Goal: Task Accomplishment & Management: Complete application form

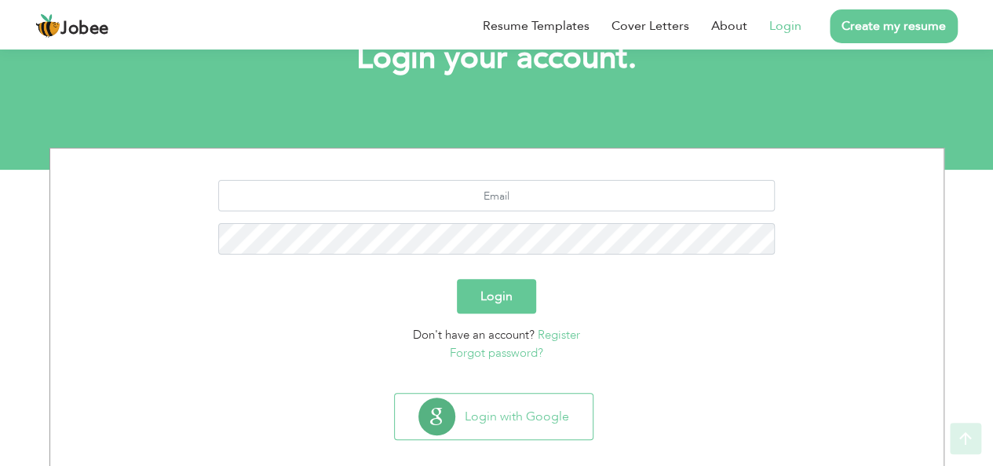
scroll to position [130, 0]
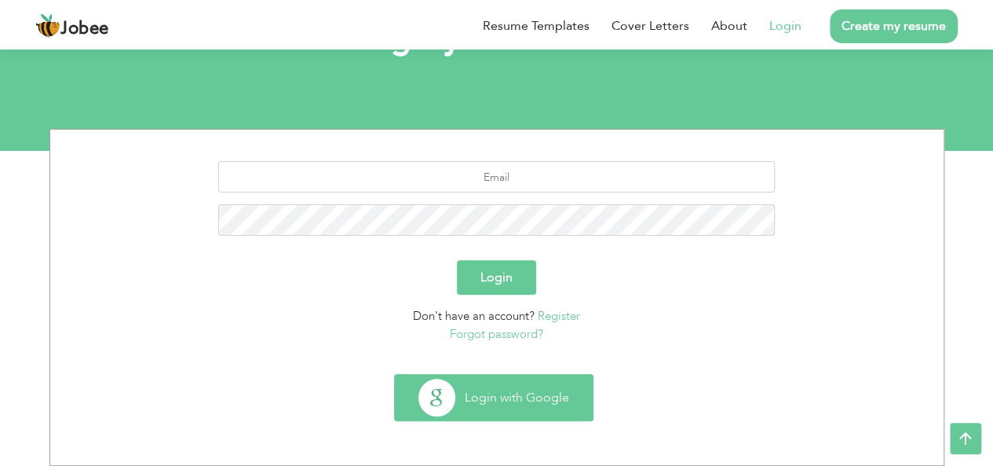
click at [541, 391] on button "Login with Google" at bounding box center [494, 397] width 198 height 46
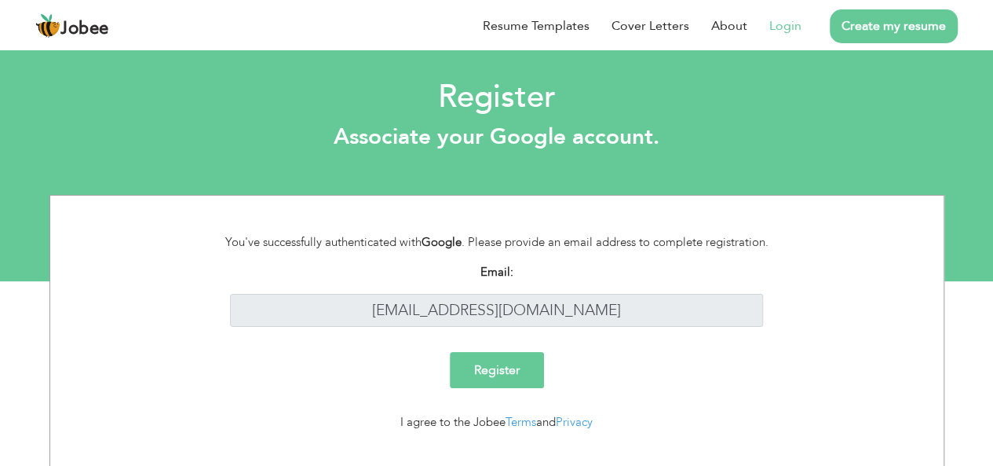
click at [487, 367] on input "Register" at bounding box center [497, 370] width 94 height 36
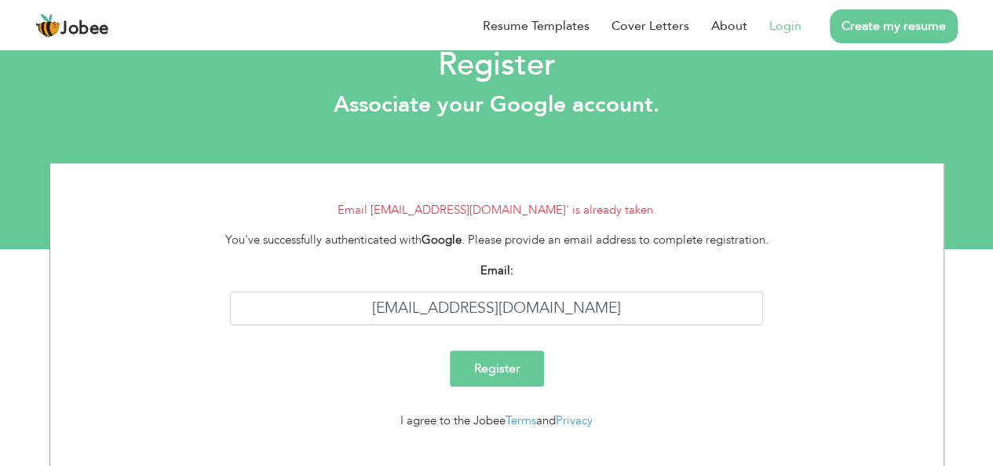
scroll to position [59, 0]
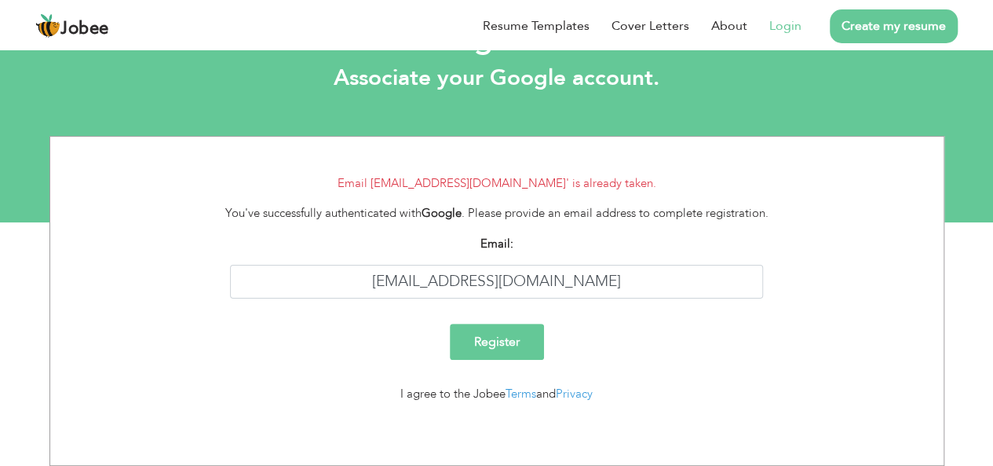
click at [783, 28] on link "Login" at bounding box center [785, 25] width 32 height 19
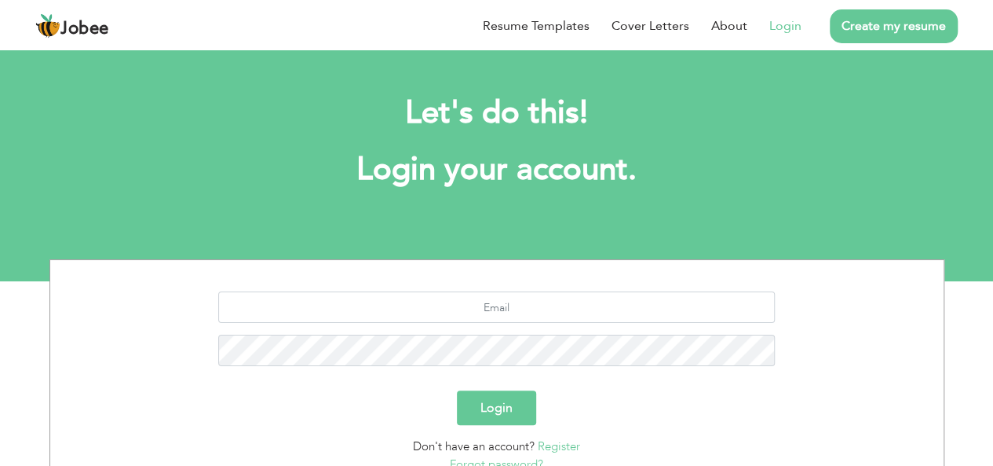
scroll to position [130, 0]
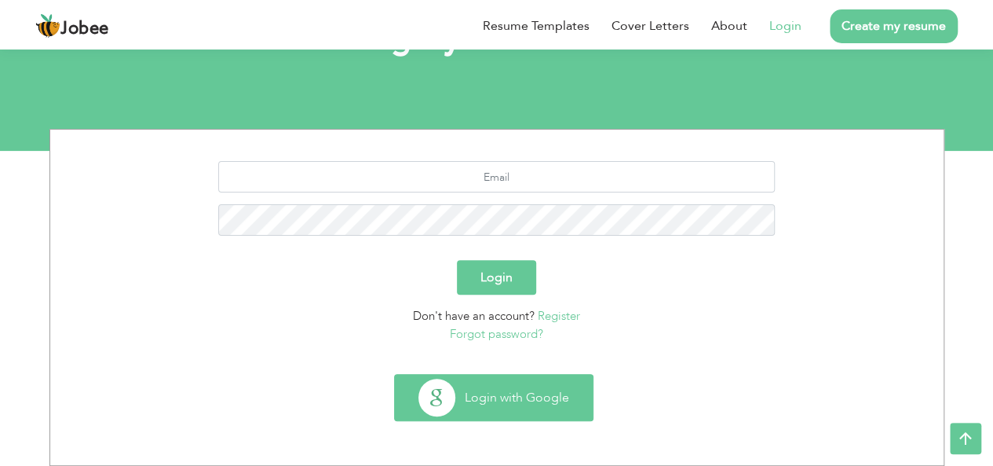
click at [487, 387] on button "Login with Google" at bounding box center [494, 397] width 198 height 46
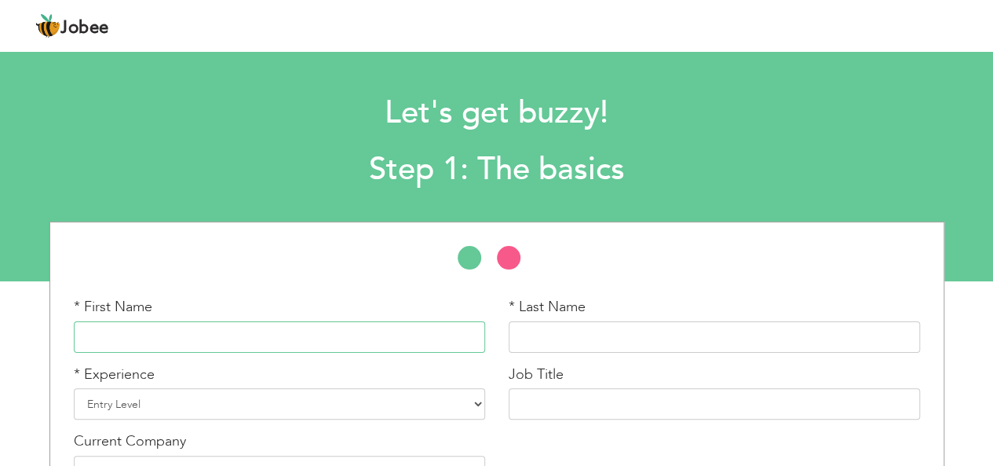
click at [133, 335] on input "text" at bounding box center [279, 336] width 411 height 31
type input "Rafia"
type input "Rimsha"
click at [169, 393] on select "Entry Level Less than 1 Year 1 Year 2 Years 3 Years 4 Years 5 Years 6 Years 7 Y…" at bounding box center [279, 403] width 411 height 31
select select "6"
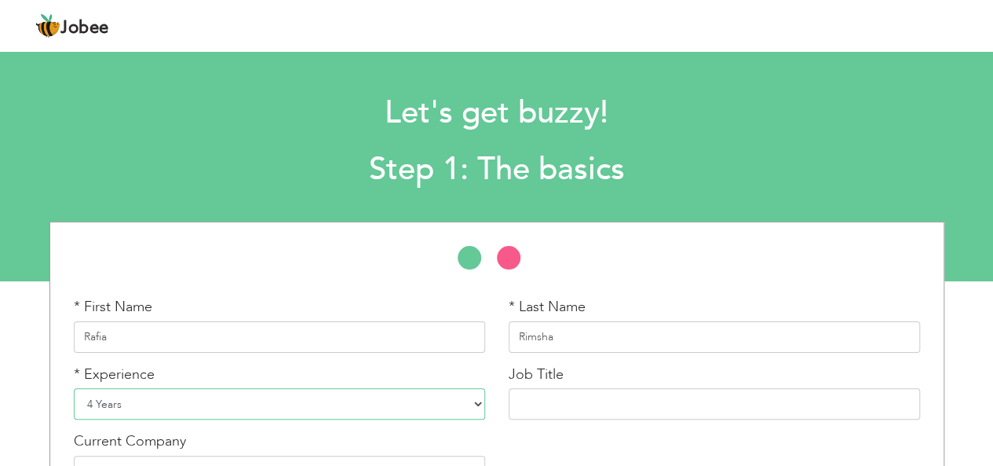
click at [74, 388] on select "Entry Level Less than 1 Year 1 Year 2 Years 3 Years 4 Years 5 Years 6 Years 7 Y…" at bounding box center [279, 403] width 411 height 31
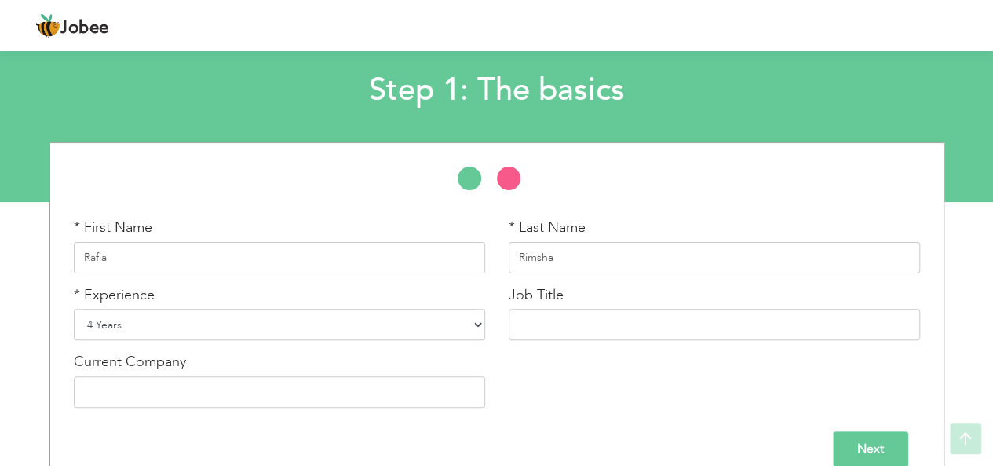
scroll to position [103, 0]
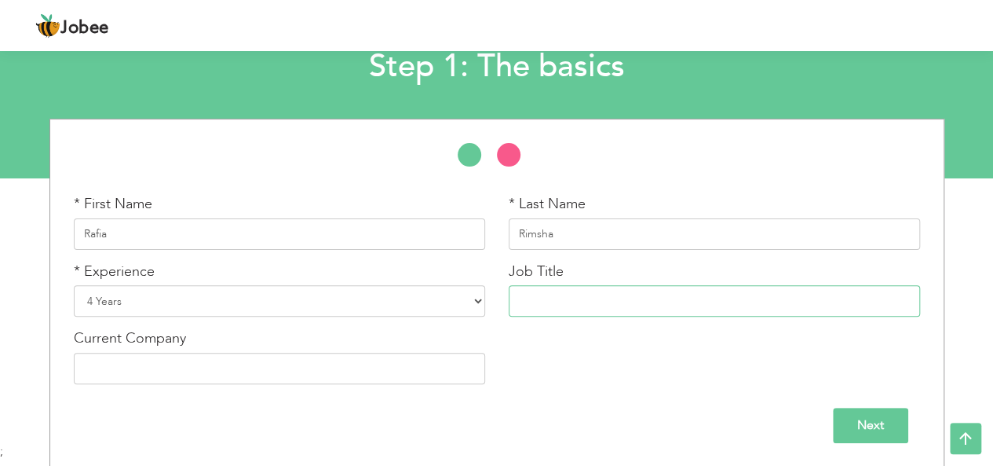
click at [561, 301] on input "text" at bounding box center [714, 300] width 411 height 31
type input "Administrator"
click at [195, 369] on input "text" at bounding box center [279, 367] width 411 height 31
type input "[GEOGRAPHIC_DATA]"
click at [864, 422] on input "Next" at bounding box center [870, 424] width 75 height 35
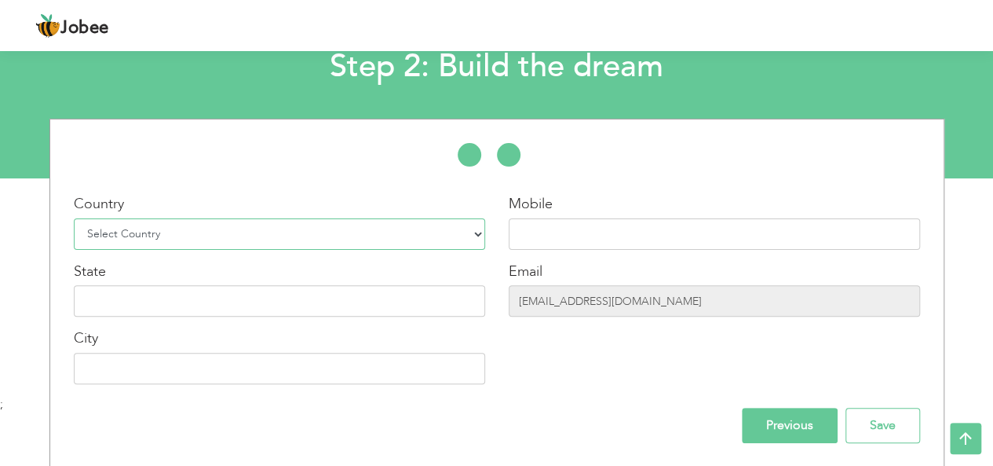
click at [341, 224] on select "Select Country Afghanistan Albania Algeria American Samoa Andorra Angola Anguil…" at bounding box center [279, 233] width 411 height 31
select select "166"
click at [74, 218] on select "Select Country Afghanistan Albania Algeria American Samoa Andorra Angola Anguil…" at bounding box center [279, 233] width 411 height 31
click at [545, 227] on input "text" at bounding box center [714, 233] width 411 height 31
type input "03227570658"
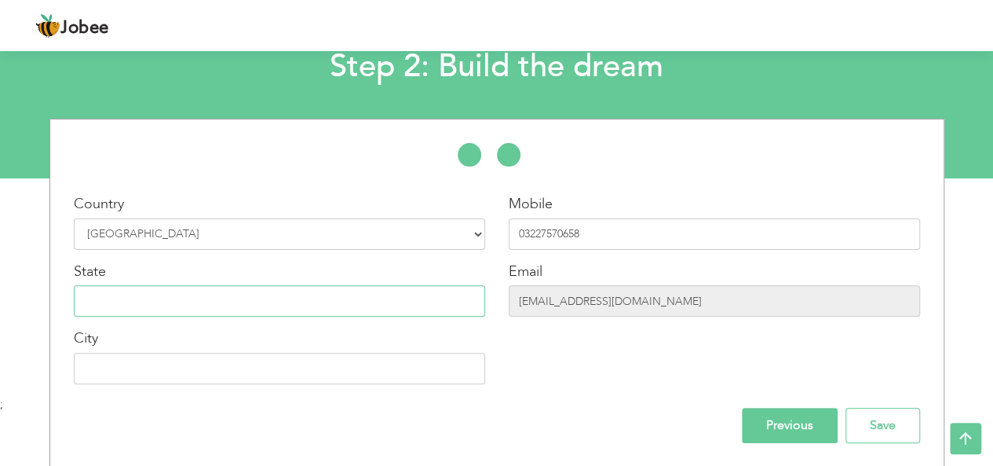
click at [353, 315] on input "text" at bounding box center [279, 300] width 411 height 31
type input "[GEOGRAPHIC_DATA]"
click at [174, 371] on input "text" at bounding box center [279, 367] width 411 height 31
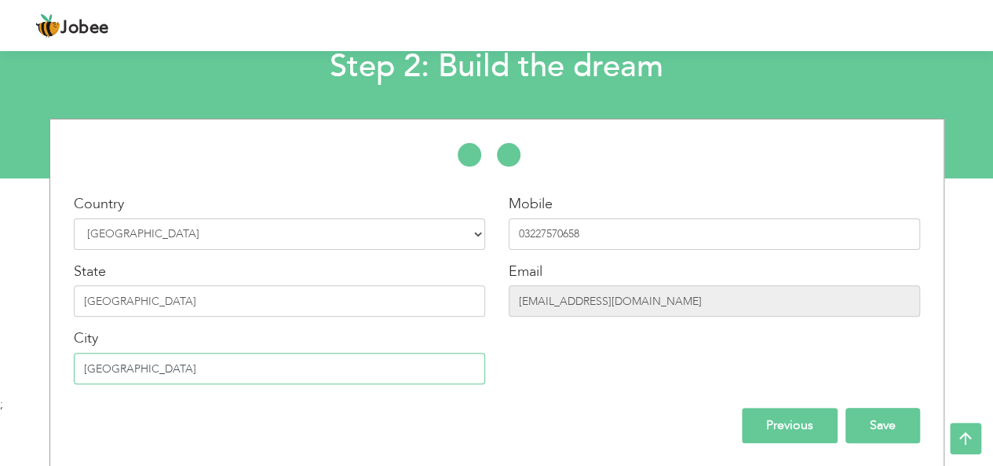
type input "[GEOGRAPHIC_DATA]"
click at [902, 429] on input "Save" at bounding box center [882, 424] width 75 height 35
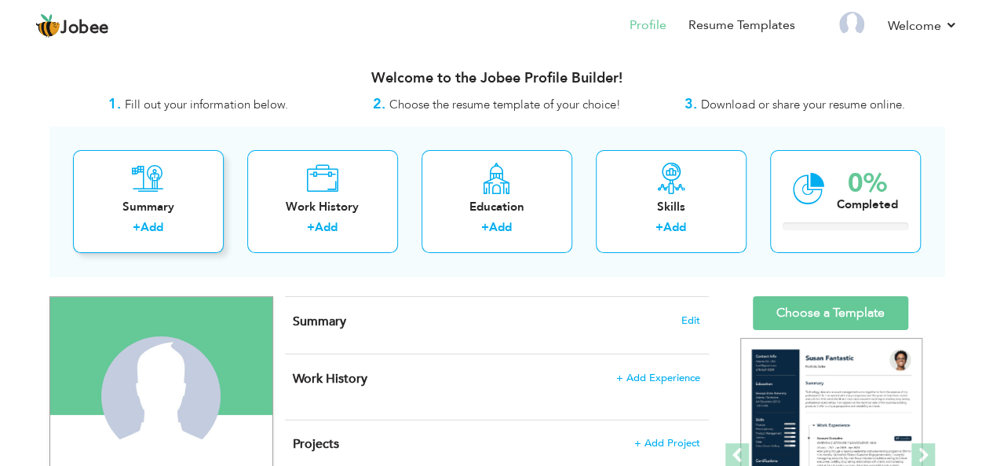
click at [154, 206] on div "Summary" at bounding box center [149, 207] width 126 height 16
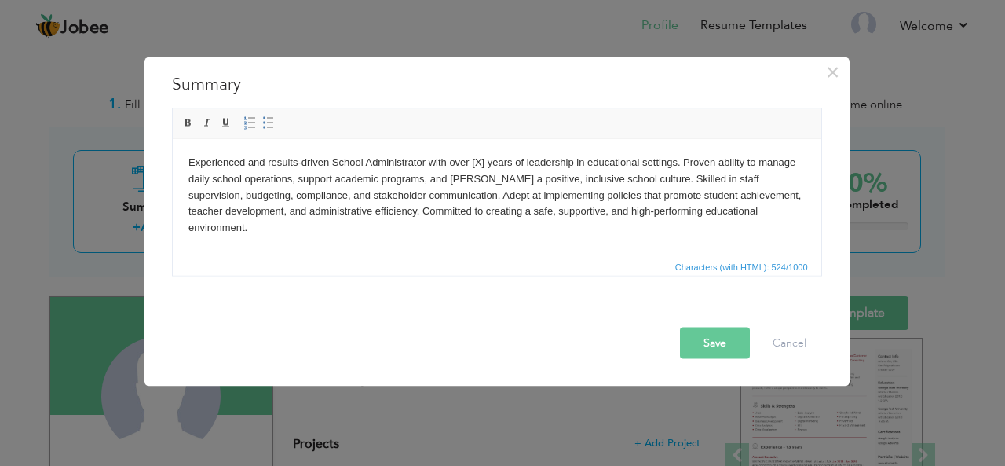
click at [482, 163] on body "Experienced and results-driven School Administrator with over [X] years of lead…" at bounding box center [496, 195] width 617 height 82
click at [704, 349] on button "Save" at bounding box center [715, 342] width 70 height 31
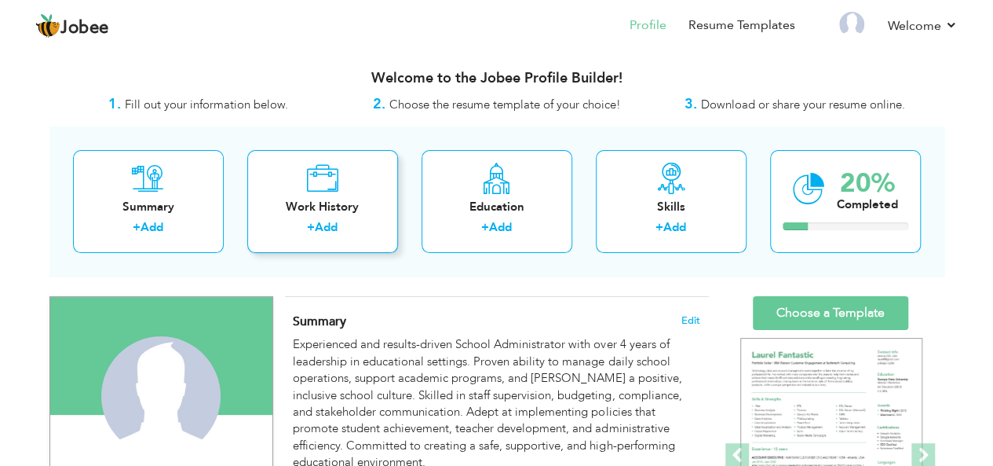
click at [327, 192] on icon at bounding box center [322, 178] width 32 height 31
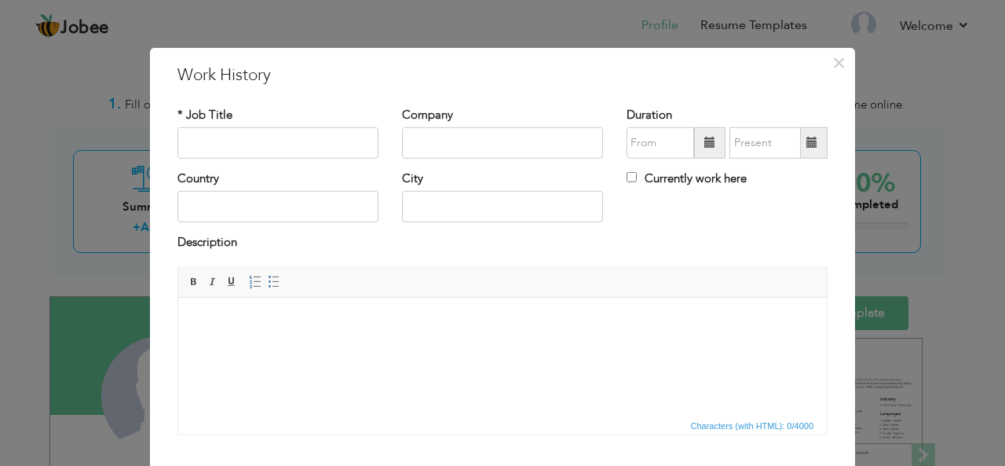
click at [225, 310] on html at bounding box center [502, 321] width 648 height 48
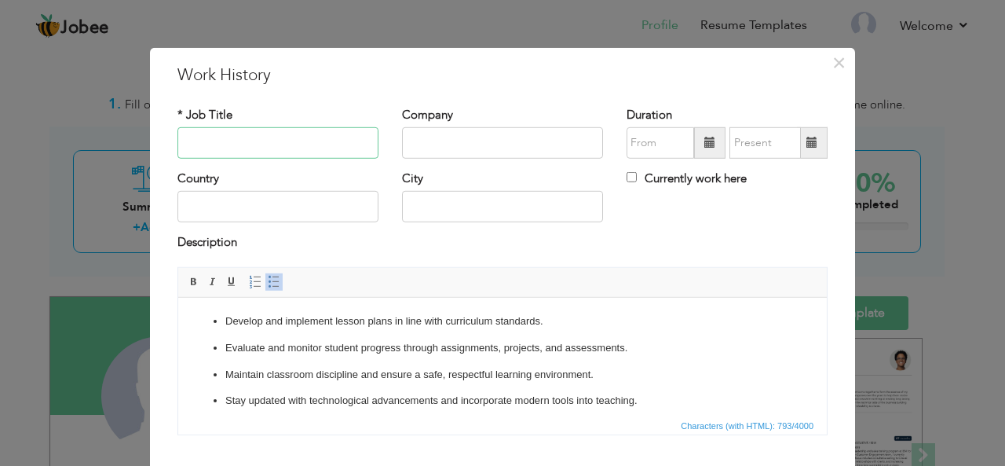
click at [217, 137] on input "text" at bounding box center [277, 142] width 201 height 31
type input "T"
type input "Computer Teacher"
type input "[DEMOGRAPHIC_DATA][GEOGRAPHIC_DATA]"
click at [704, 143] on span at bounding box center [709, 142] width 11 height 11
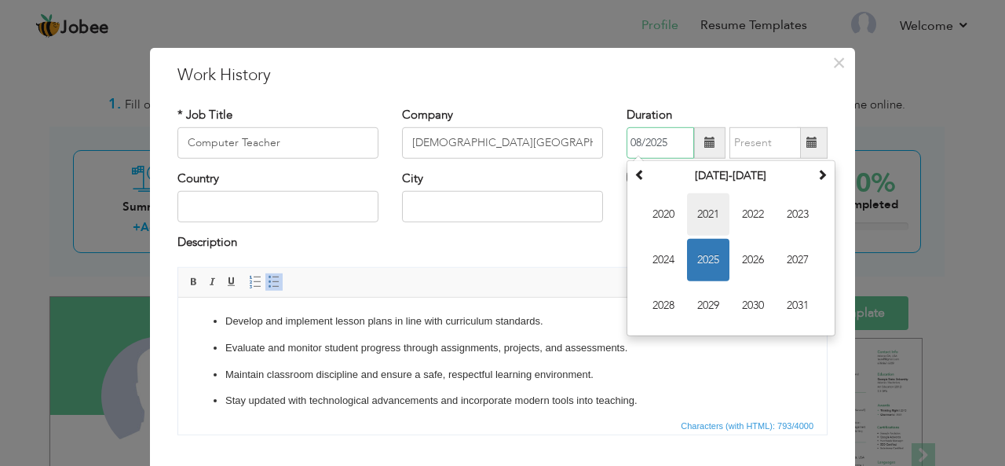
click at [694, 219] on span "2021" at bounding box center [708, 214] width 42 height 42
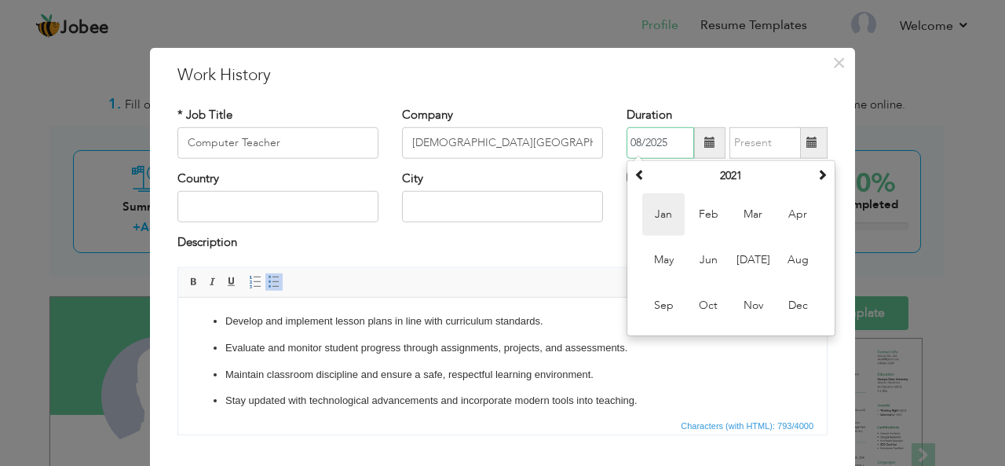
click at [664, 219] on span "Jan" at bounding box center [663, 214] width 42 height 42
type input "01/2021"
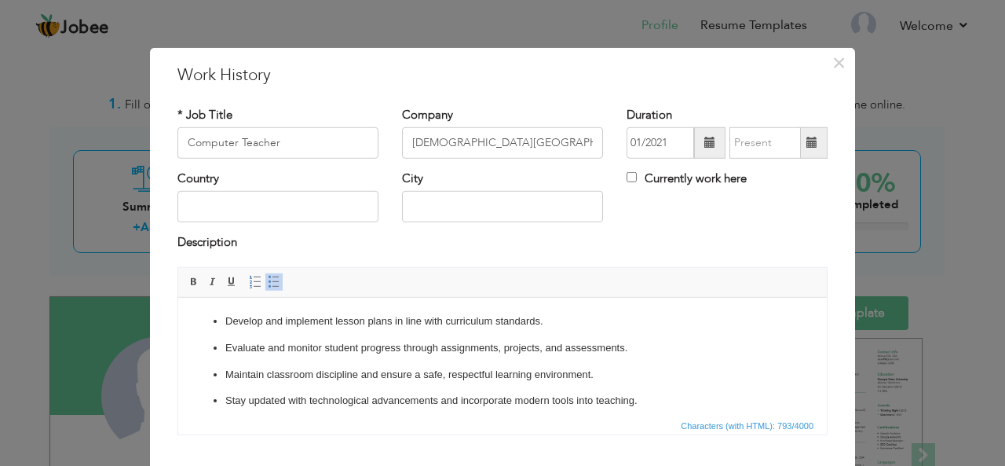
click at [809, 144] on span at bounding box center [811, 142] width 11 height 11
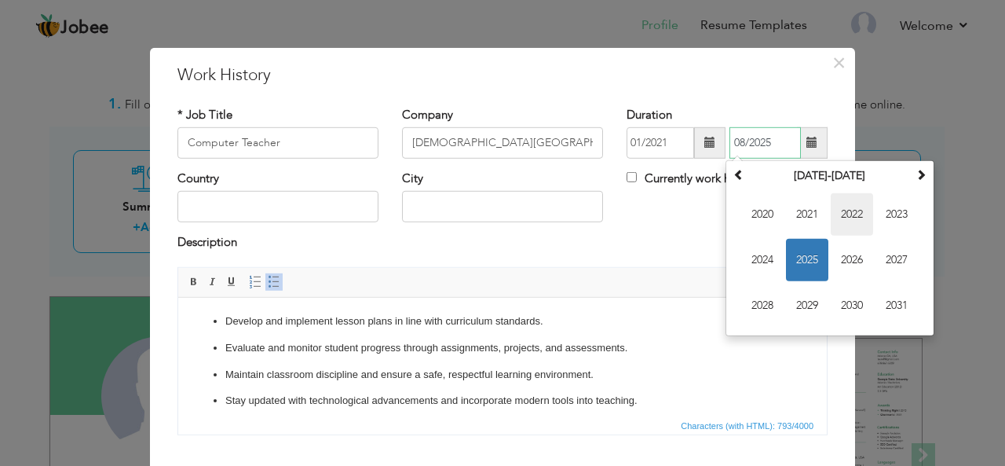
click at [834, 214] on span "2022" at bounding box center [852, 214] width 42 height 42
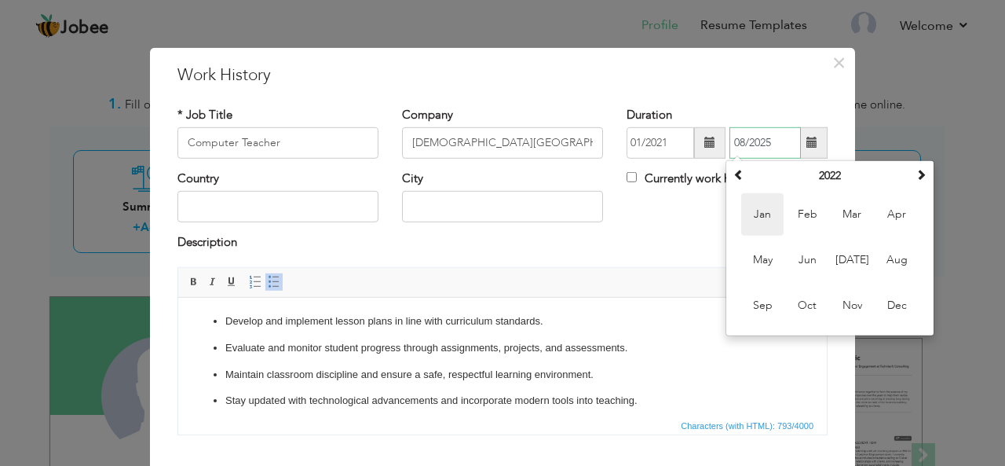
click at [746, 217] on span "Jan" at bounding box center [762, 214] width 42 height 42
type input "01/2022"
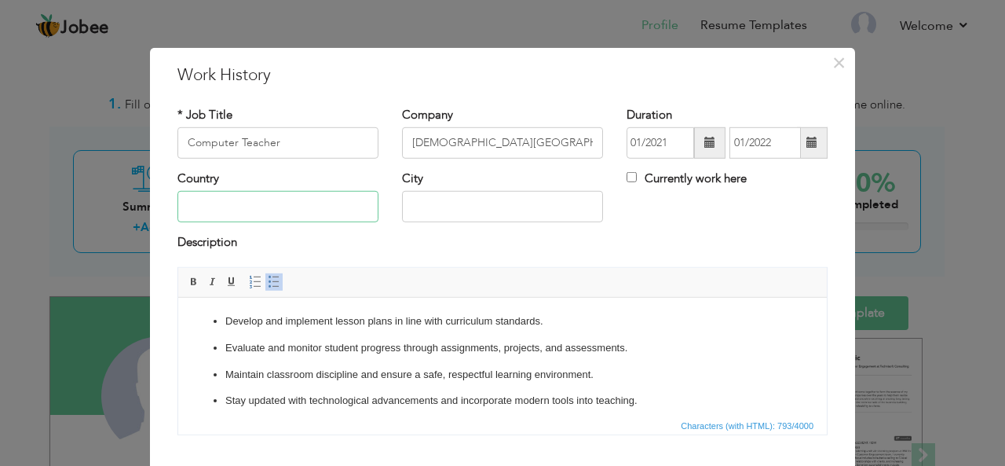
click at [210, 203] on input "text" at bounding box center [277, 206] width 201 height 31
type input "[GEOGRAPHIC_DATA]"
click at [419, 213] on input "text" at bounding box center [502, 206] width 201 height 31
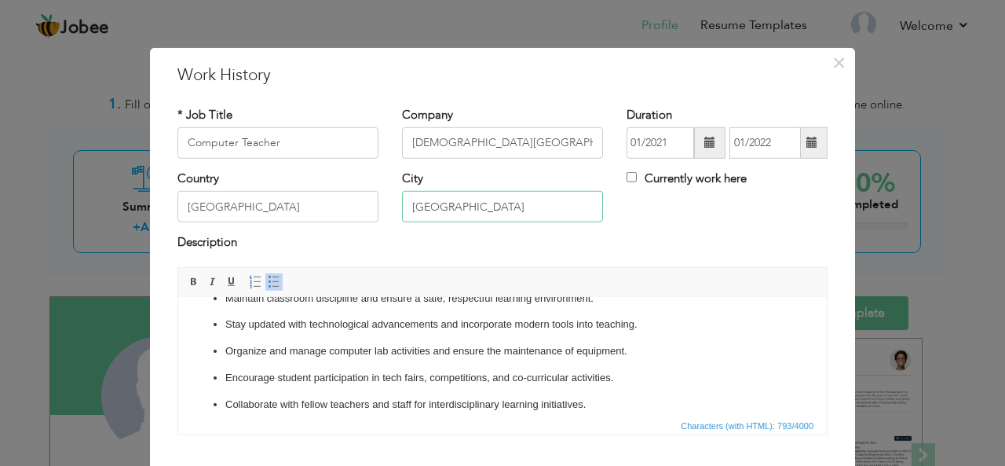
scroll to position [115, 0]
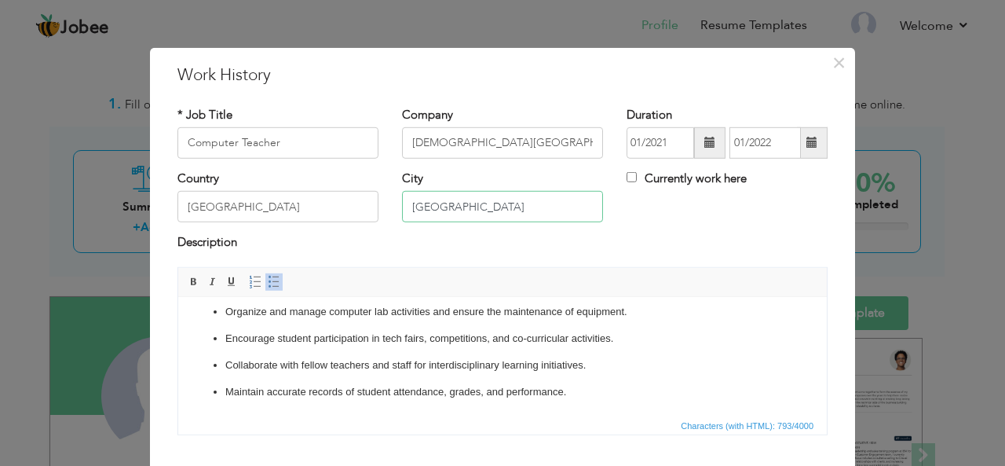
type input "[GEOGRAPHIC_DATA]"
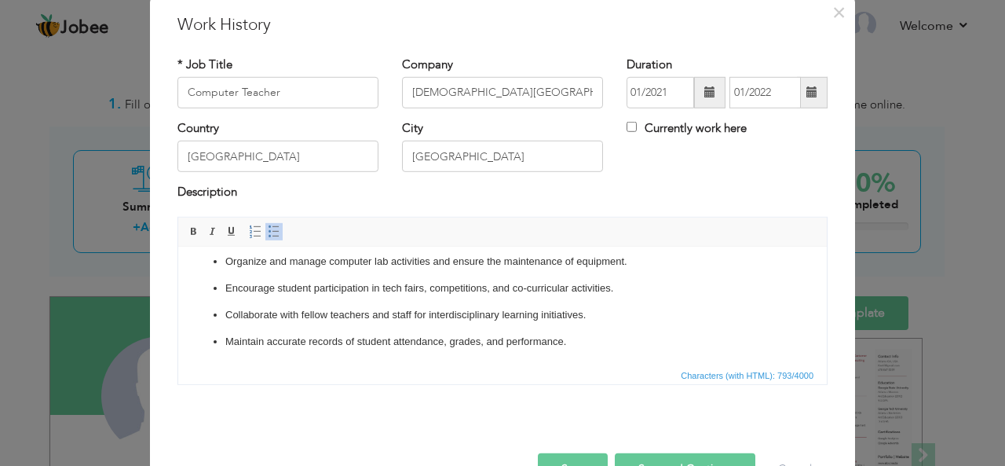
scroll to position [94, 0]
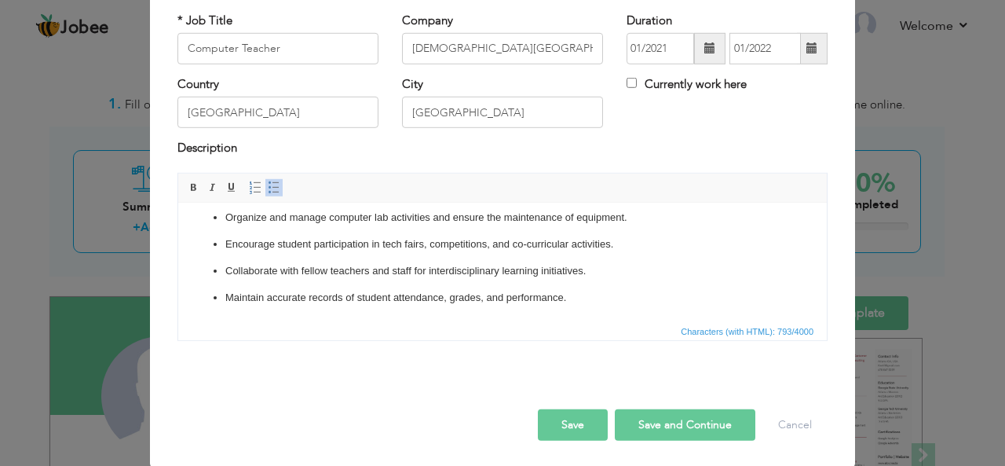
click at [573, 420] on button "Save" at bounding box center [573, 424] width 70 height 31
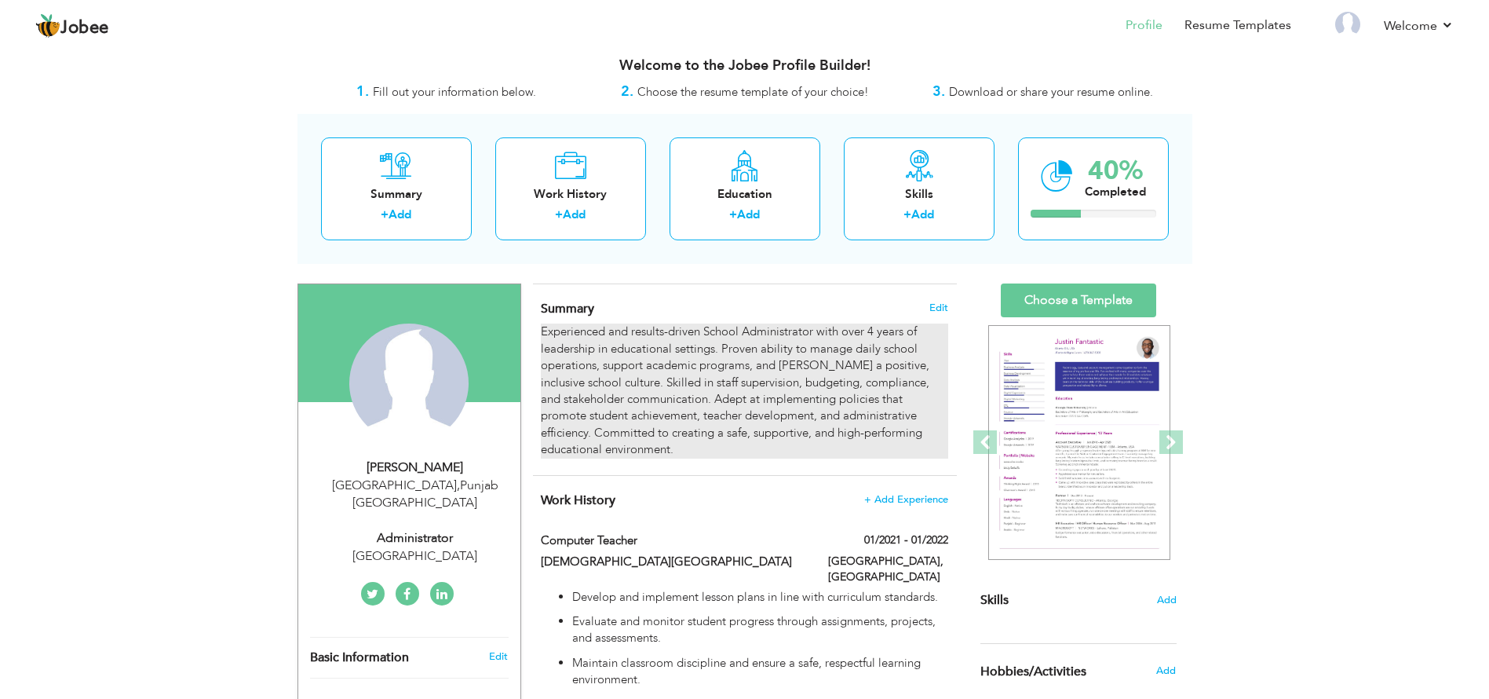
scroll to position [0, 0]
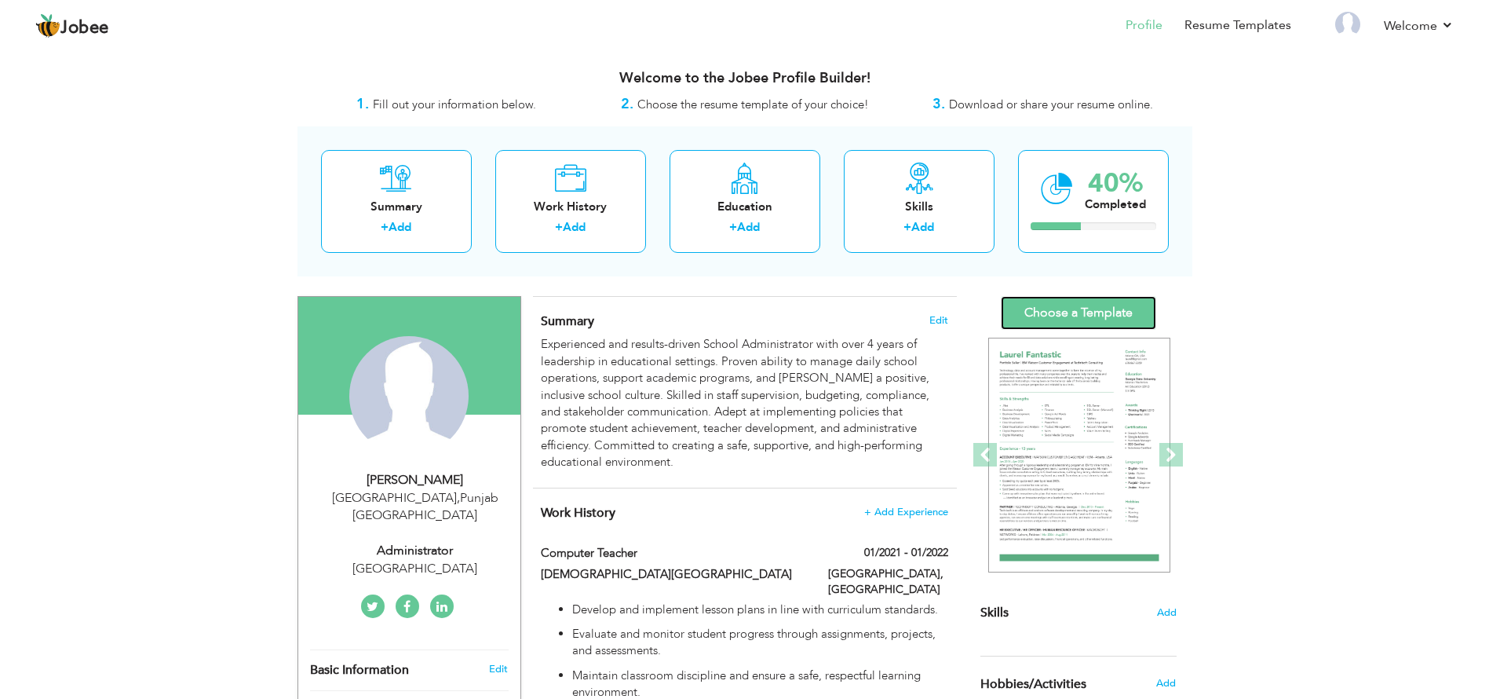
click at [1004, 309] on link "Choose a Template" at bounding box center [1078, 313] width 155 height 34
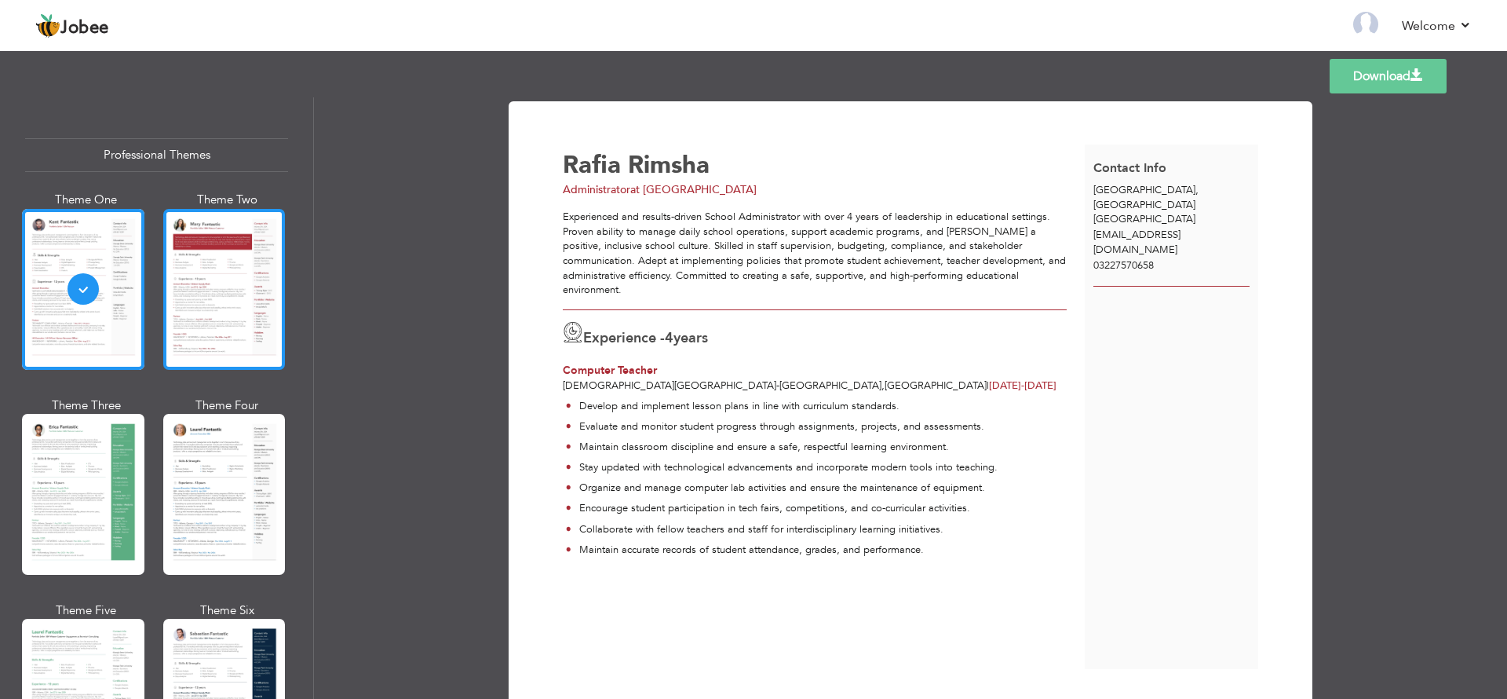
click at [199, 309] on div at bounding box center [224, 289] width 122 height 161
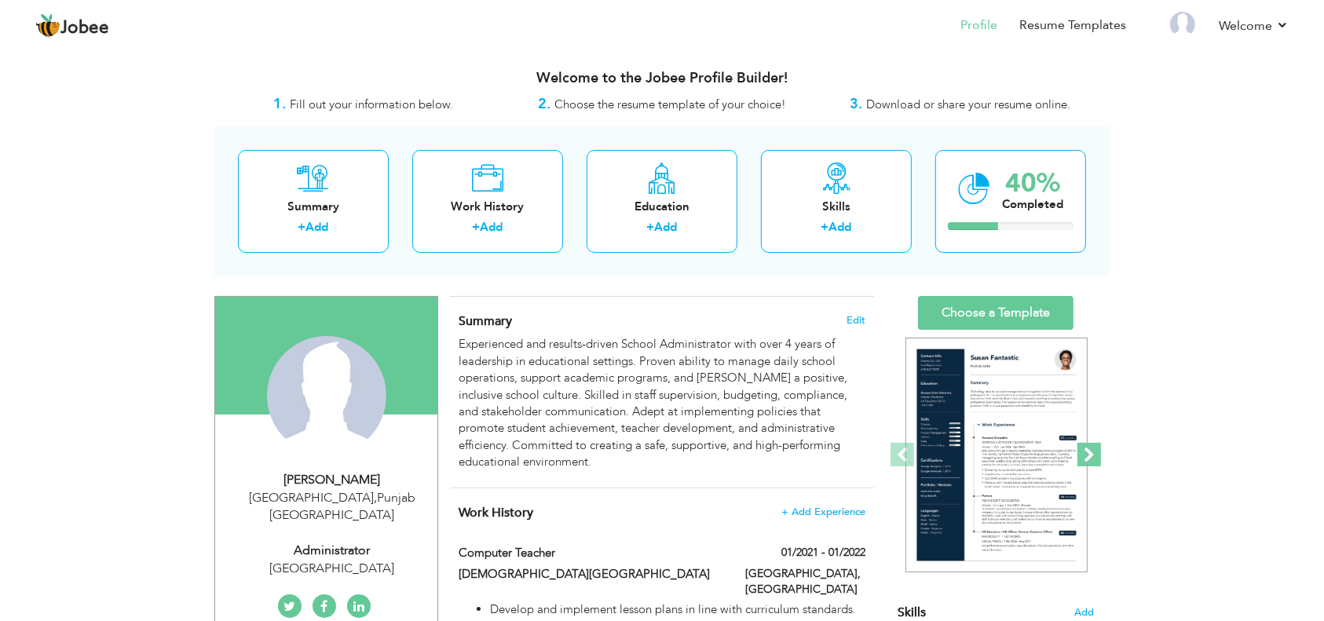
click at [1088, 455] on span at bounding box center [1089, 455] width 24 height 24
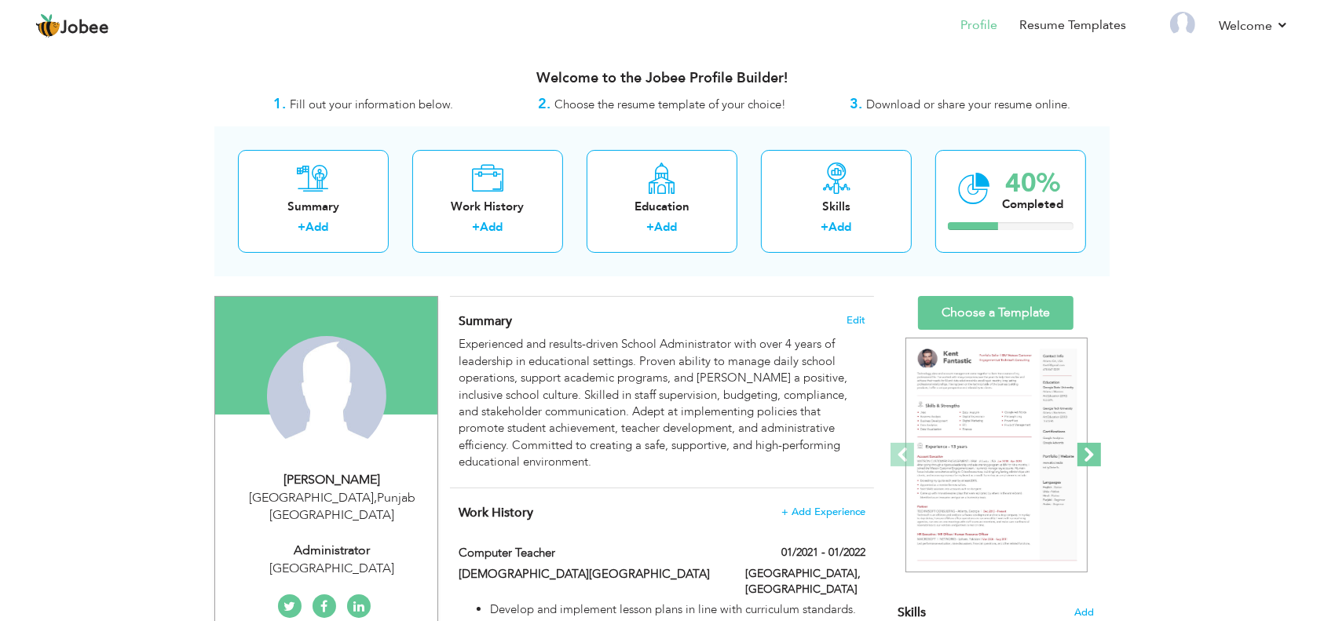
click at [1088, 455] on span at bounding box center [1089, 455] width 24 height 24
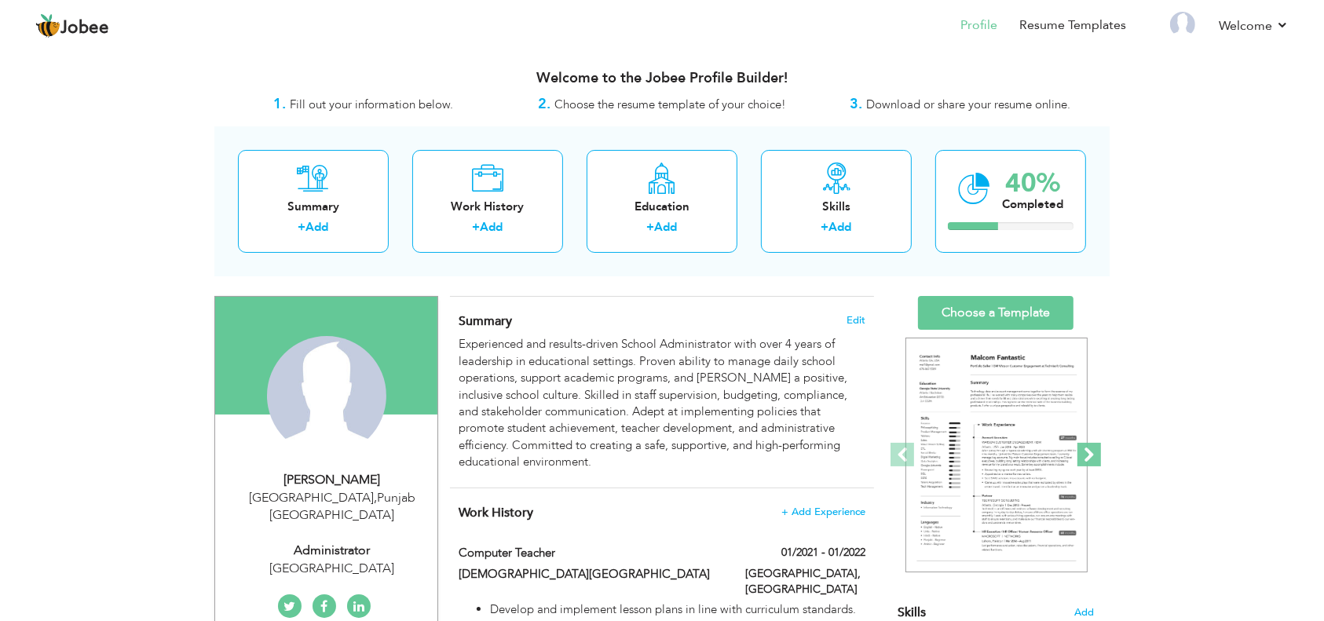
click at [1088, 455] on span at bounding box center [1089, 455] width 24 height 24
click at [507, 200] on div "Work History" at bounding box center [488, 207] width 126 height 16
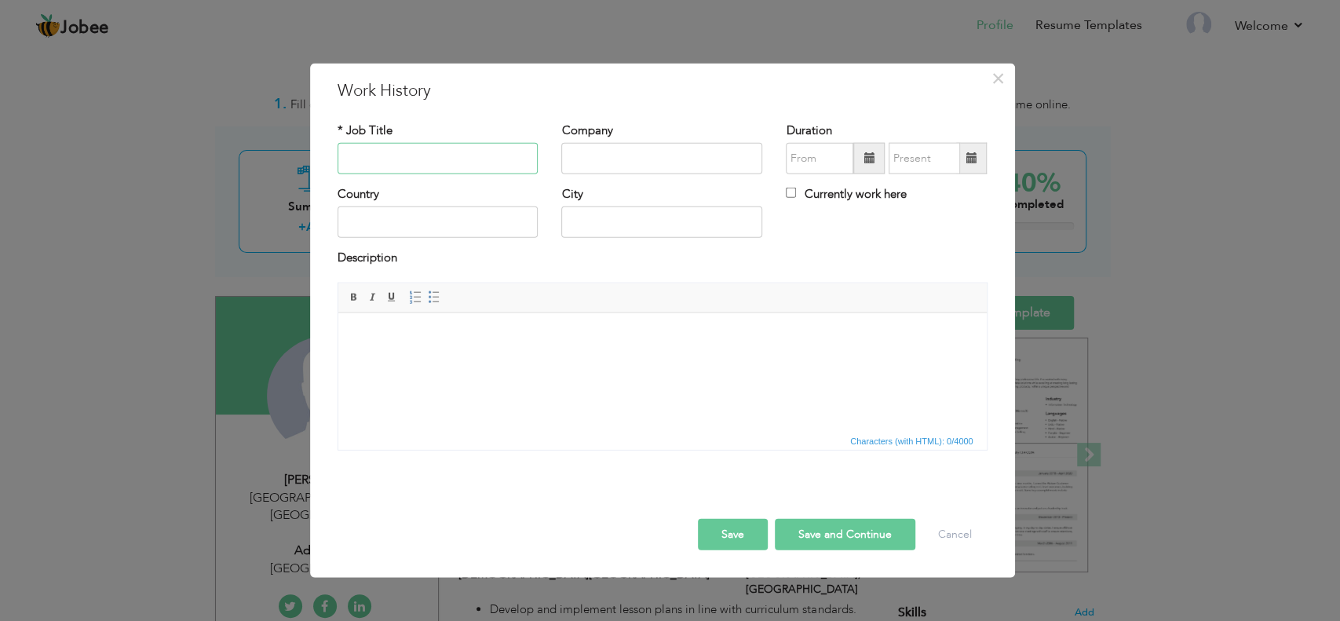
click at [442, 154] on input "text" at bounding box center [438, 158] width 201 height 31
type input "S"
click at [418, 161] on input "Admission Oficer" at bounding box center [438, 158] width 201 height 31
click at [455, 164] on input "Admission Officer" at bounding box center [438, 158] width 201 height 31
type input "Admission Officer"
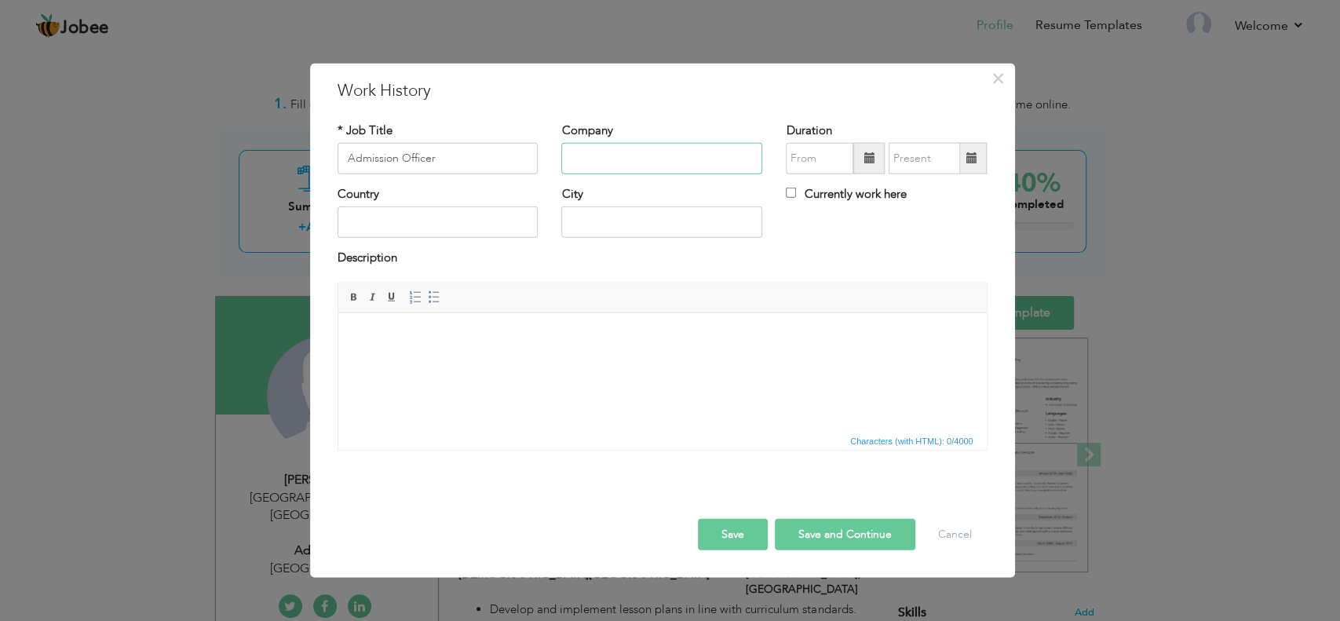
click at [594, 148] on input "text" at bounding box center [661, 158] width 201 height 31
type input "Study Network"
click at [472, 221] on input "text" at bounding box center [438, 221] width 201 height 31
type input "[GEOGRAPHIC_DATA]"
click at [604, 224] on input "text" at bounding box center [661, 221] width 201 height 31
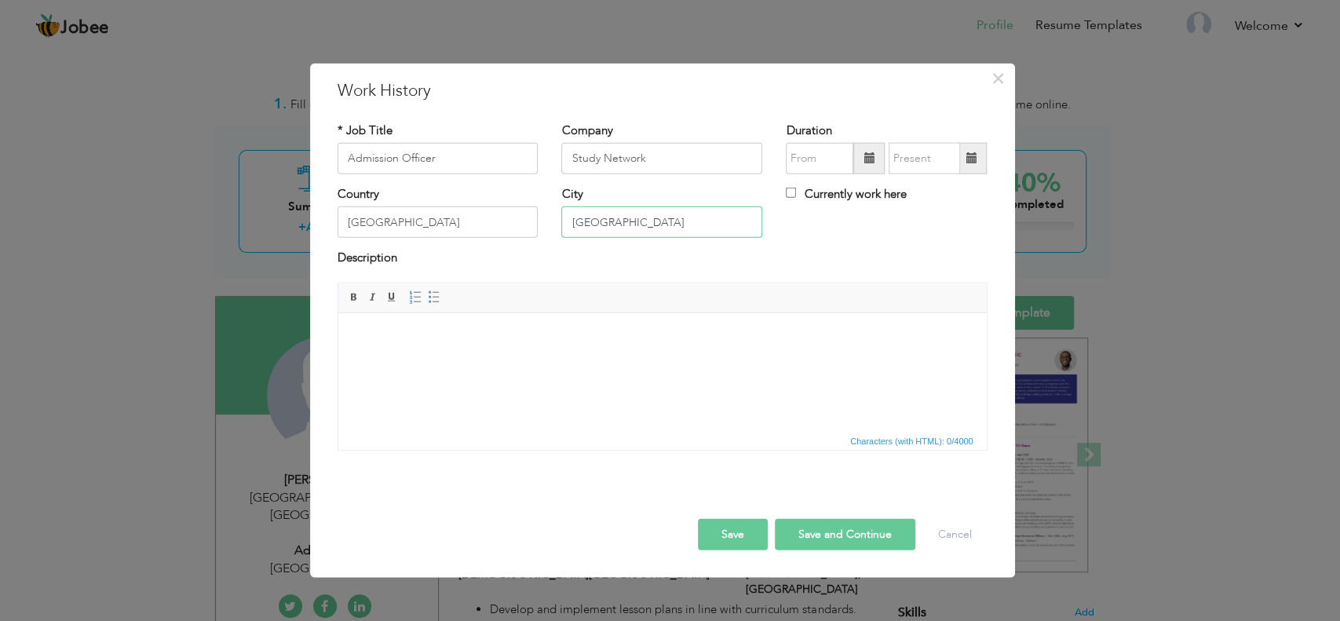
type input "[GEOGRAPHIC_DATA]"
click at [867, 158] on span at bounding box center [869, 157] width 11 height 11
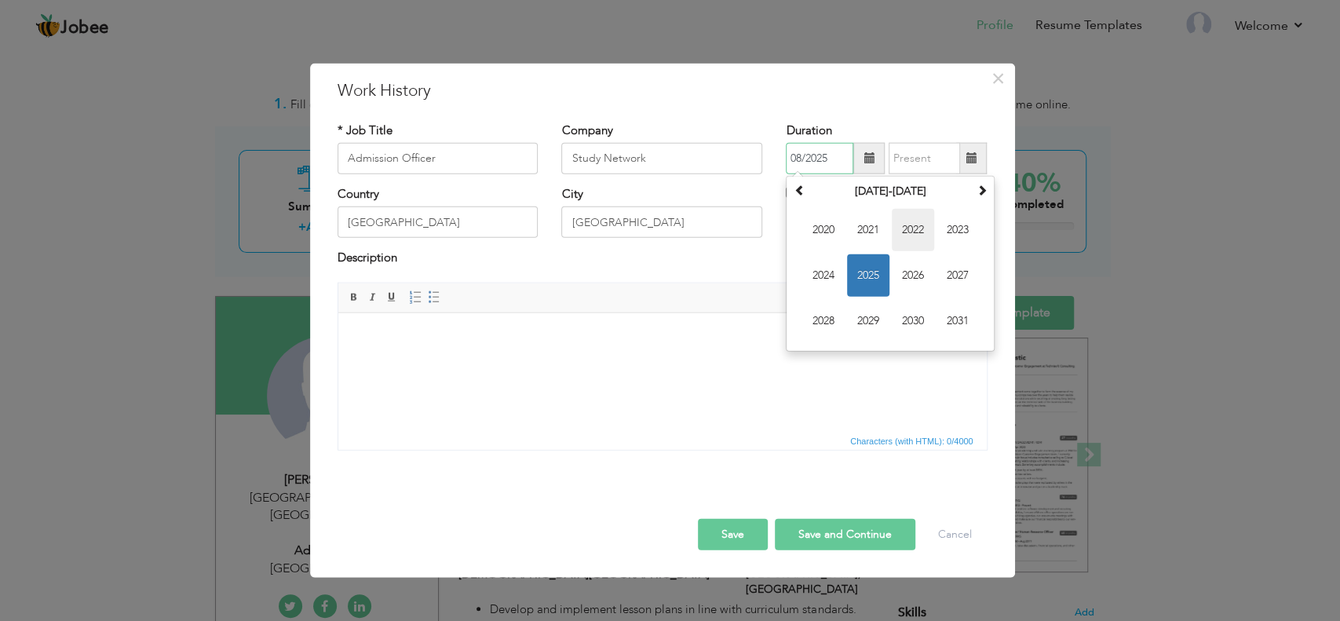
click at [915, 229] on span "2022" at bounding box center [913, 230] width 42 height 42
click at [911, 311] on span "Nov" at bounding box center [913, 321] width 42 height 42
type input "11/2022"
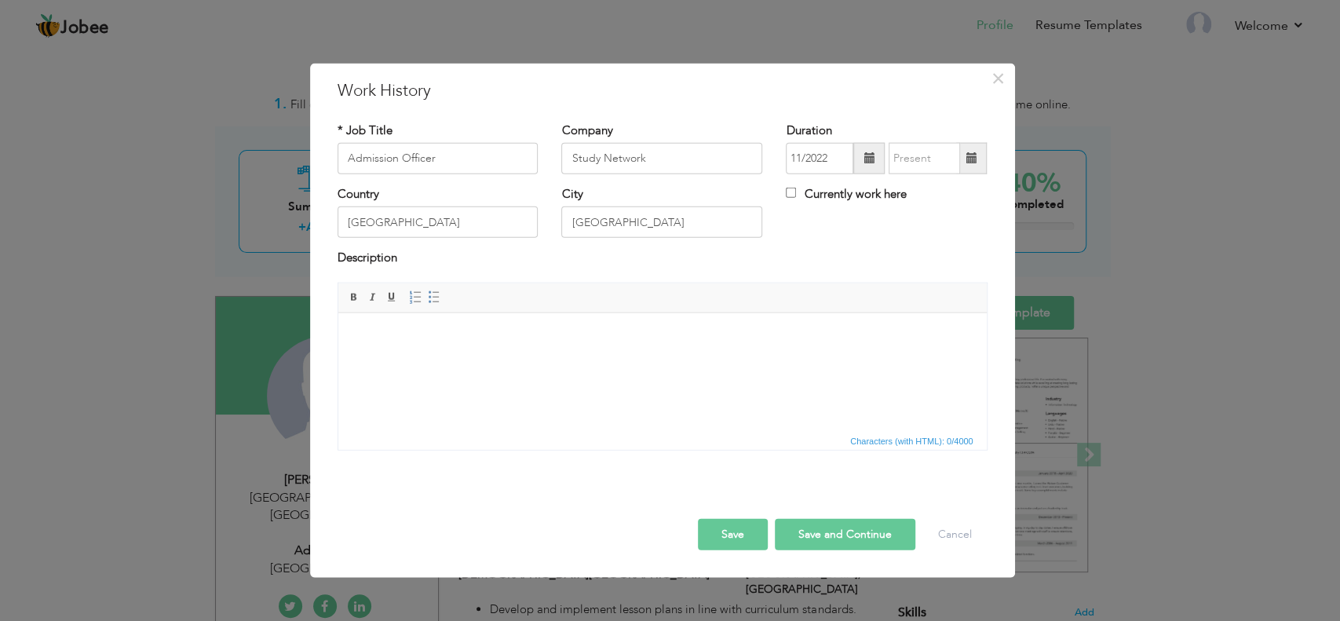
click at [970, 163] on span at bounding box center [971, 157] width 11 height 11
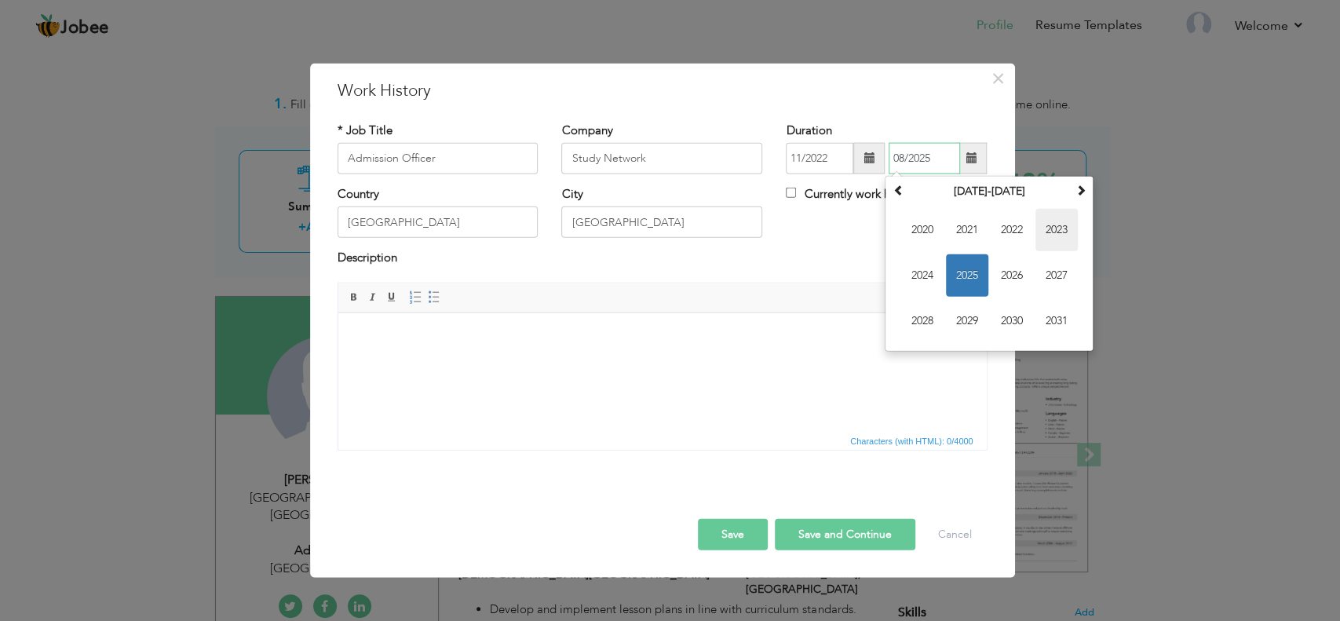
click at [1056, 229] on span "2023" at bounding box center [1056, 230] width 42 height 42
click at [1055, 317] on span "Dec" at bounding box center [1056, 321] width 42 height 42
type input "12/2023"
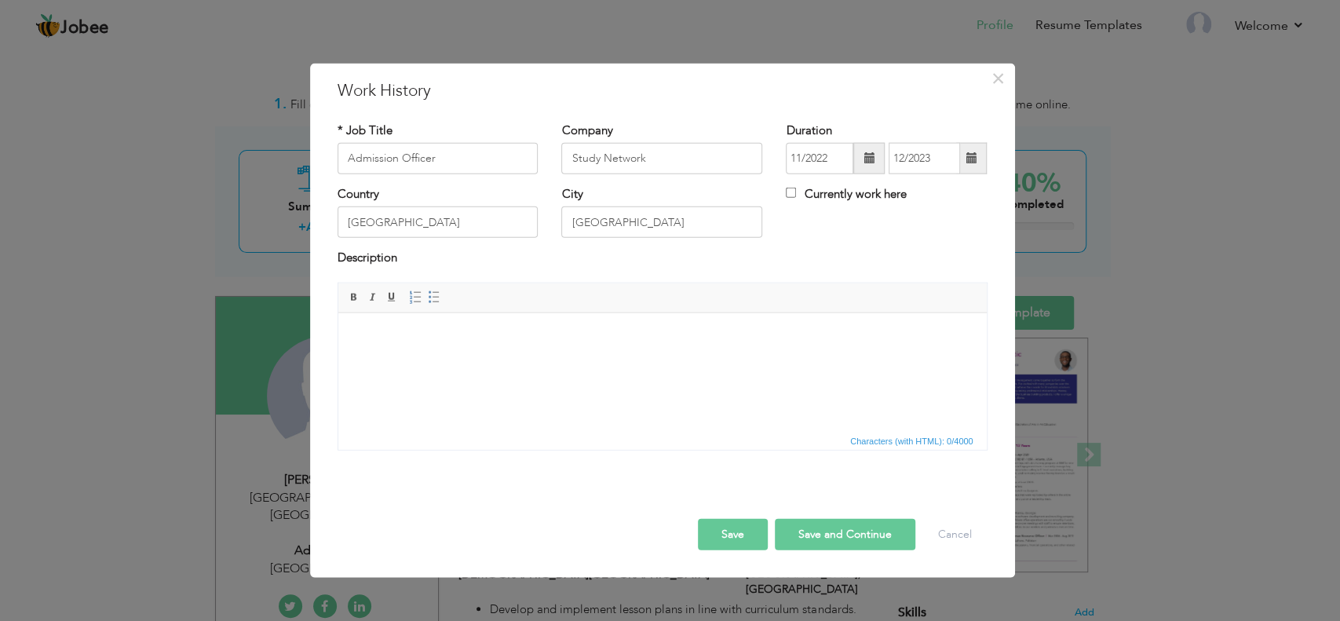
click at [488, 360] on html at bounding box center [662, 336] width 648 height 48
click at [386, 344] on html at bounding box center [662, 336] width 648 height 48
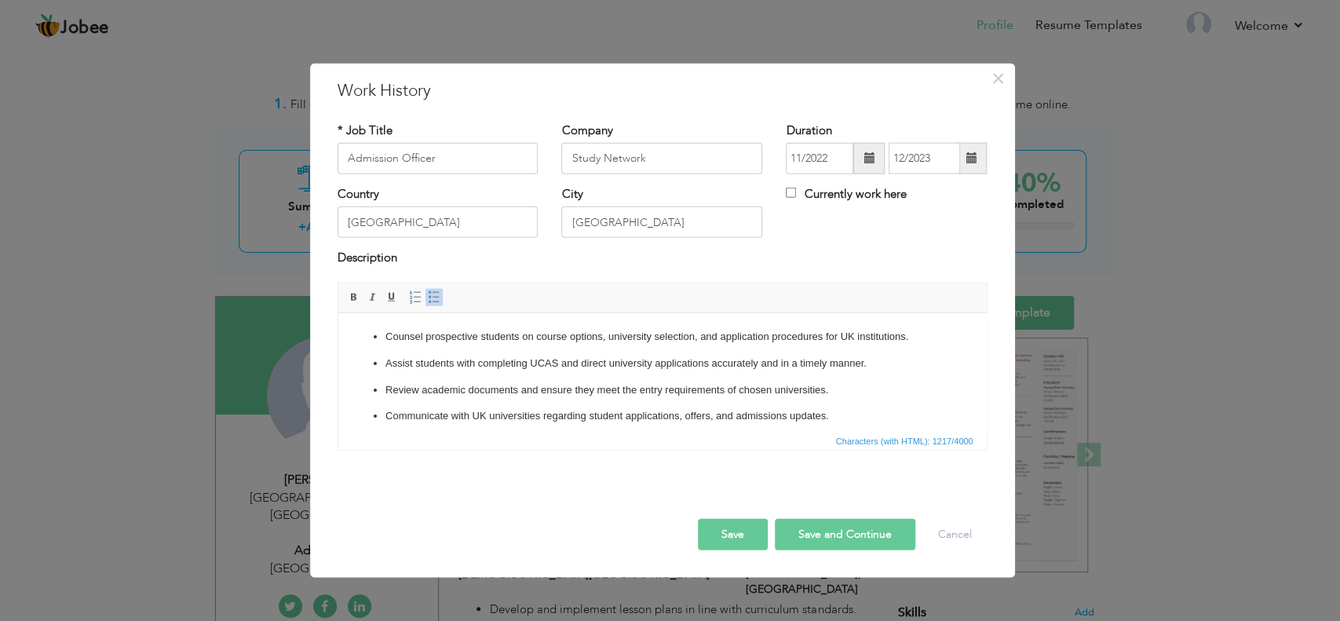
click at [871, 364] on p "Assist students with completing UCAS and direct university applications accurat…" at bounding box center [662, 363] width 554 height 16
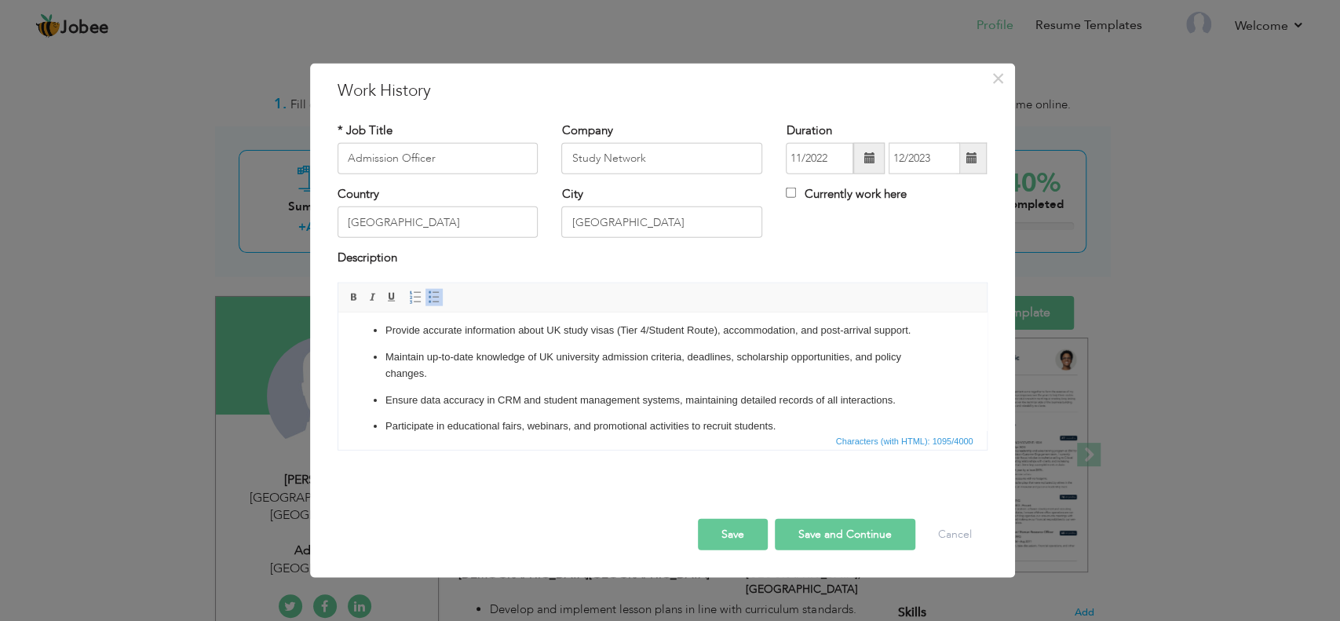
scroll to position [115, 0]
click at [916, 336] on p "Provide accurate information about UK study visas (Tier 4/Student Route), accom…" at bounding box center [662, 328] width 554 height 16
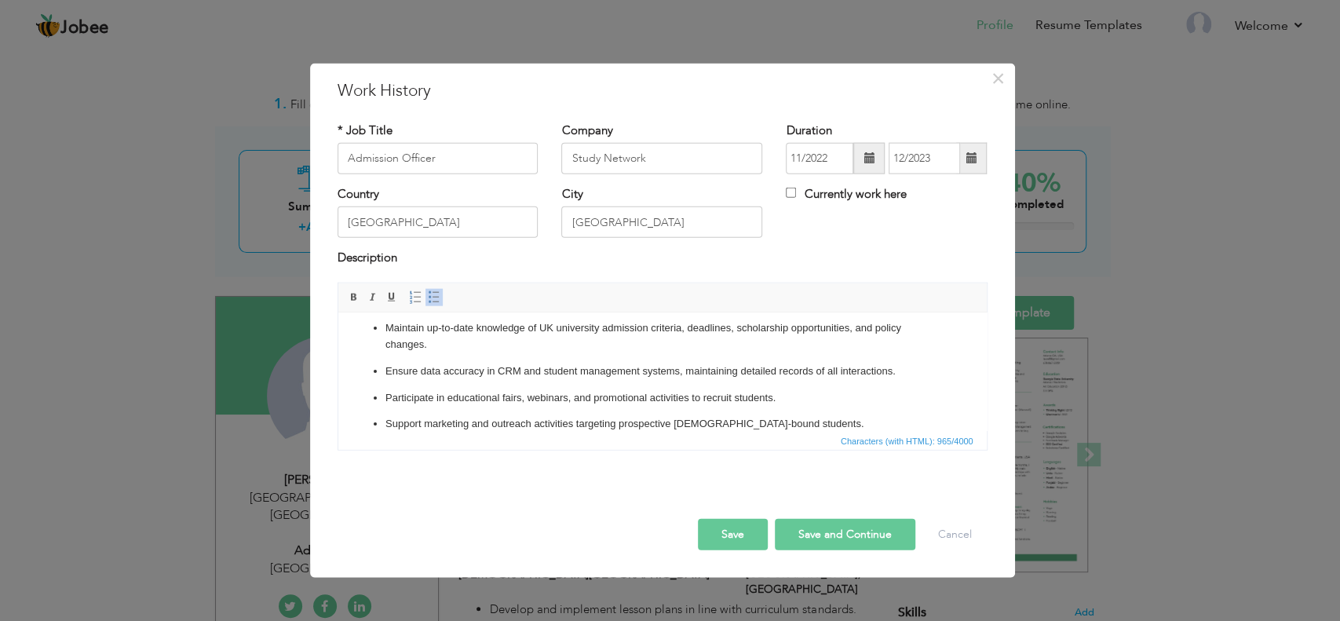
click at [911, 379] on p "Ensure data accuracy in CRM and student management systems, maintaining detaile…" at bounding box center [662, 371] width 554 height 16
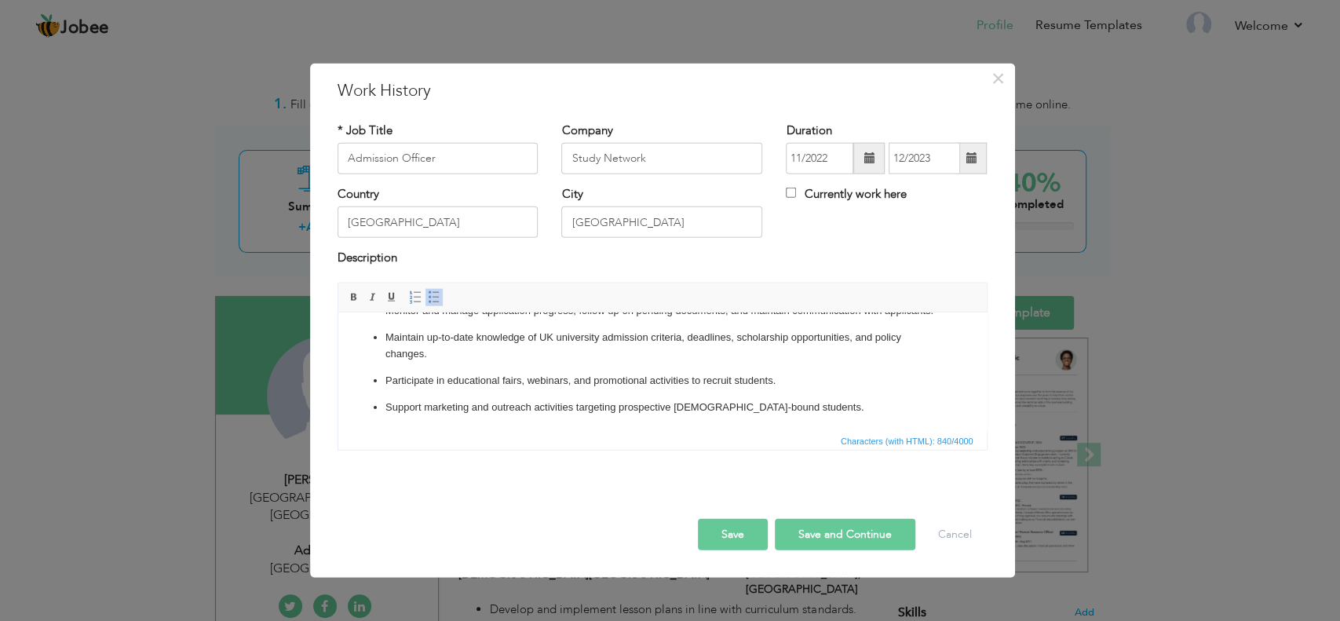
click at [766, 383] on p "Participate in educational fairs, webinars, and promotional activities to recru…" at bounding box center [662, 380] width 554 height 16
click at [782, 385] on p "Participate in educational fairs, webinars, and promotional activities to recru…" at bounding box center [662, 380] width 554 height 16
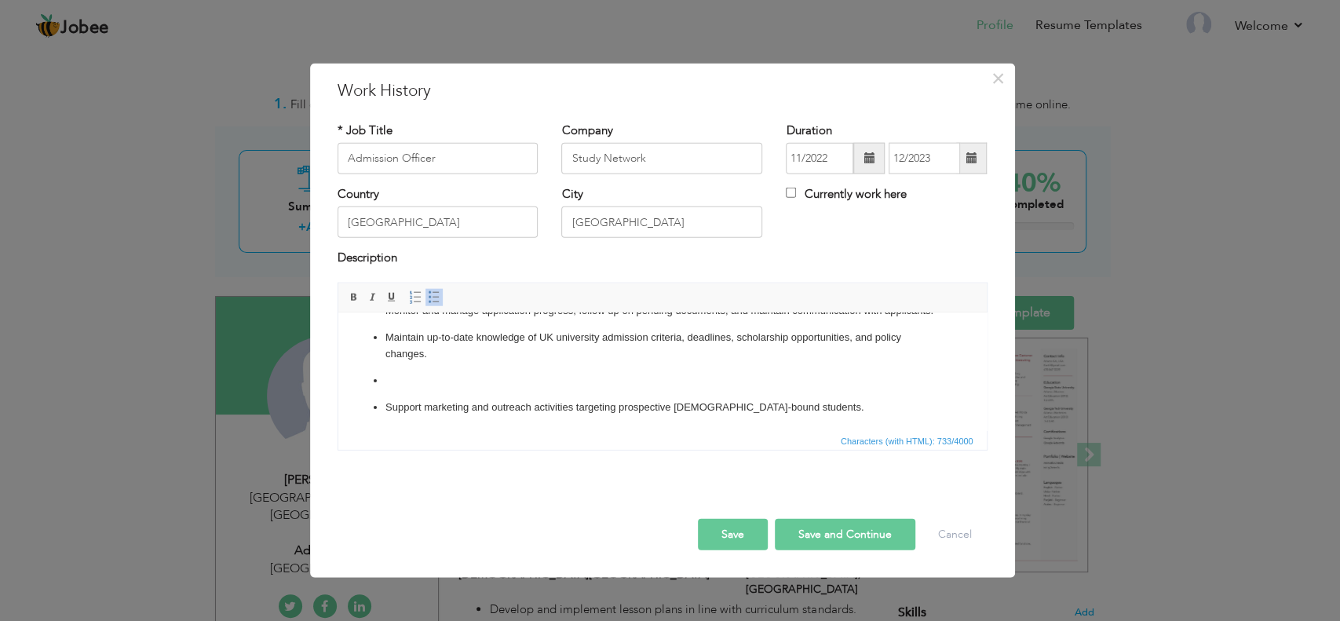
scroll to position [94, 0]
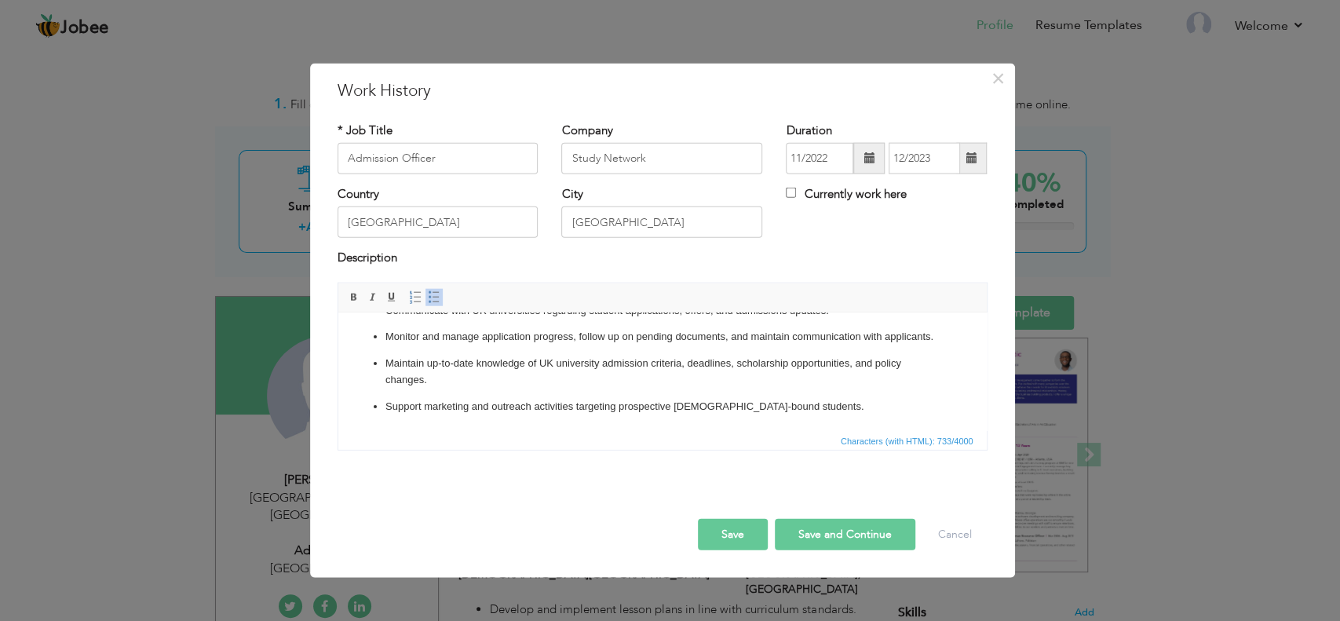
click at [831, 531] on button "Save and Continue" at bounding box center [845, 533] width 141 height 31
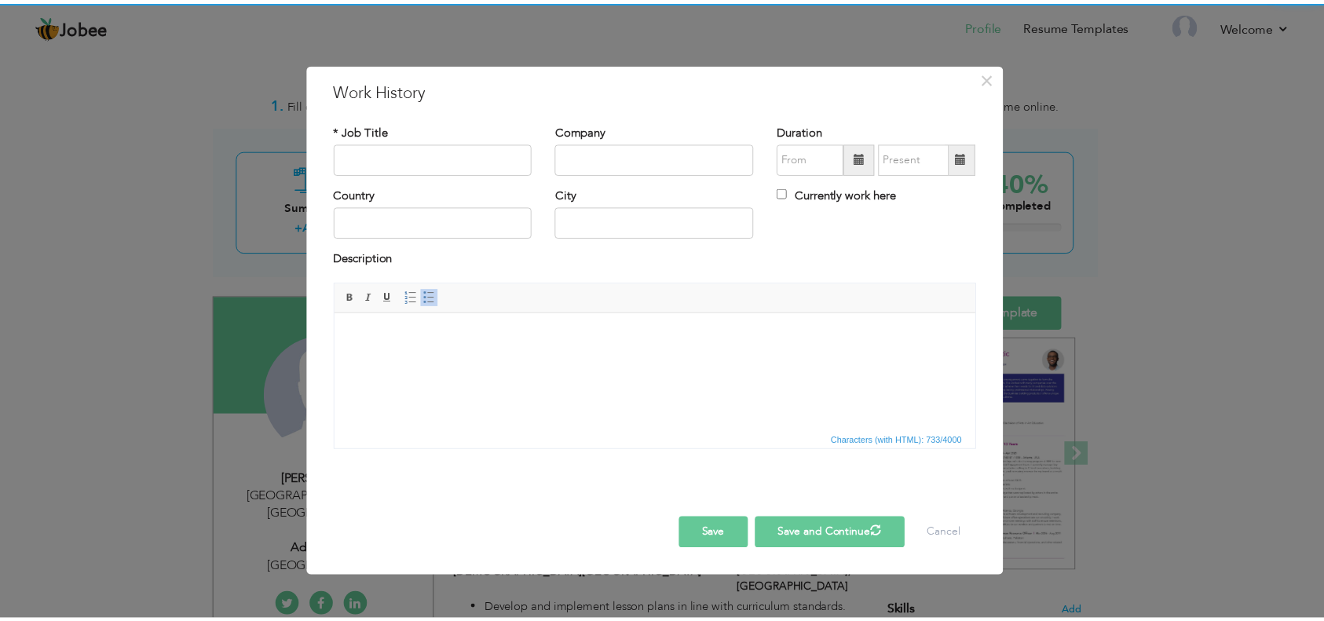
scroll to position [0, 0]
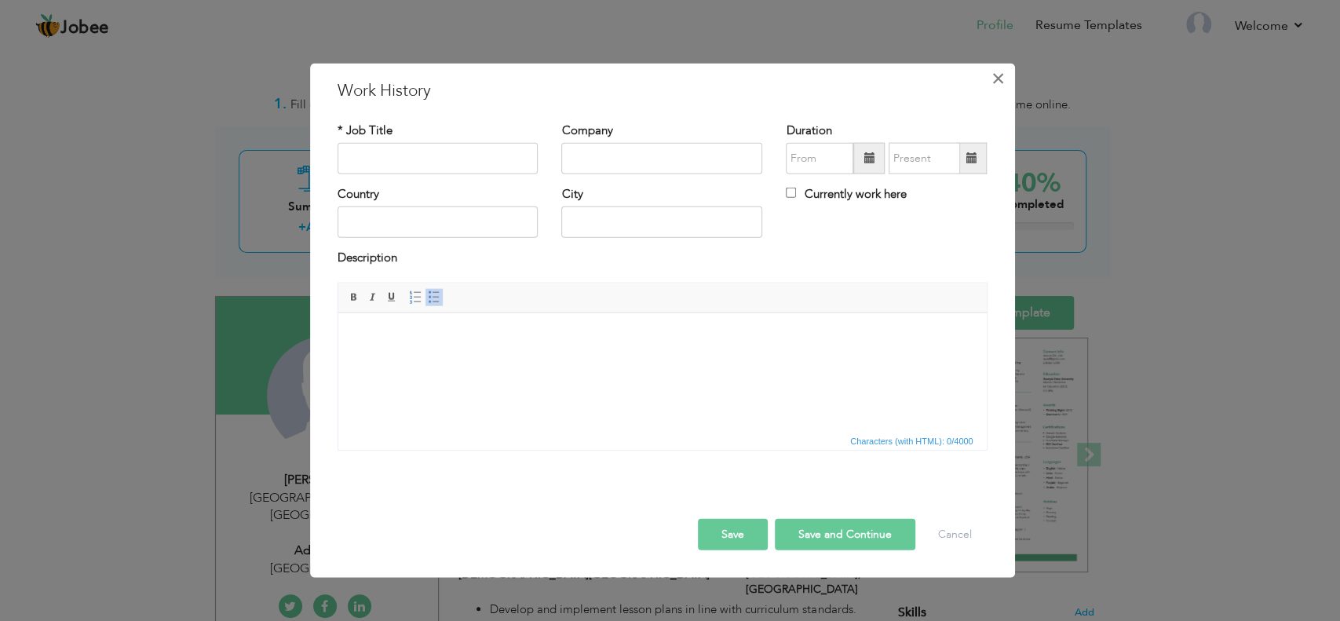
click at [999, 77] on span "×" at bounding box center [997, 78] width 13 height 28
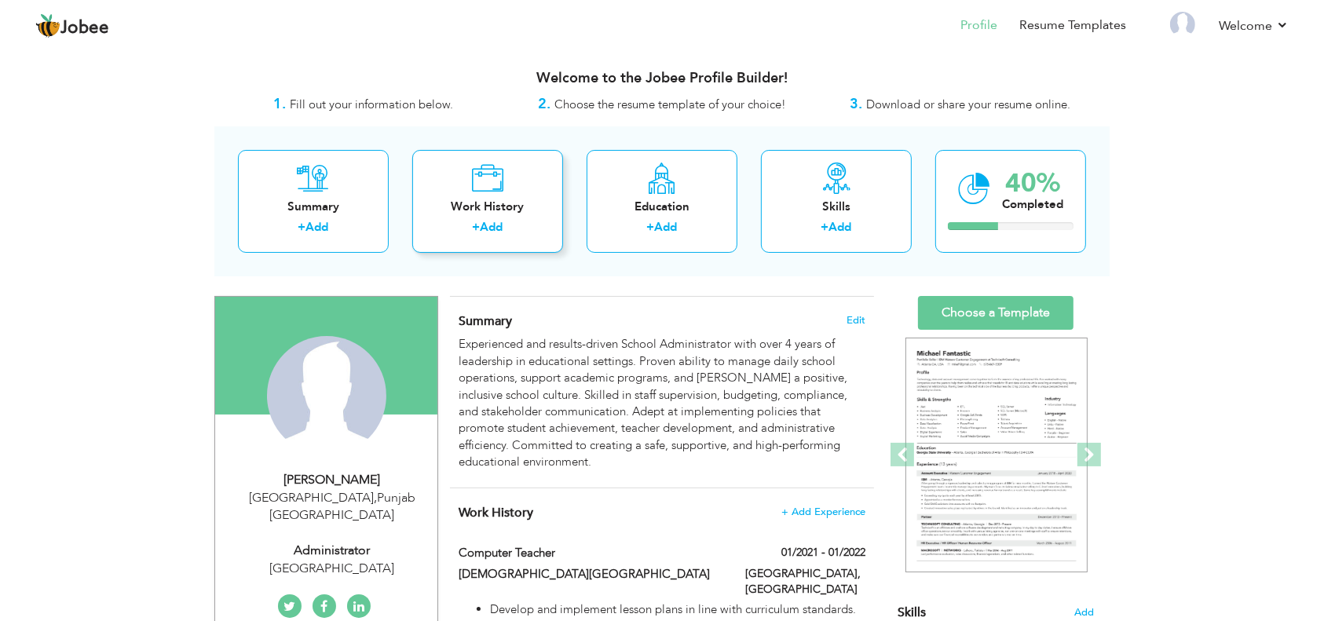
click at [490, 202] on div "Work History" at bounding box center [488, 207] width 126 height 16
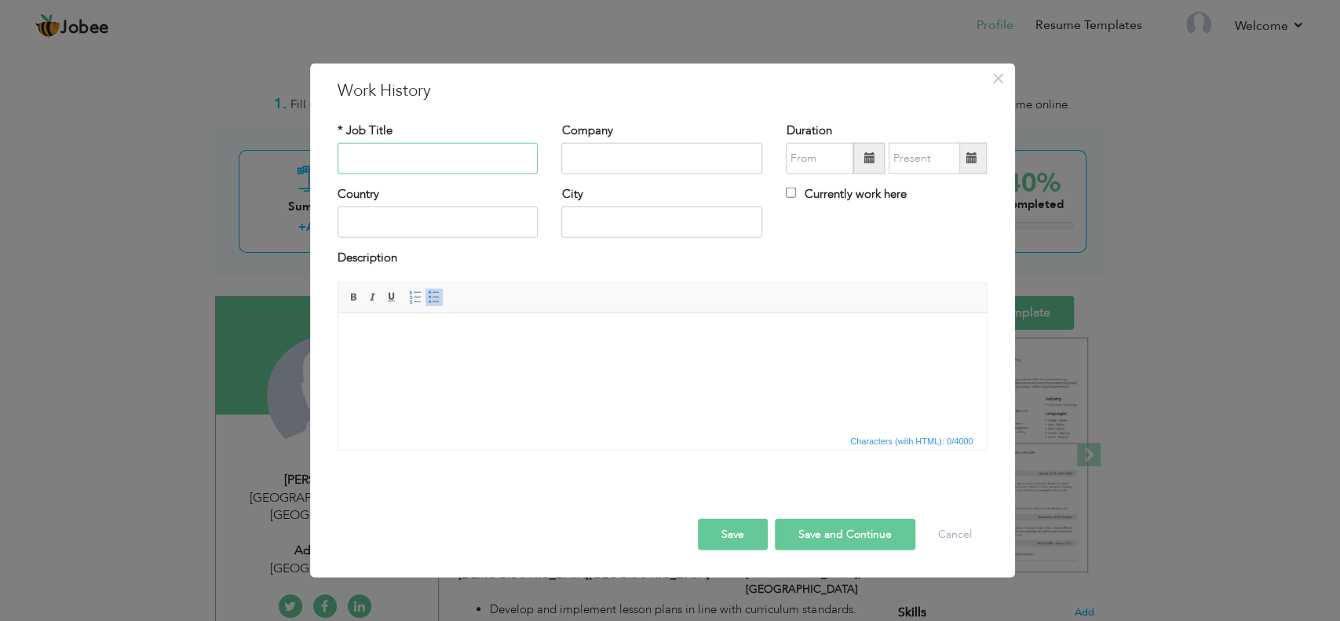
click at [468, 162] on input "text" at bounding box center [438, 158] width 201 height 31
type input "Online Chat Support"
click at [429, 217] on input "text" at bounding box center [438, 221] width 201 height 31
type input "[GEOGRAPHIC_DATA]"
click at [597, 154] on input "text" at bounding box center [661, 158] width 201 height 31
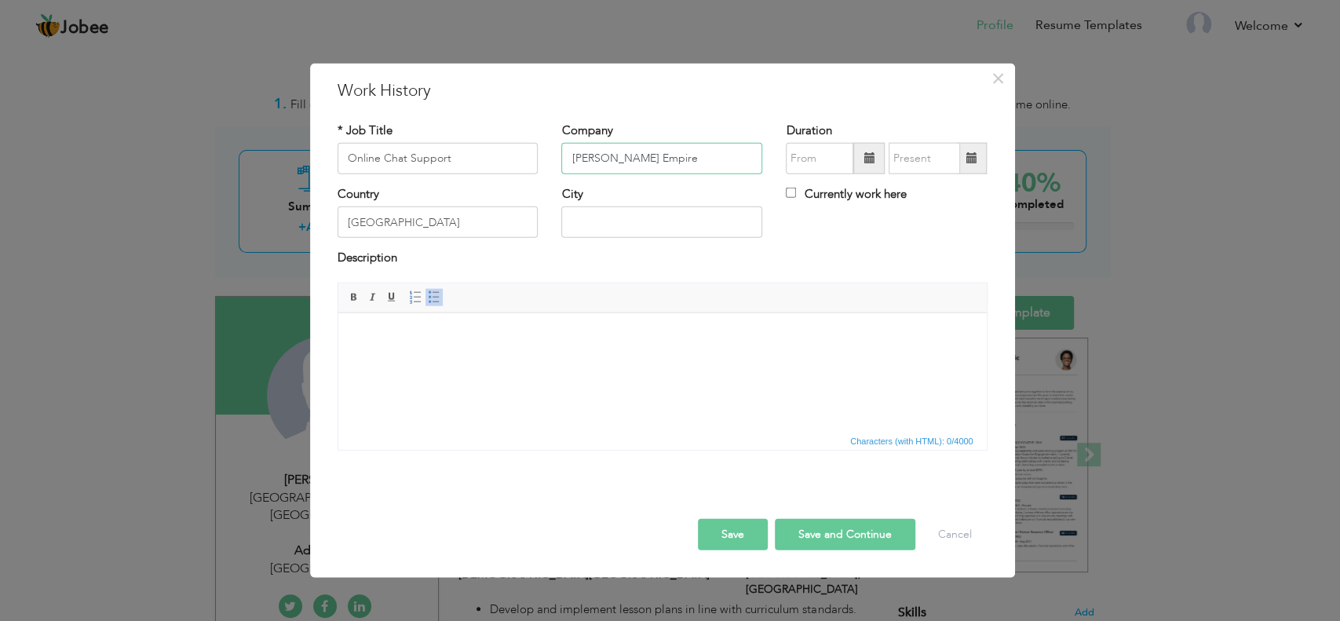
type input "[PERSON_NAME] Empire"
click at [609, 216] on input "text" at bounding box center [661, 221] width 201 height 31
type input "[GEOGRAPHIC_DATA]"
click at [699, 259] on div "Description" at bounding box center [663, 260] width 650 height 20
click at [869, 162] on span at bounding box center [869, 157] width 11 height 11
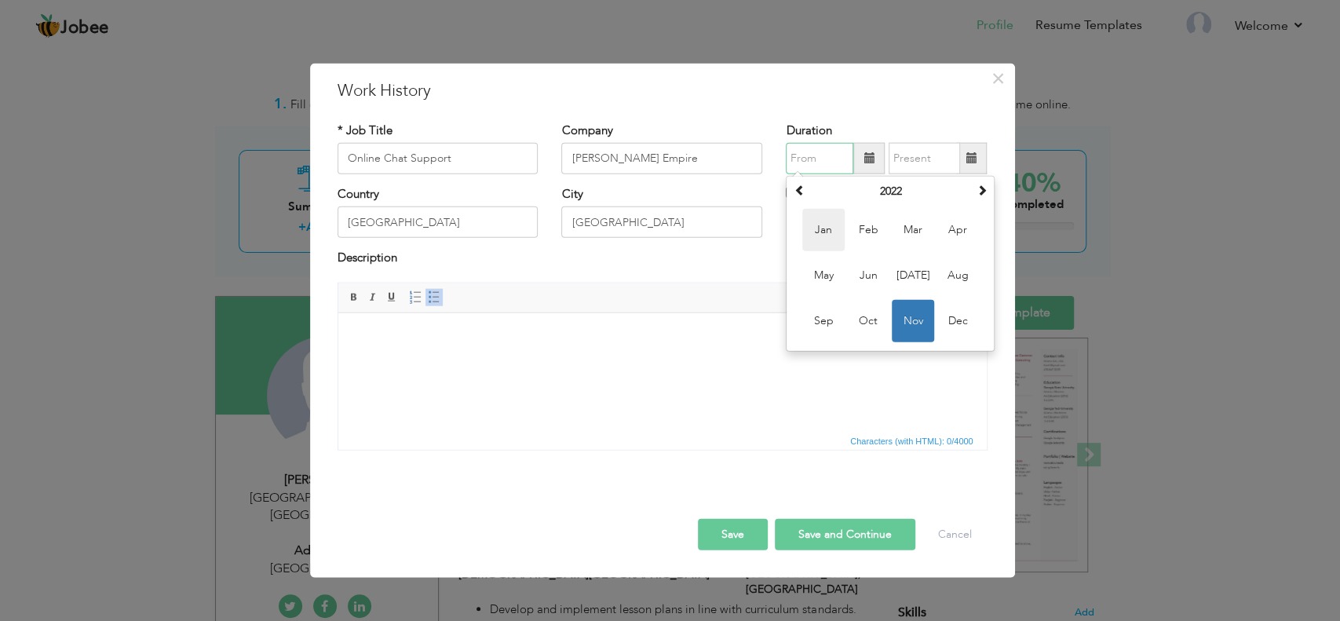
click at [831, 228] on span "Jan" at bounding box center [823, 230] width 42 height 42
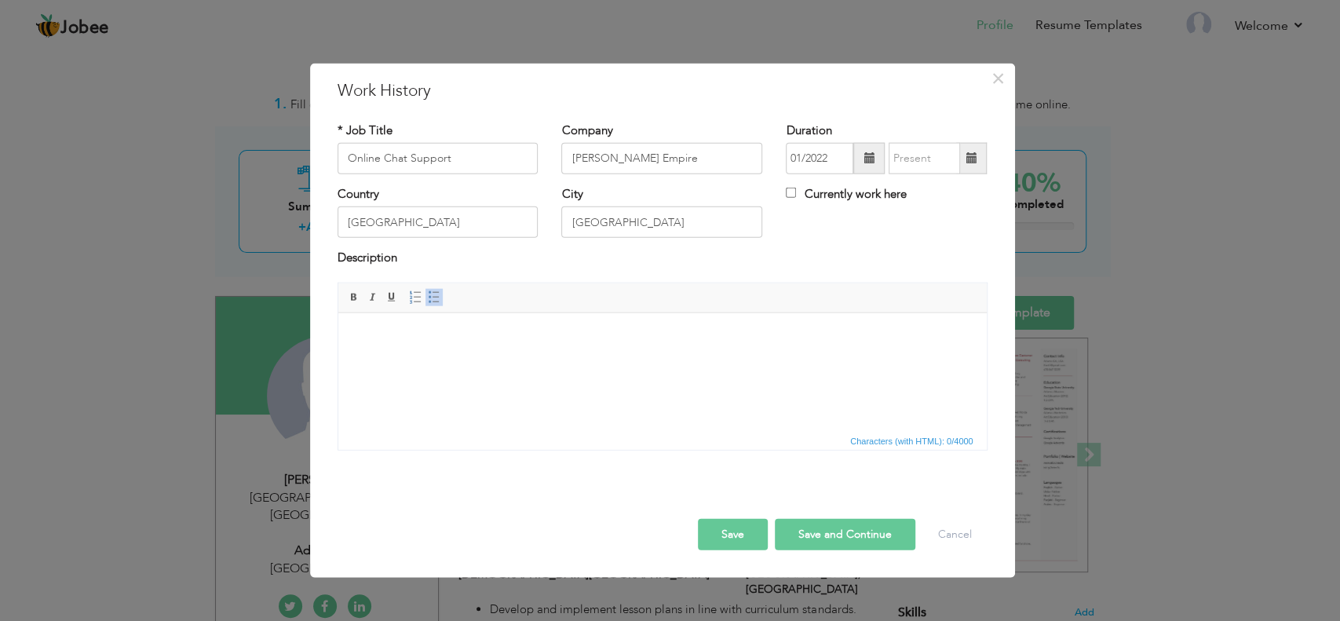
click at [873, 156] on span at bounding box center [869, 157] width 11 height 11
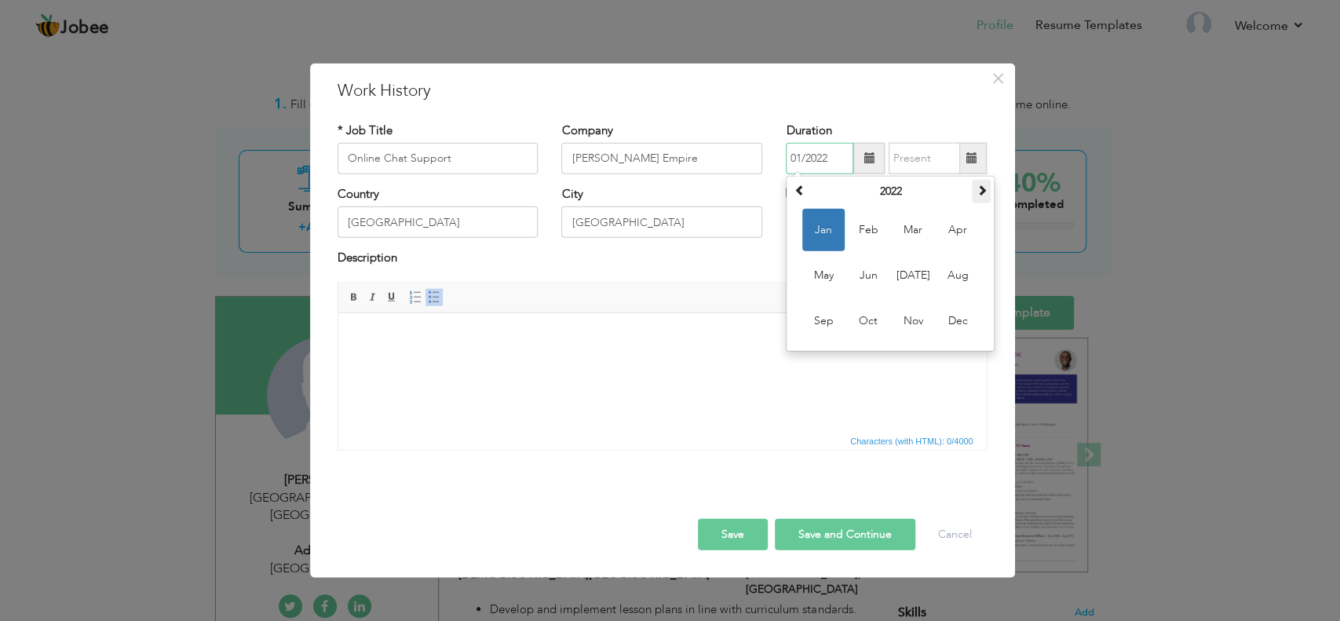
click at [985, 189] on span at bounding box center [981, 189] width 11 height 11
click at [819, 242] on span "Jan" at bounding box center [823, 230] width 42 height 42
type input "01/2023"
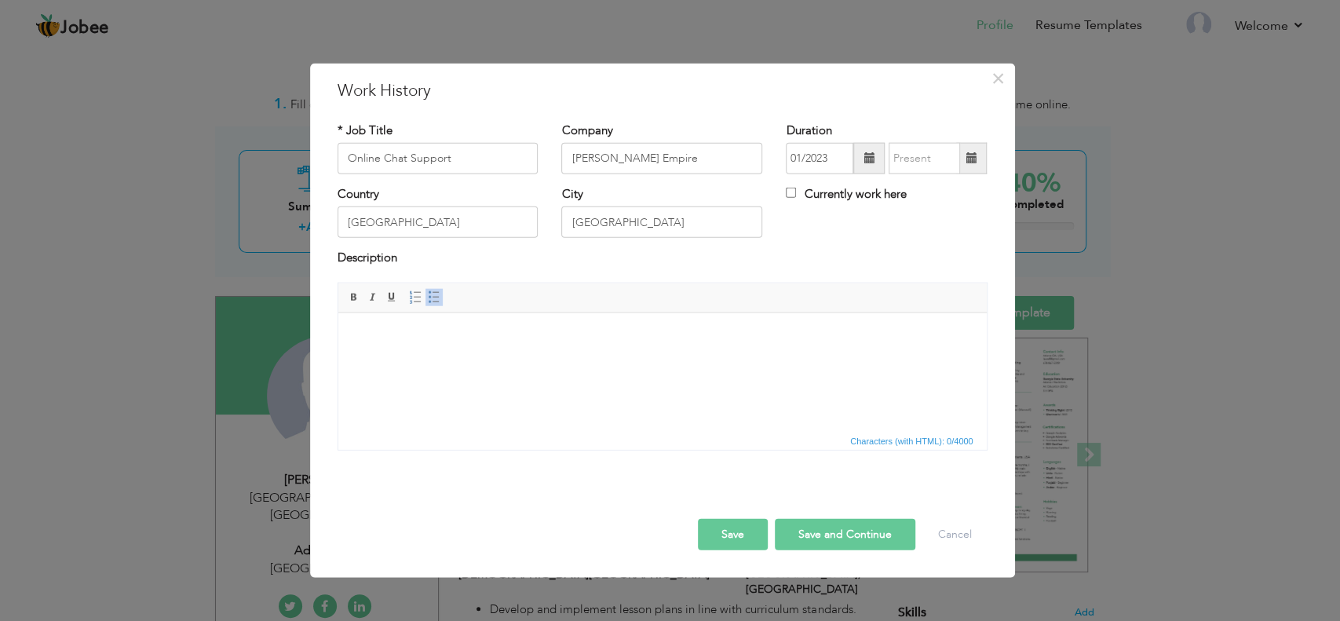
click at [977, 155] on span at bounding box center [971, 157] width 11 height 11
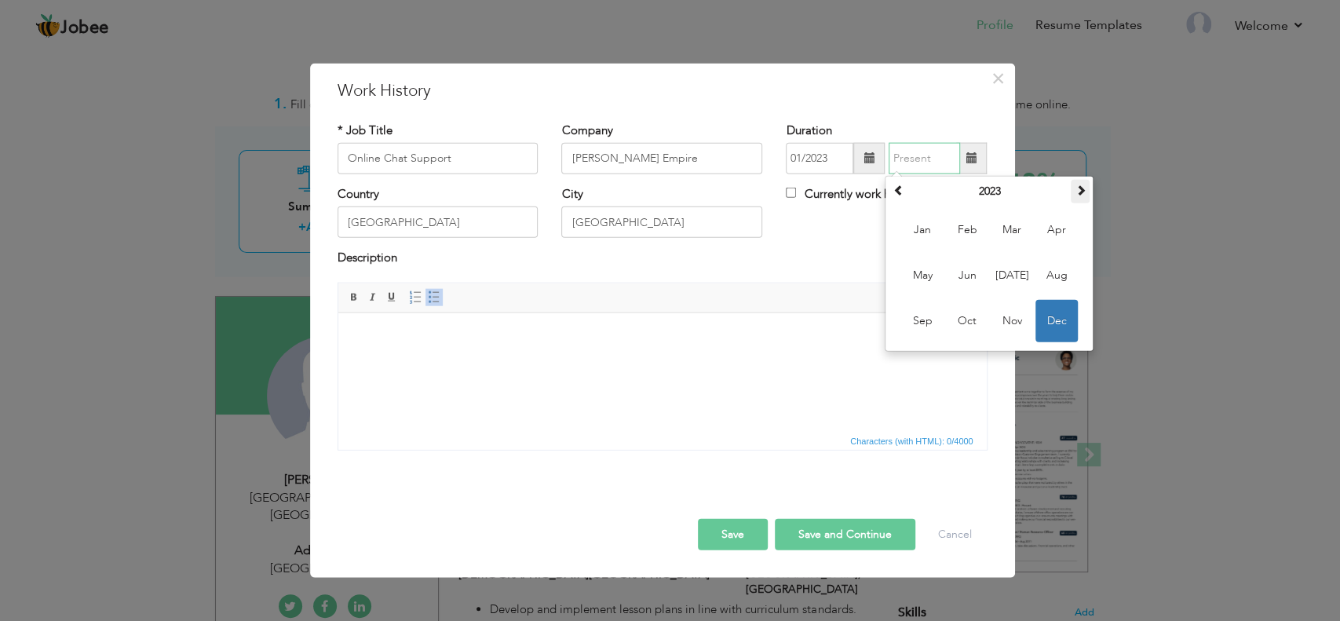
click at [1079, 188] on span at bounding box center [1080, 189] width 11 height 11
click at [1010, 317] on span "Nov" at bounding box center [1012, 321] width 42 height 42
type input "11/2024"
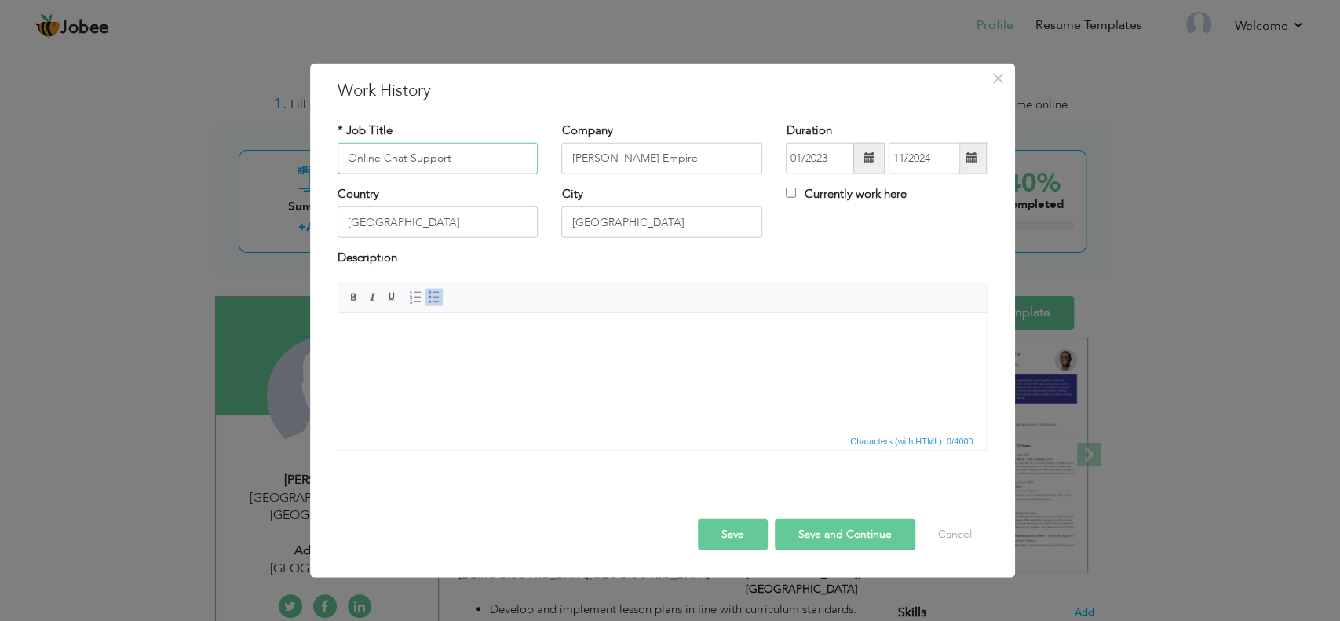
click at [465, 152] on input "Online Chat Support" at bounding box center [438, 158] width 201 height 31
type input "O"
type input "CSR"
click at [624, 324] on html at bounding box center [662, 336] width 648 height 48
click at [420, 360] on html at bounding box center [662, 336] width 648 height 48
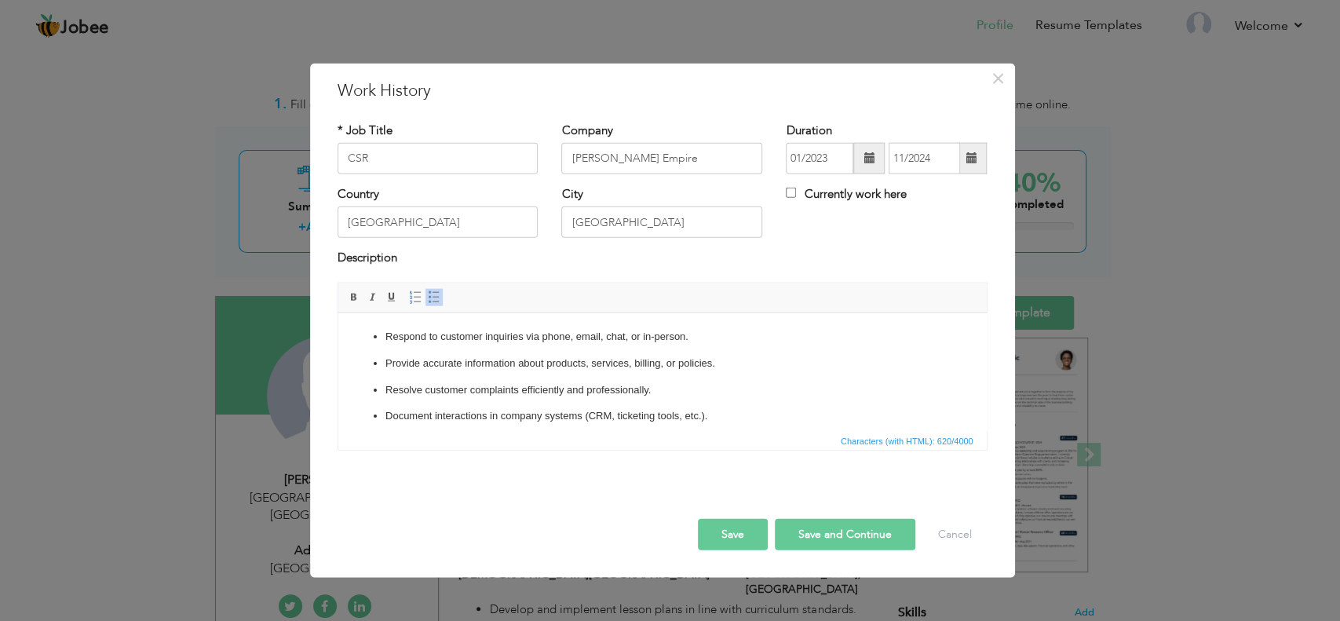
click at [688, 334] on p "Respond to customer inquiries via phone, email, chat, or in-person." at bounding box center [662, 336] width 554 height 16
click at [605, 336] on p "Respond to customer inquiries via phone, email, chat" at bounding box center [662, 336] width 554 height 16
click at [571, 337] on p "Respond to customer inquiries via chat" at bounding box center [662, 336] width 554 height 16
click at [707, 361] on p "Document interactions in company systems (CRM, ticketing tools, etc.)." at bounding box center [662, 364] width 554 height 16
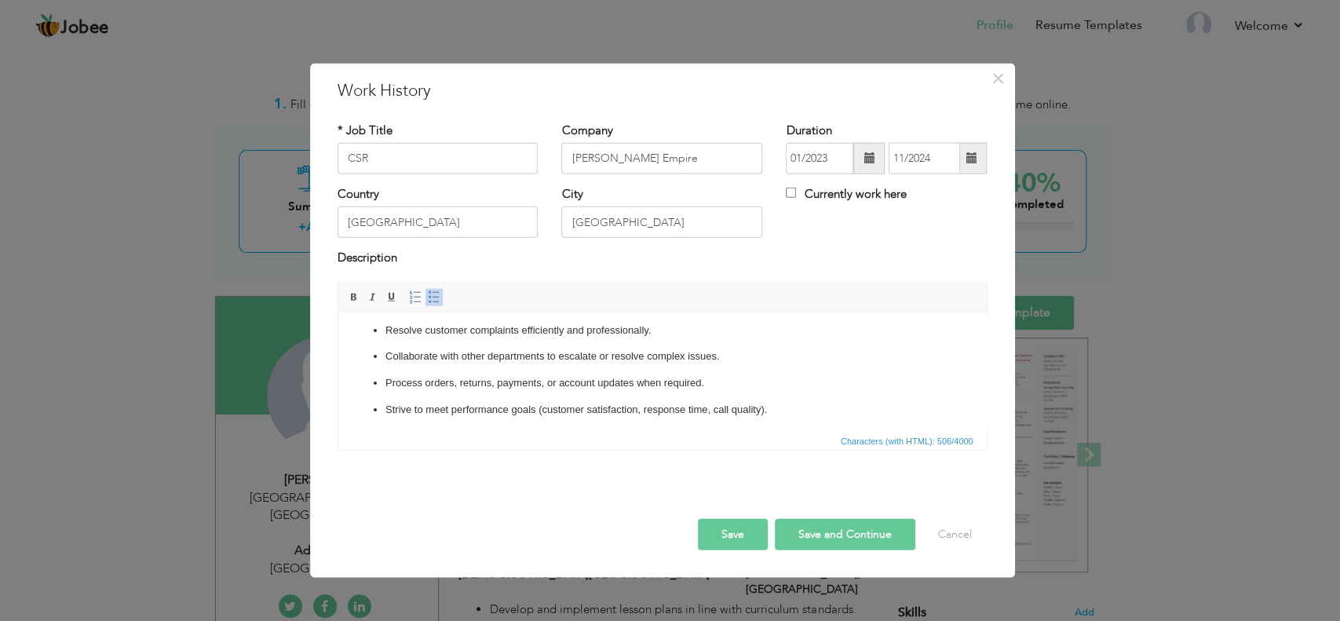
scroll to position [62, 0]
click at [759, 407] on p "Strive to meet performance goals (customer satisfaction, response time, call qu…" at bounding box center [662, 407] width 554 height 16
click at [733, 529] on button "Save" at bounding box center [733, 533] width 70 height 31
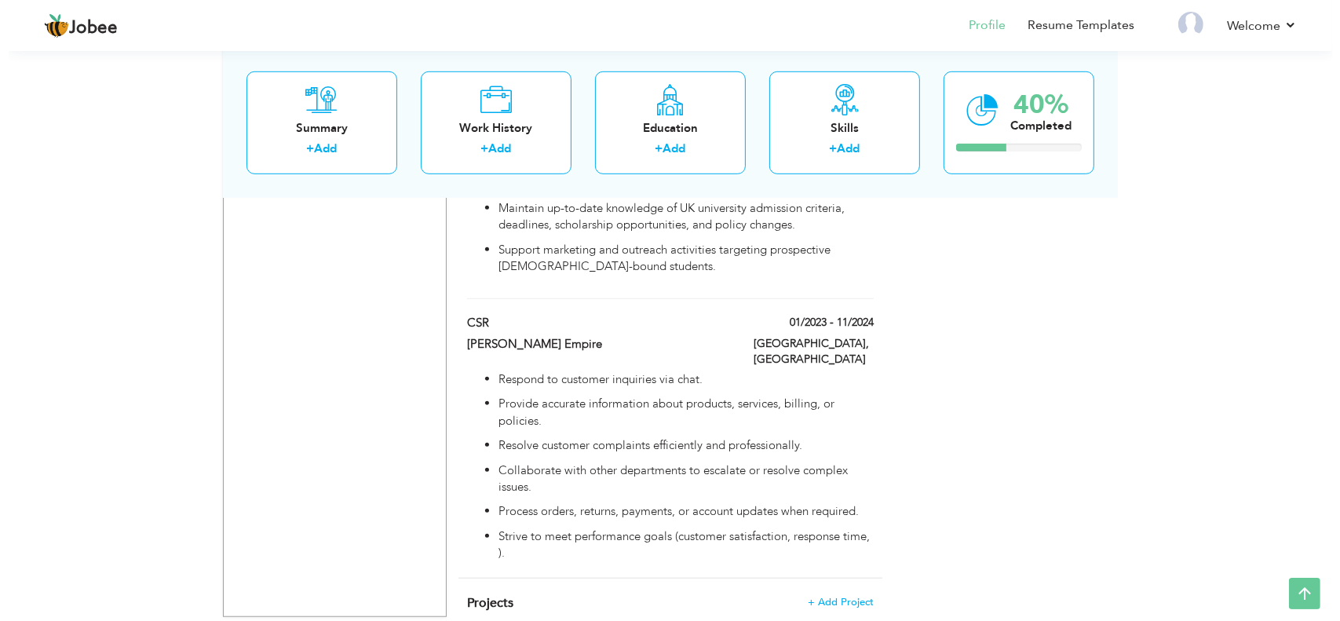
scroll to position [1008, 0]
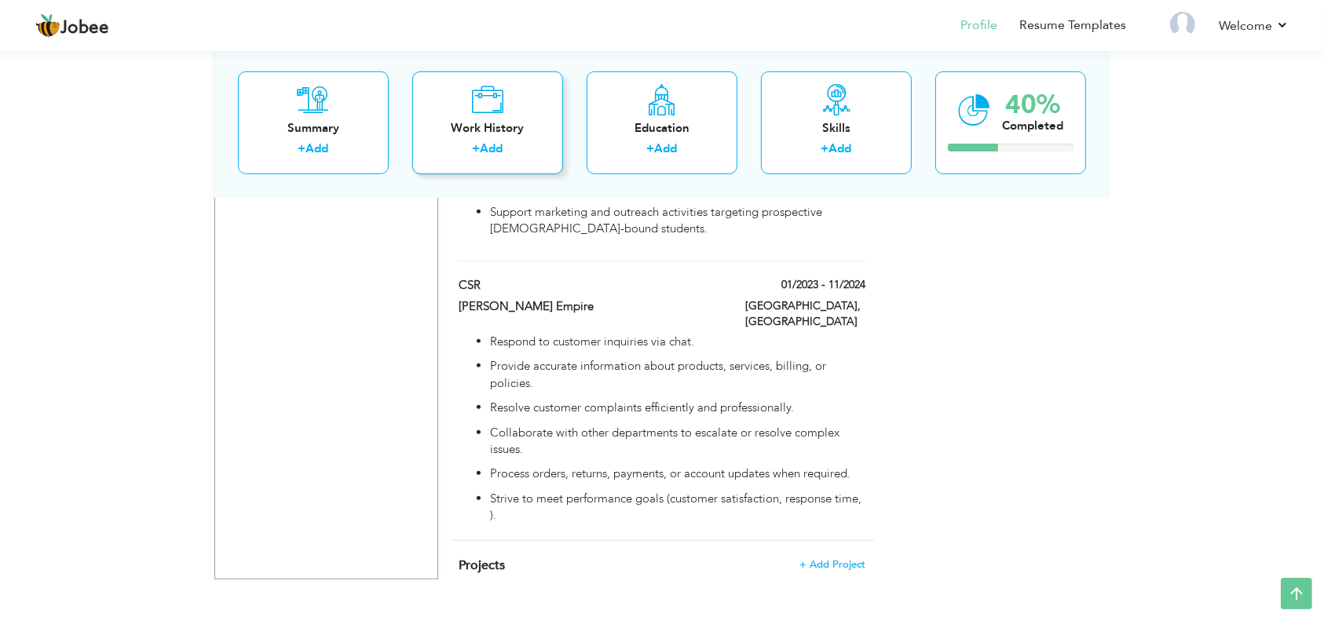
click at [492, 133] on div "Work History" at bounding box center [488, 127] width 126 height 16
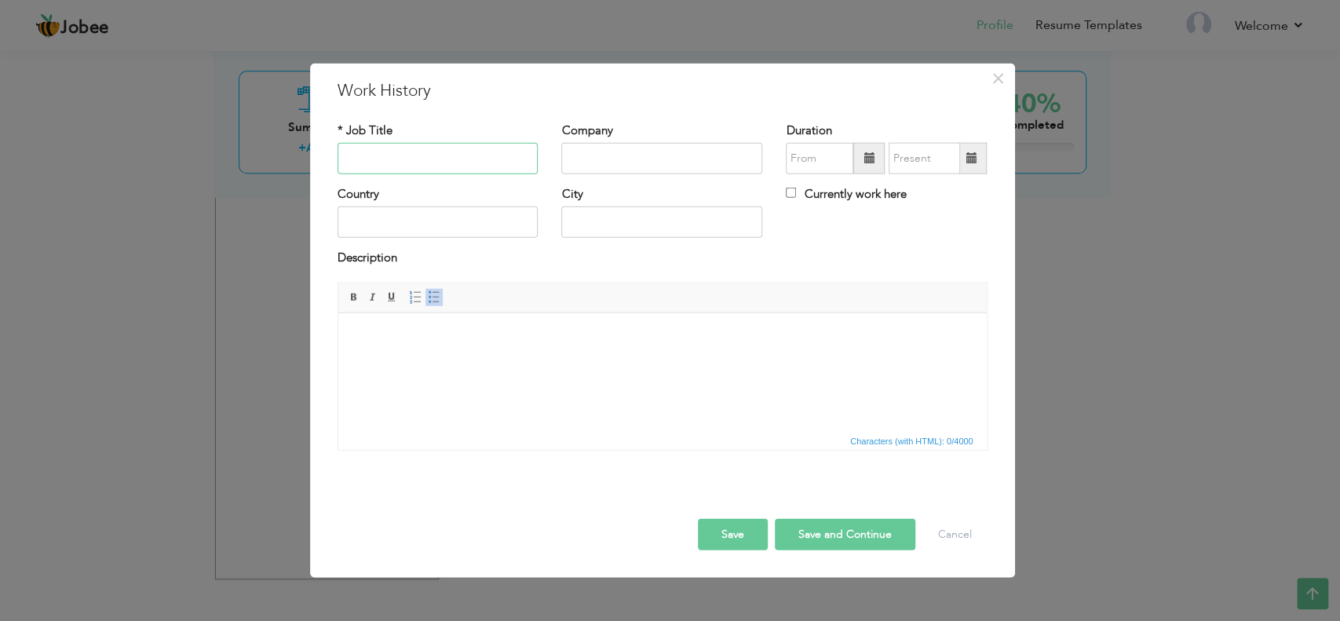
click at [440, 153] on input "text" at bounding box center [438, 158] width 201 height 31
click at [374, 153] on input "Administatotr" at bounding box center [438, 158] width 201 height 31
type input "Administrator"
click at [591, 165] on input "text" at bounding box center [661, 158] width 201 height 31
type input "[GEOGRAPHIC_DATA]"
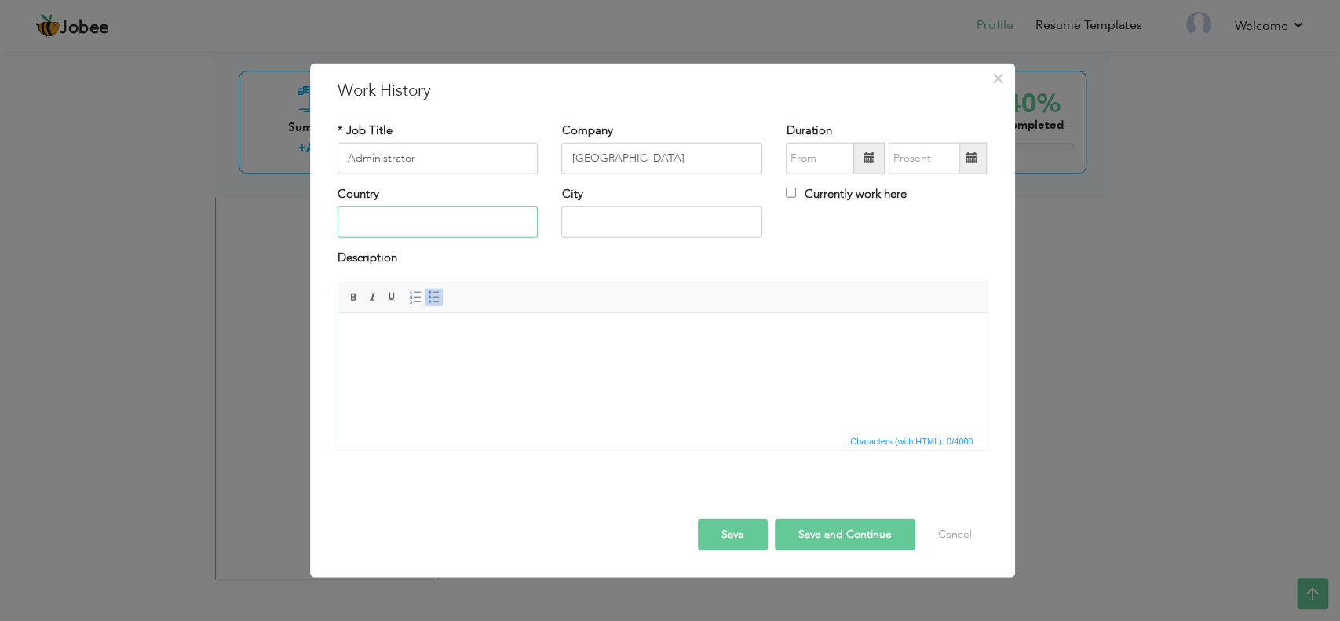
click at [457, 210] on input "text" at bounding box center [438, 221] width 201 height 31
type input "[GEOGRAPHIC_DATA]"
click at [592, 228] on input "text" at bounding box center [661, 221] width 201 height 31
type input "[GEOGRAPHIC_DATA]"
click at [873, 154] on span at bounding box center [869, 157] width 11 height 11
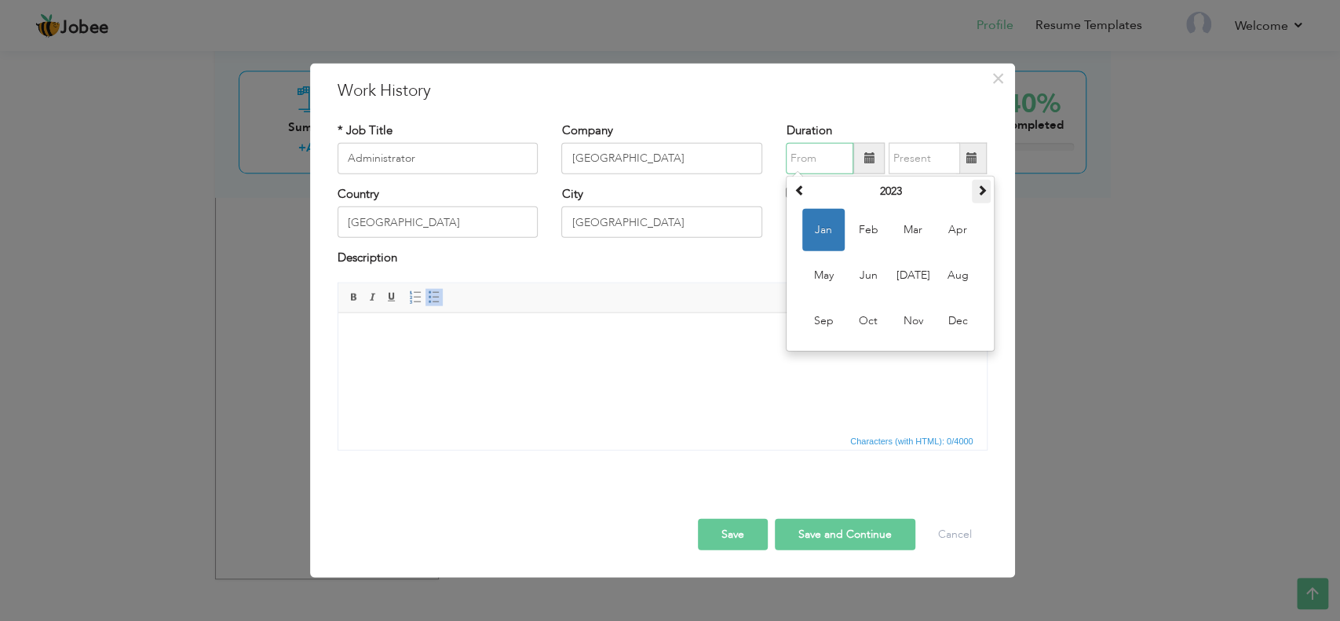
click at [986, 192] on span at bounding box center [981, 189] width 11 height 11
click at [964, 316] on span "Dec" at bounding box center [958, 321] width 42 height 42
type input "12/2024"
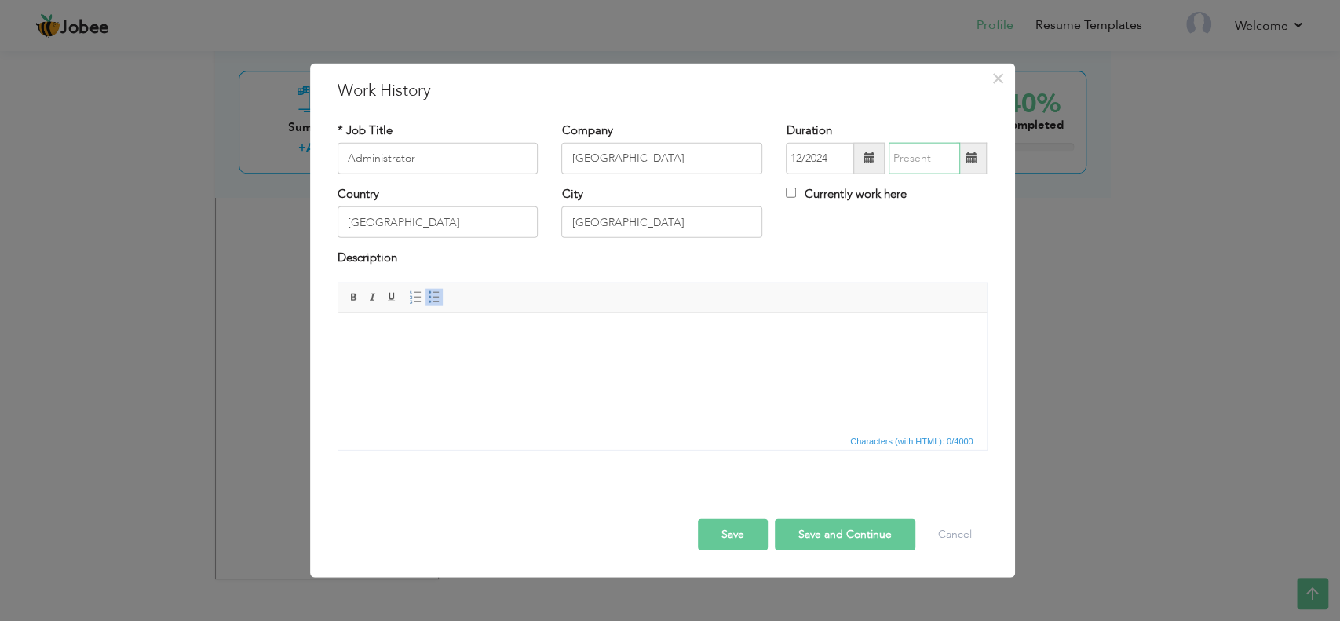
click at [935, 157] on input "text" at bounding box center [924, 158] width 71 height 31
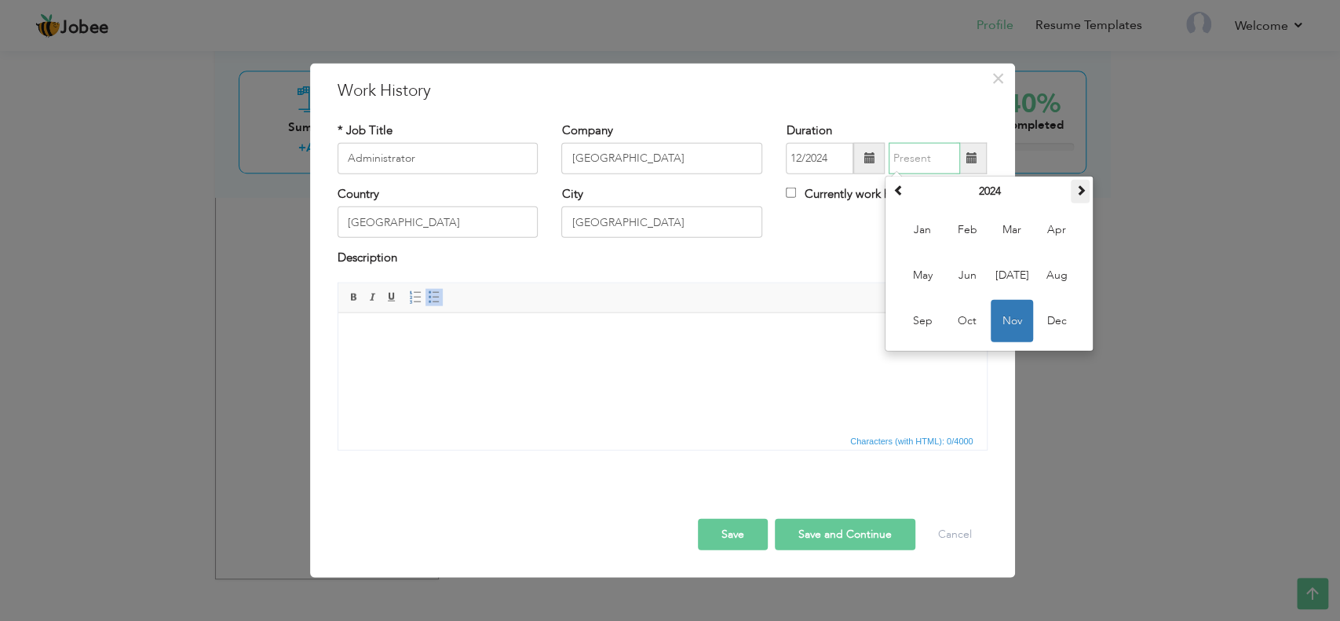
click at [1079, 186] on span at bounding box center [1080, 189] width 11 height 11
click at [1055, 269] on span "Aug" at bounding box center [1056, 275] width 42 height 42
type input "08/2025"
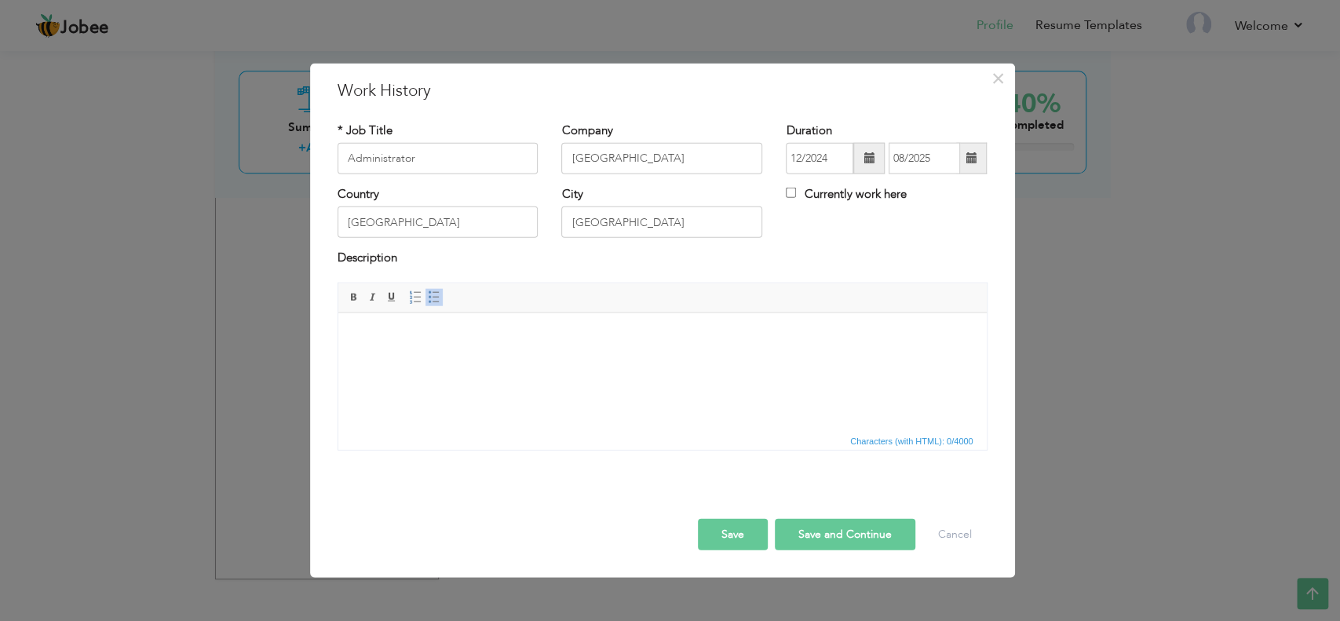
click at [975, 158] on span at bounding box center [971, 157] width 11 height 11
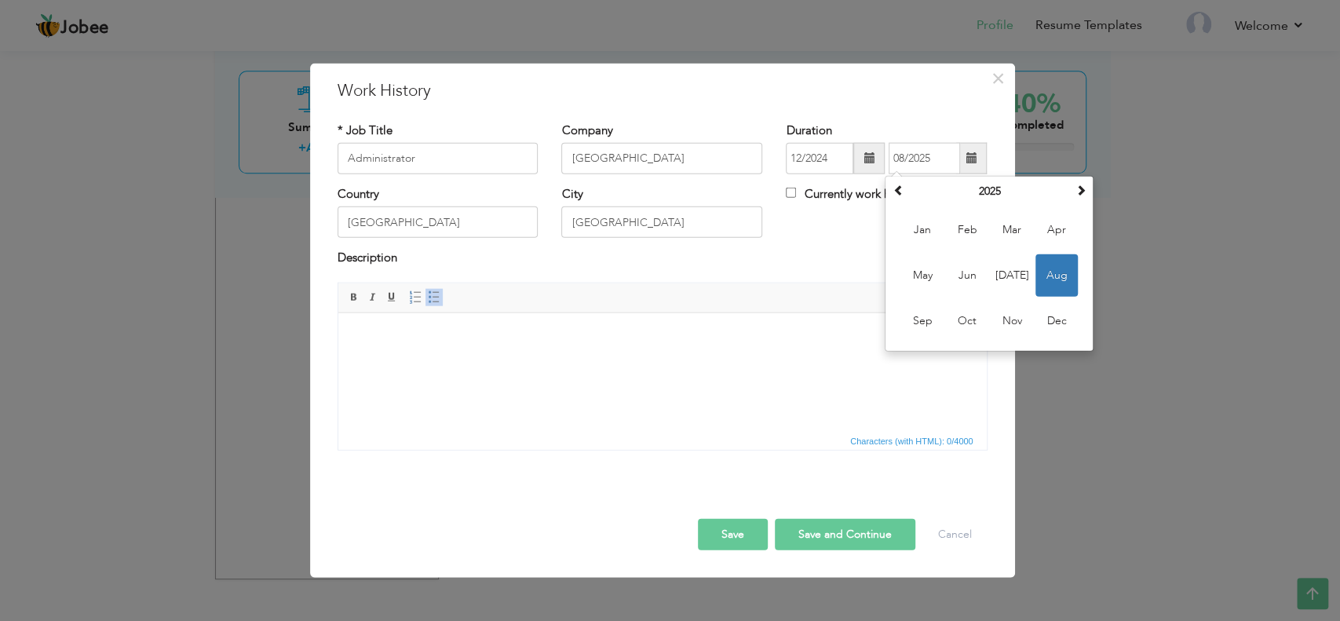
click at [780, 360] on html at bounding box center [662, 336] width 648 height 48
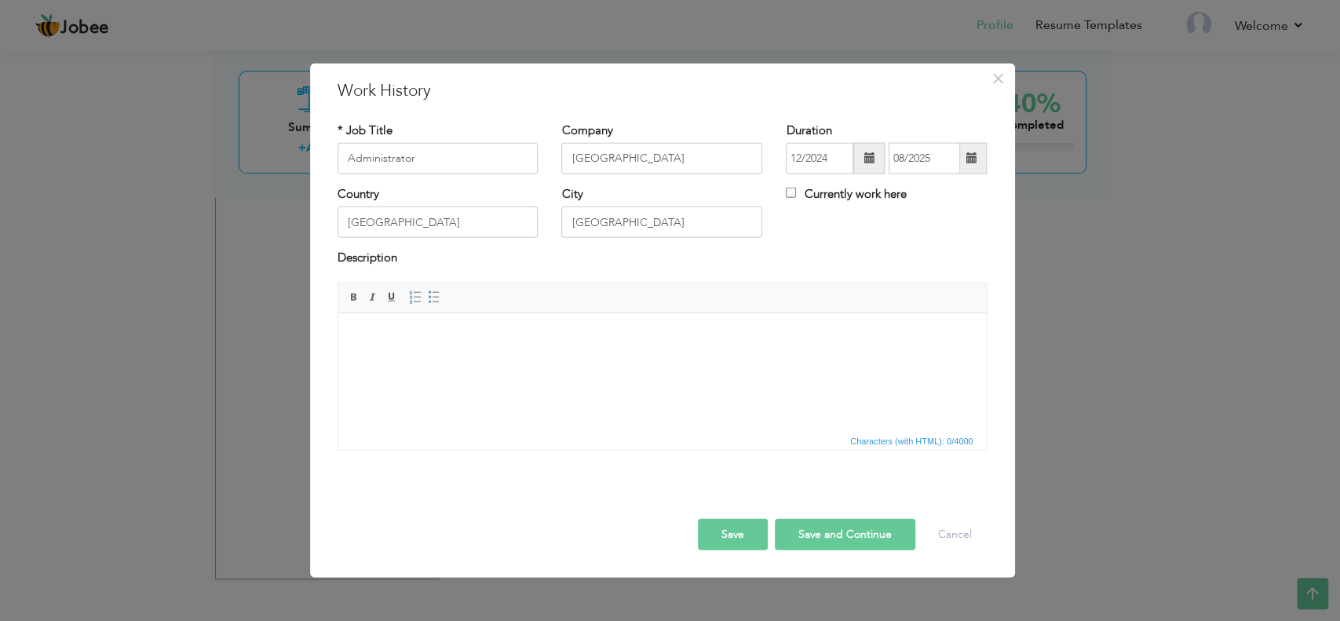
click at [434, 360] on html at bounding box center [662, 336] width 648 height 48
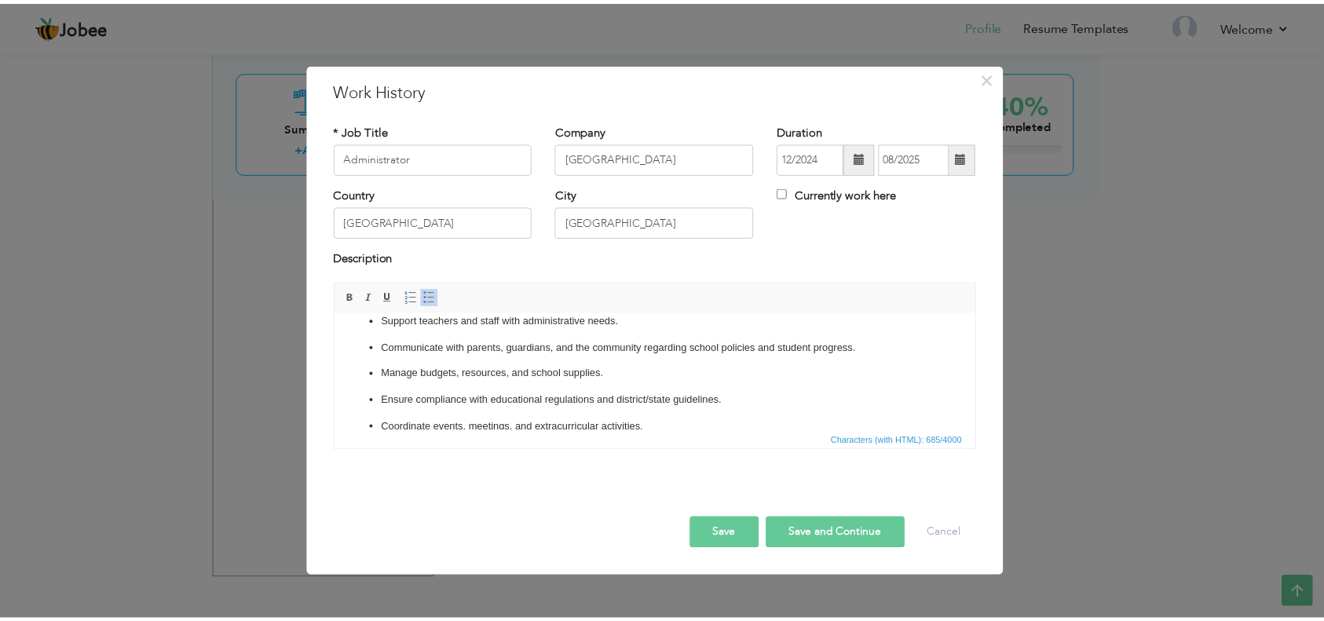
scroll to position [0, 0]
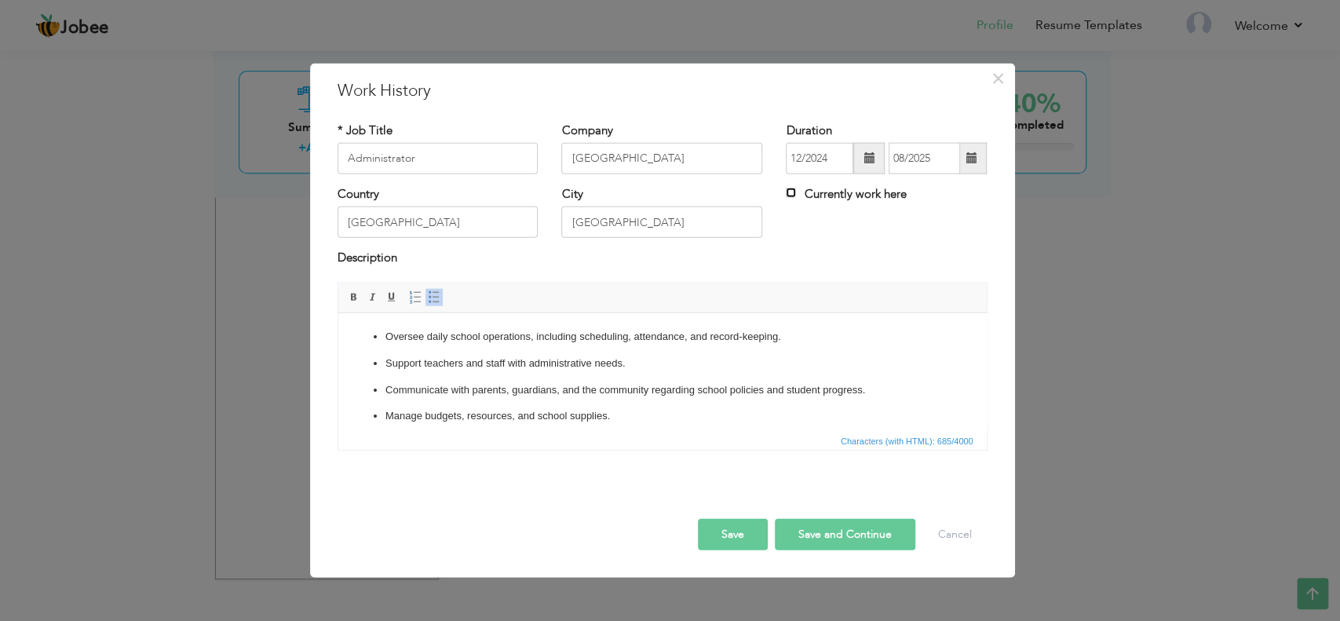
click at [791, 192] on input "Currently work here" at bounding box center [791, 193] width 10 height 10
checkbox input "true"
click at [733, 535] on button "Save" at bounding box center [733, 533] width 70 height 31
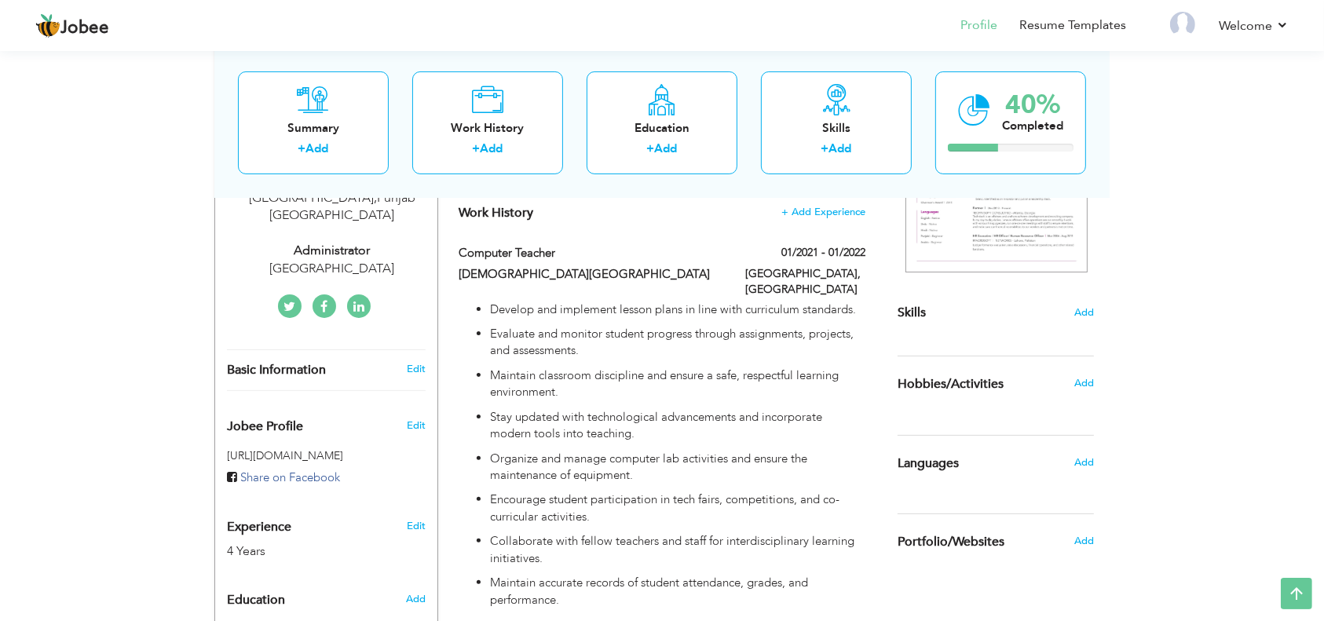
scroll to position [1329, 0]
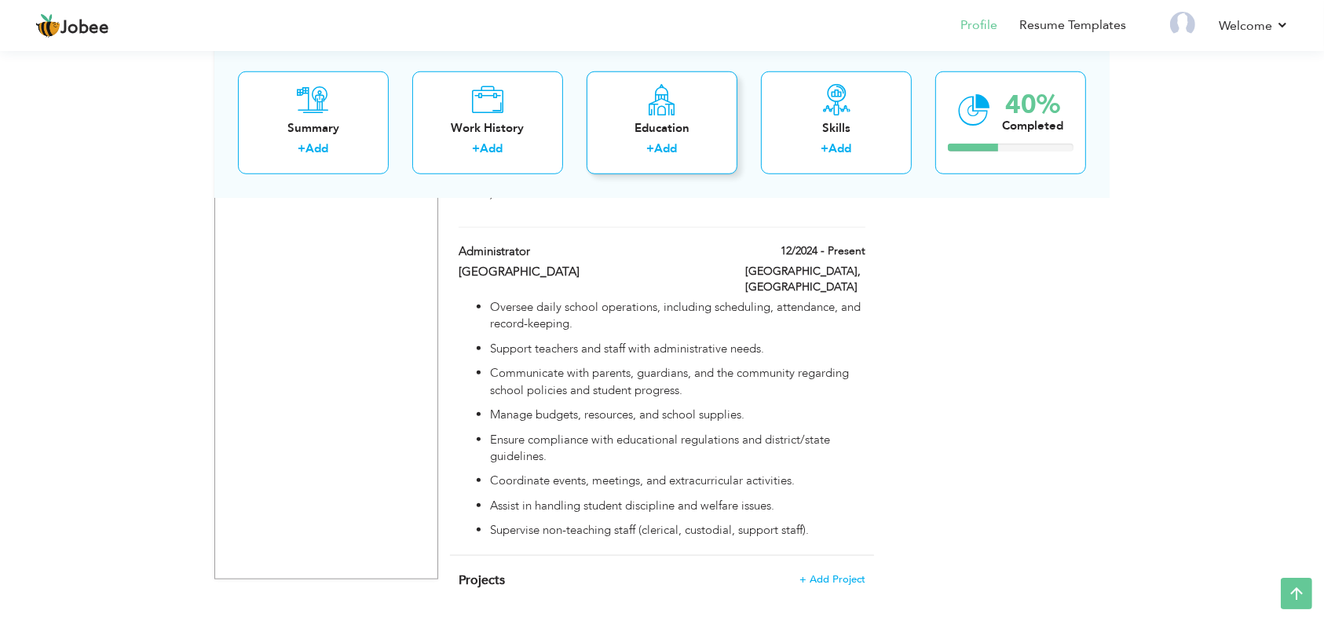
click at [677, 119] on div "Education" at bounding box center [662, 127] width 126 height 16
radio input "true"
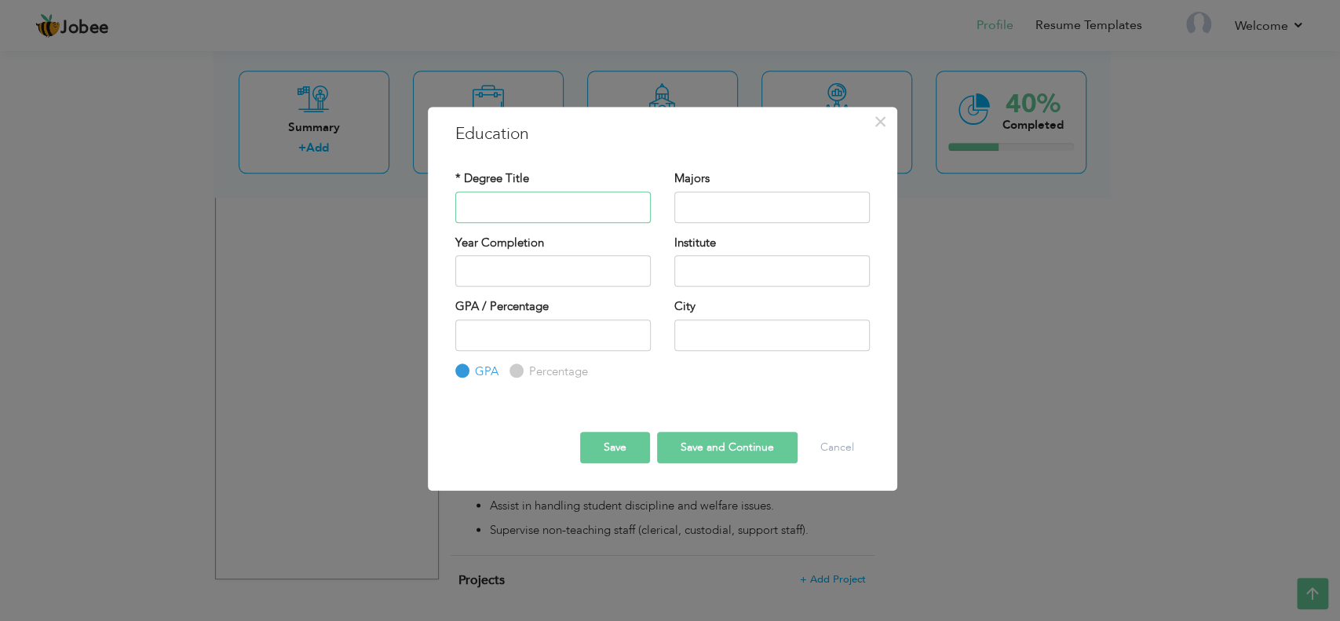
click at [534, 209] on input "text" at bounding box center [552, 207] width 195 height 31
type input "Bsc"
click at [725, 206] on input "text" at bounding box center [771, 207] width 195 height 31
type input "C"
type input "IT"
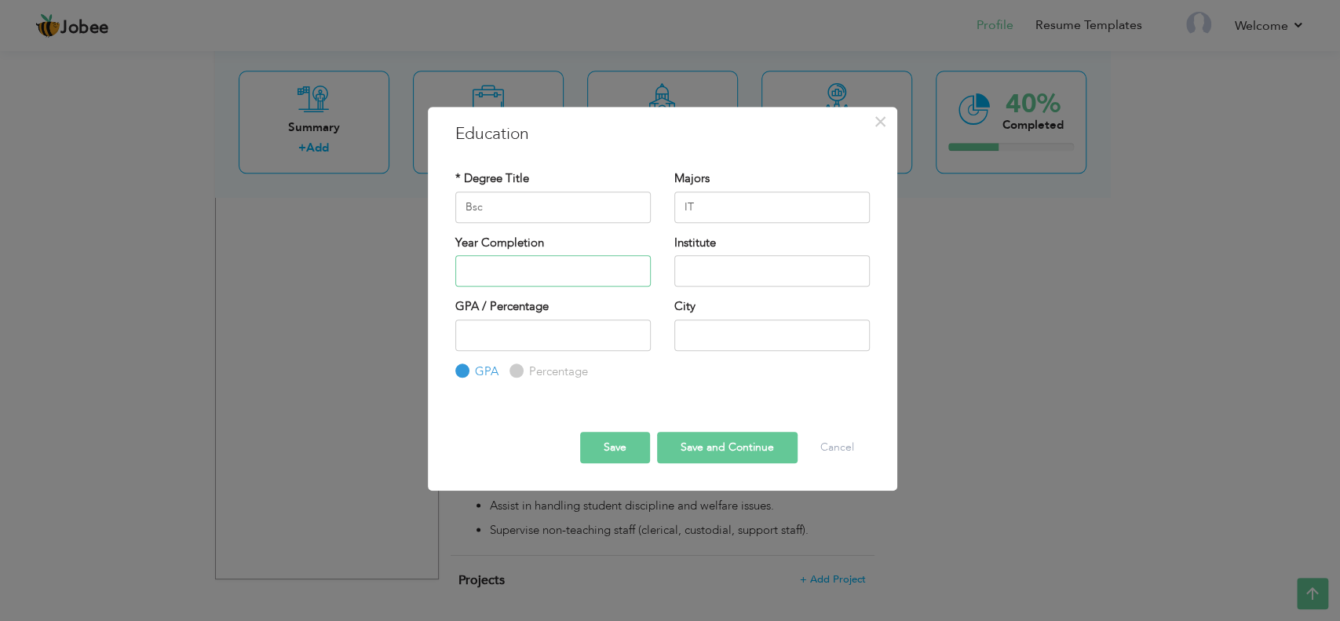
click at [552, 267] on input "text" at bounding box center [552, 270] width 195 height 31
type input "2025"
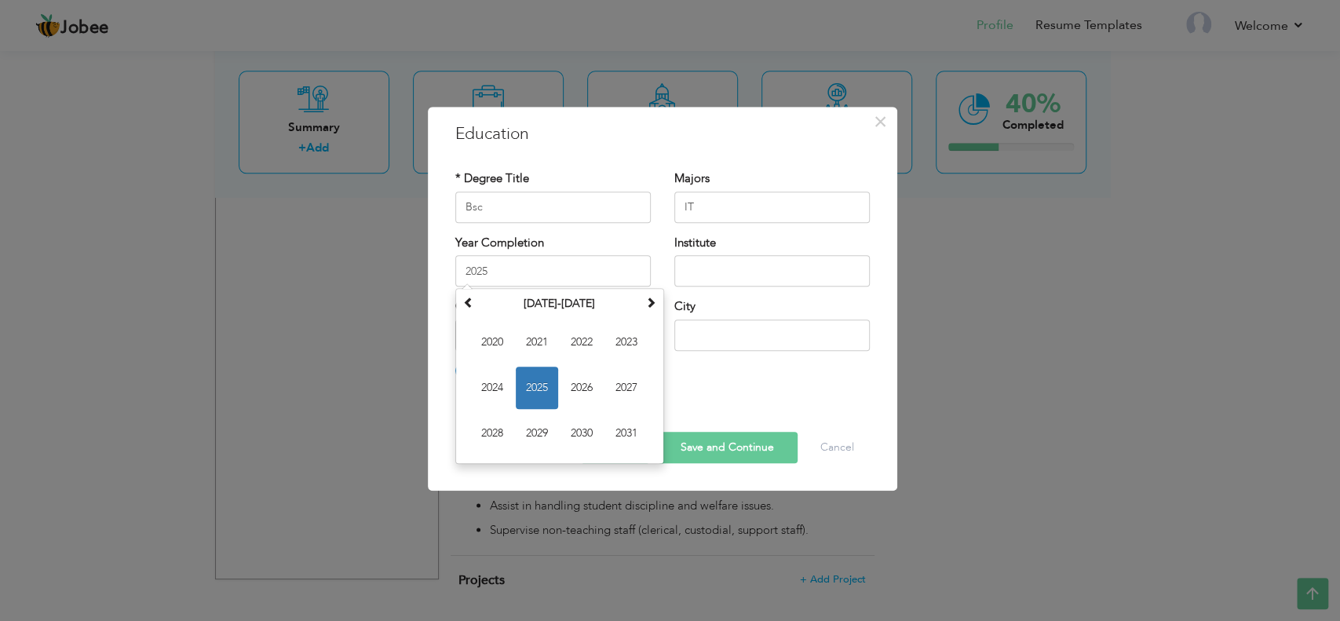
click at [678, 391] on div "* Degree Title Bsc Majors IT Year Completion 2025" at bounding box center [663, 276] width 438 height 234
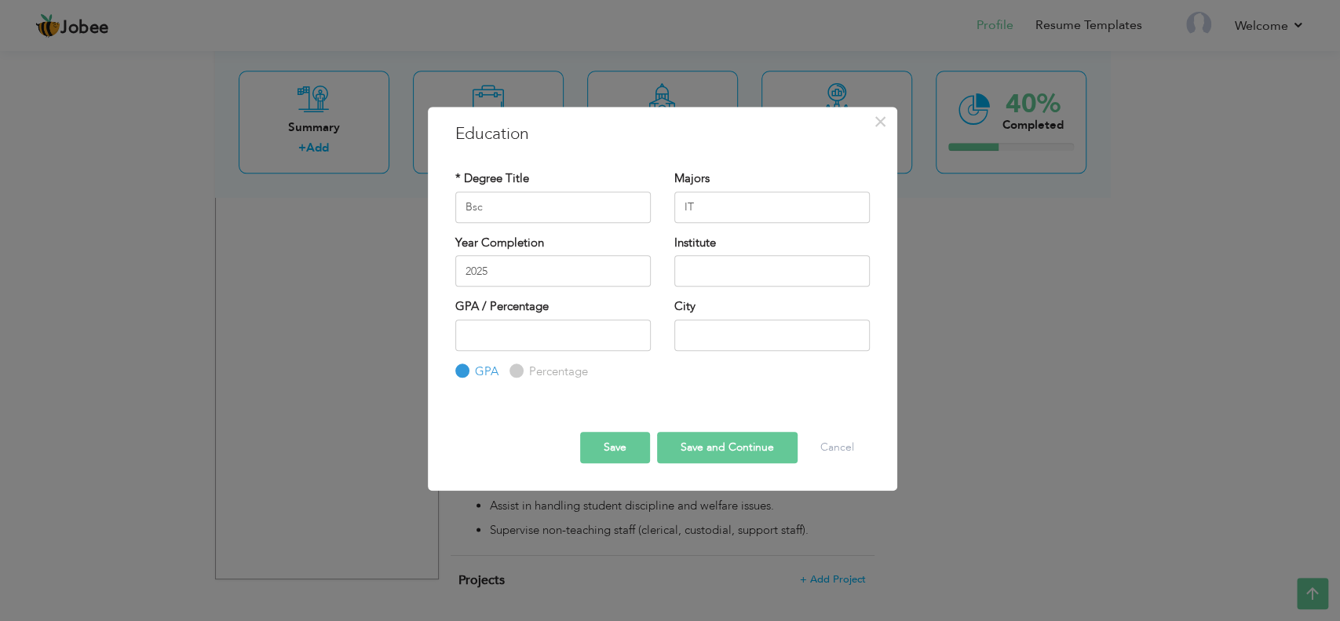
click at [525, 369] on label "Percentage" at bounding box center [556, 371] width 63 height 16
click at [520, 369] on input "Percentage" at bounding box center [514, 371] width 10 height 10
radio input "true"
click at [510, 266] on input "2025" at bounding box center [552, 270] width 195 height 31
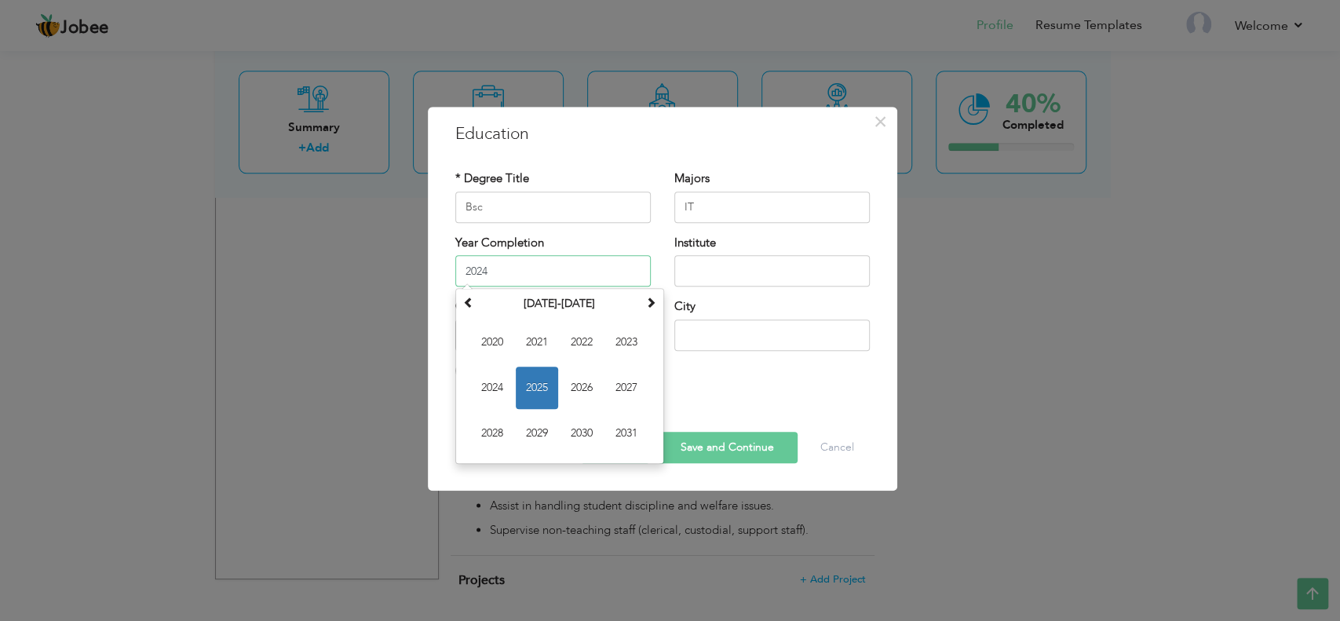
type input "2024"
click at [698, 273] on input "text" at bounding box center [771, 270] width 195 height 31
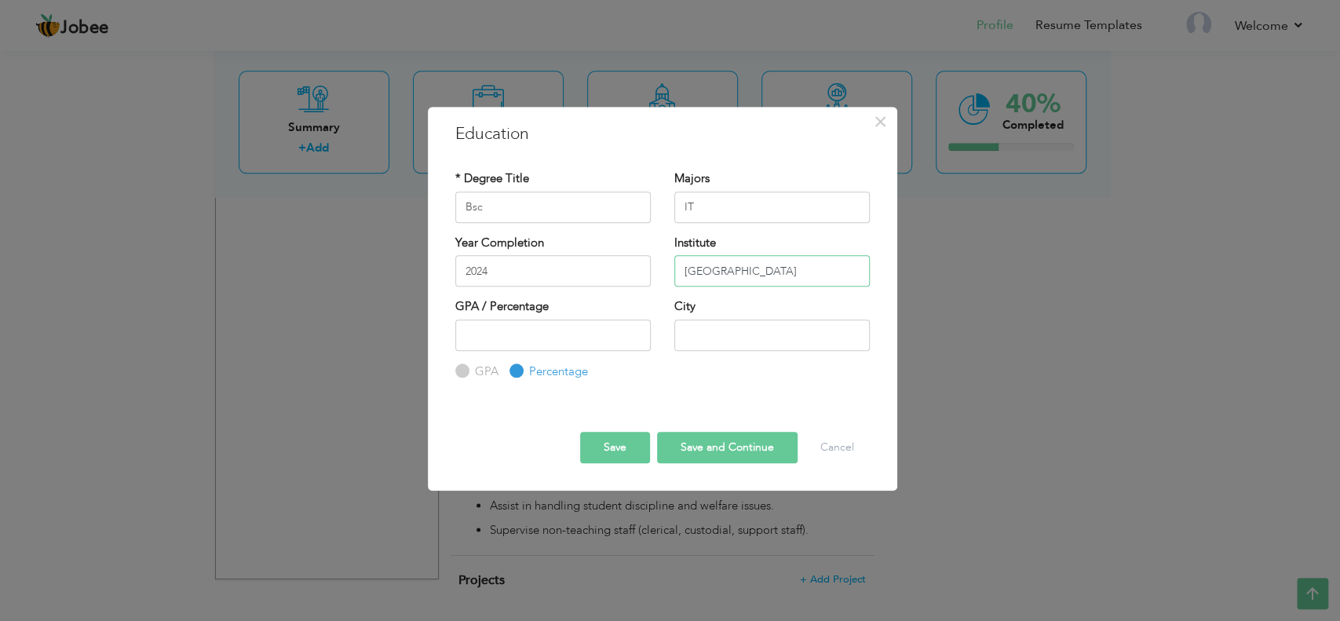
type input "Punjab University"
click at [539, 336] on input "number" at bounding box center [552, 335] width 195 height 31
click at [635, 335] on input "-1" at bounding box center [552, 335] width 195 height 31
click at [632, 323] on input "-1" at bounding box center [552, 335] width 195 height 31
type input "0"
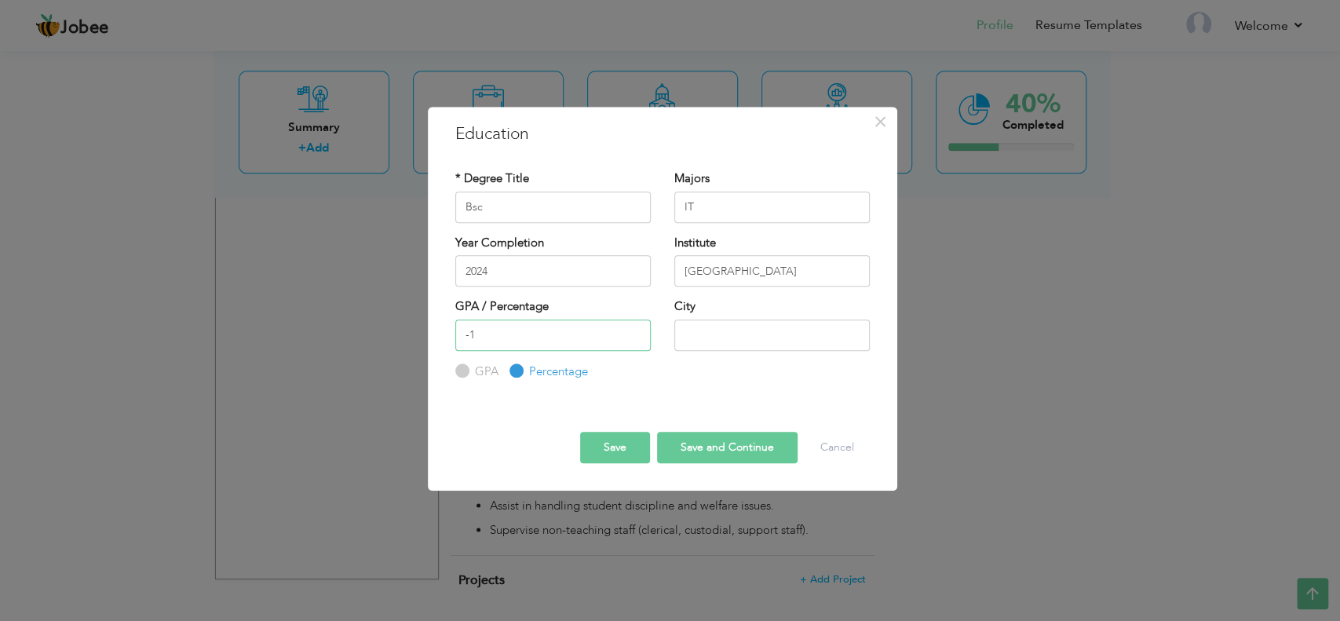
click at [634, 329] on input "0" at bounding box center [552, 335] width 195 height 31
click at [823, 442] on button "Cancel" at bounding box center [837, 447] width 65 height 31
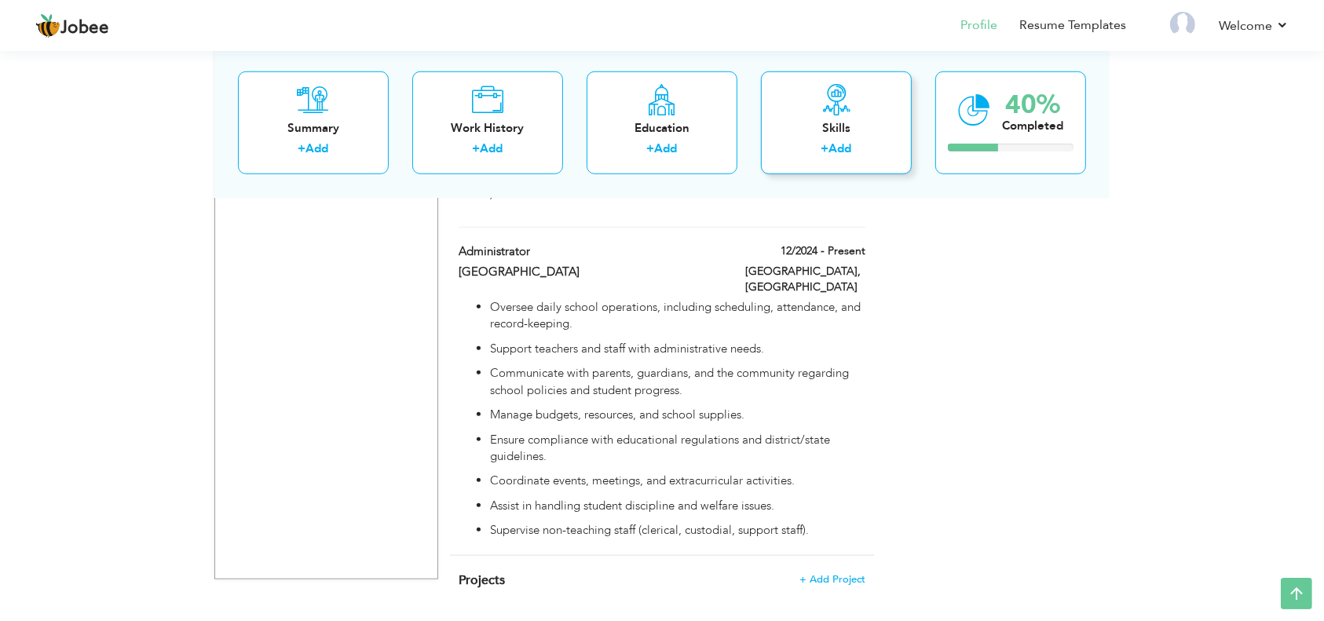
click at [851, 129] on div "Skills" at bounding box center [836, 127] width 126 height 16
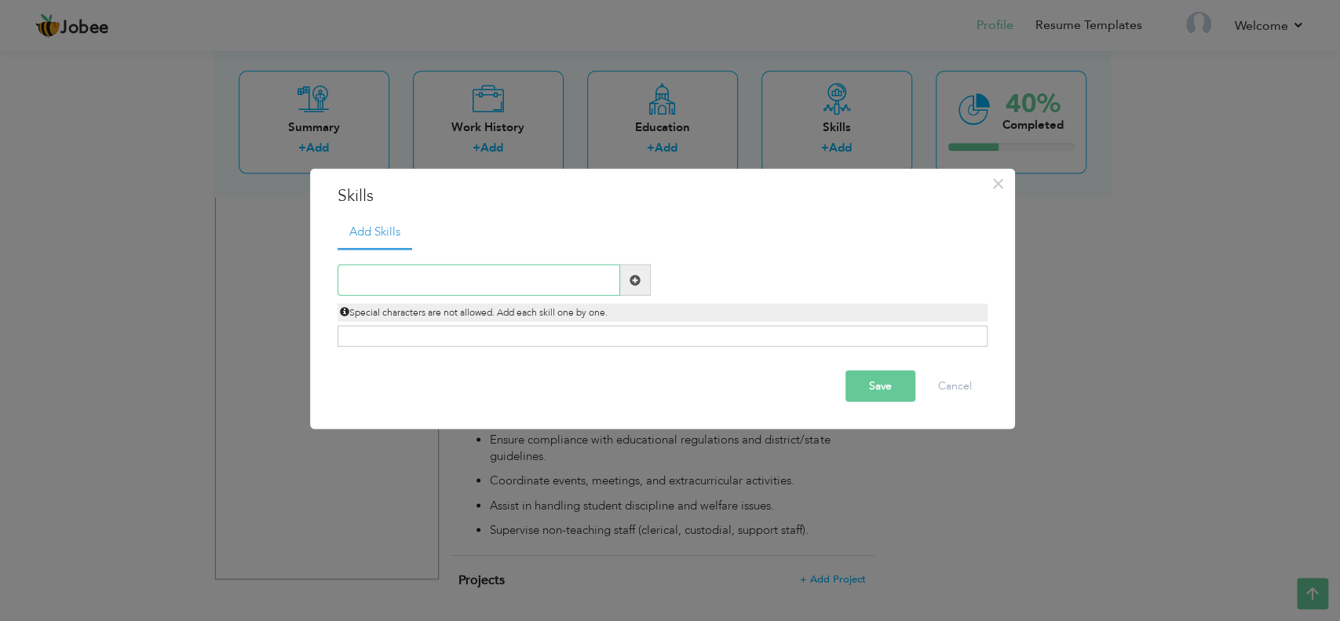
click at [402, 280] on input "text" at bounding box center [479, 280] width 283 height 31
type input "MS Excel"
click at [639, 279] on span at bounding box center [635, 279] width 11 height 11
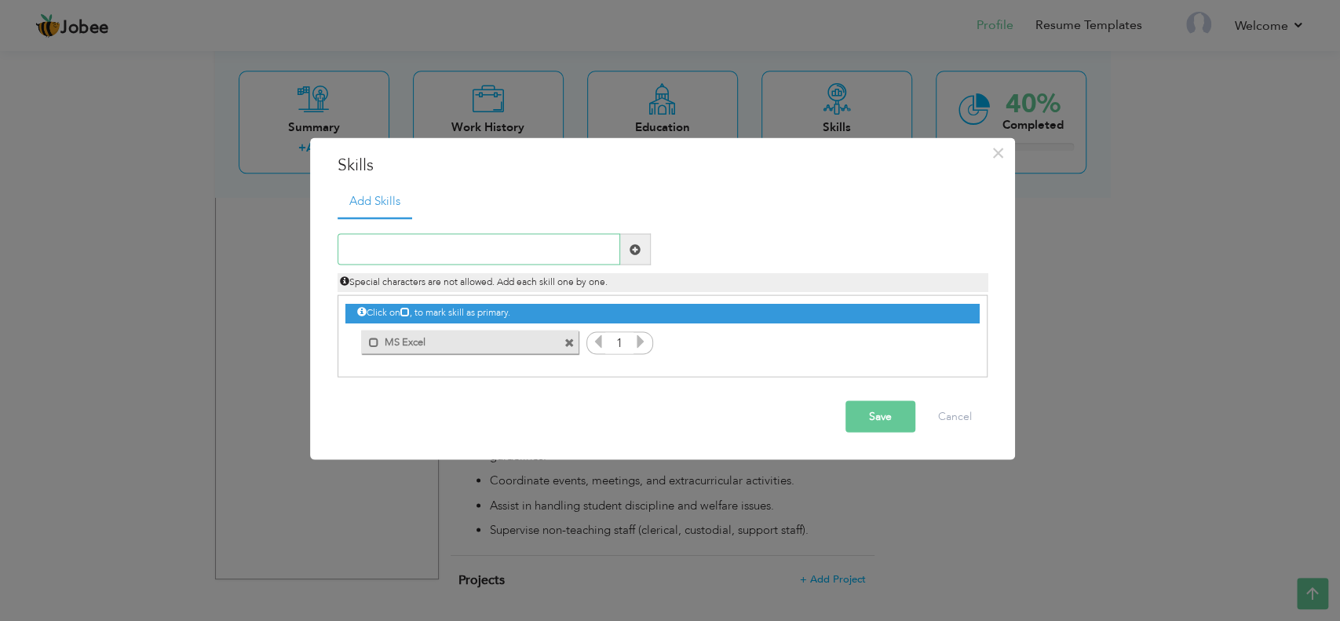
click at [559, 254] on input "text" at bounding box center [479, 249] width 283 height 31
type input "Ms [PERSON_NAME]"
click at [634, 247] on span at bounding box center [635, 248] width 11 height 11
click at [537, 250] on input "text" at bounding box center [479, 249] width 283 height 31
type input "Ms Power Point"
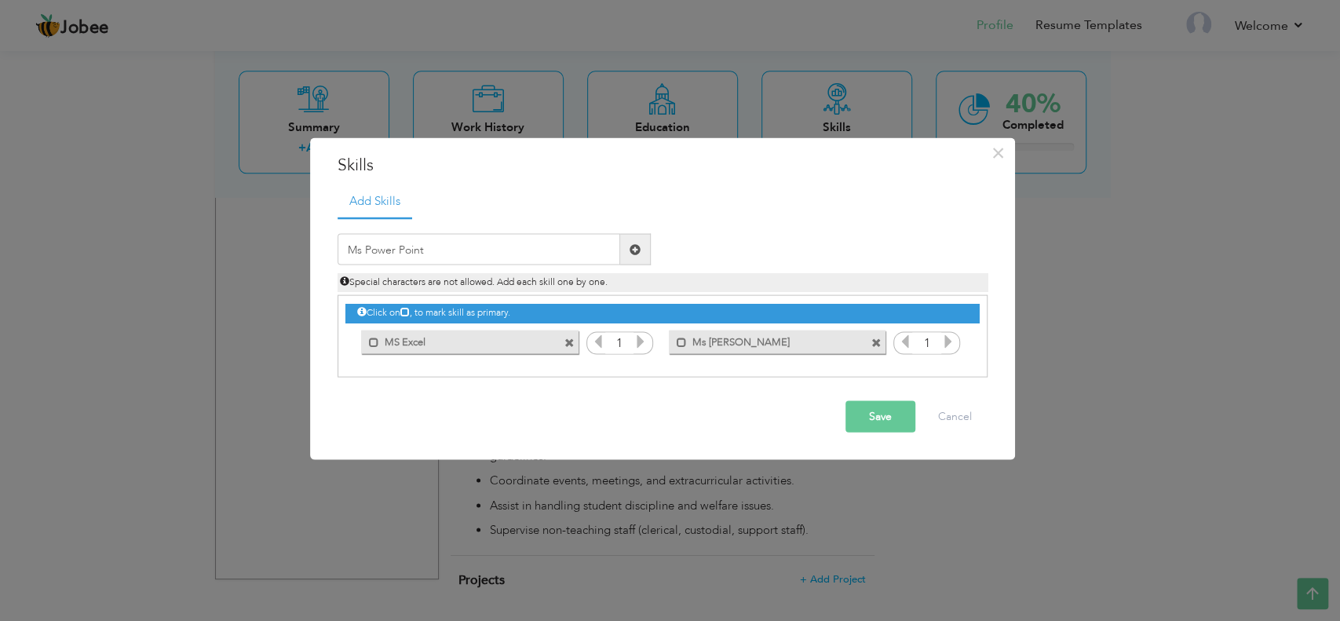
click at [878, 411] on button "Save" at bounding box center [880, 416] width 70 height 31
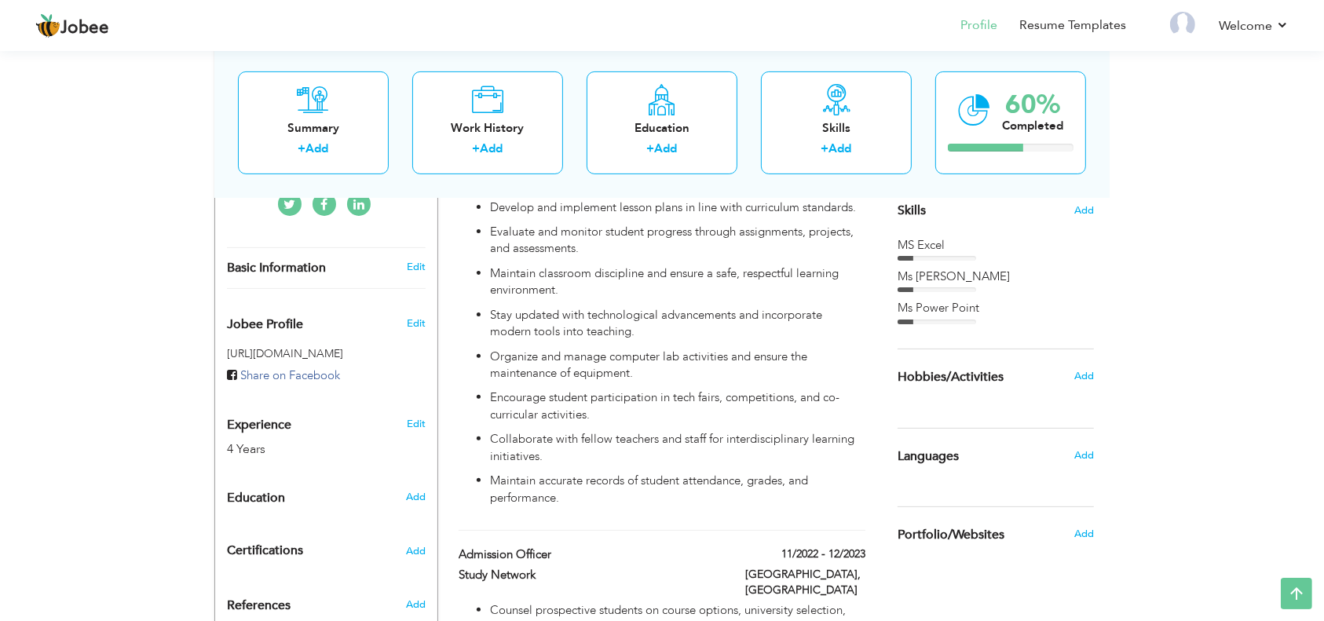
scroll to position [404, 0]
click at [1088, 374] on span "Add" at bounding box center [1083, 374] width 20 height 14
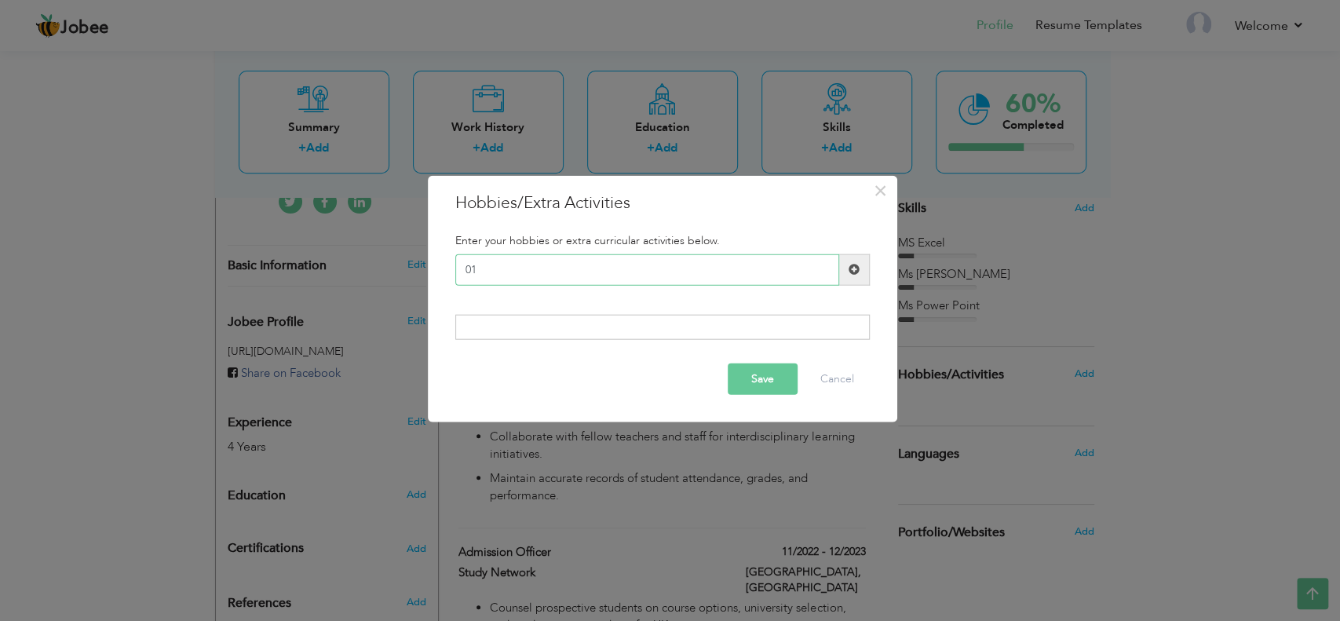
type input "0"
type input "Photography"
click at [851, 267] on span at bounding box center [854, 269] width 11 height 11
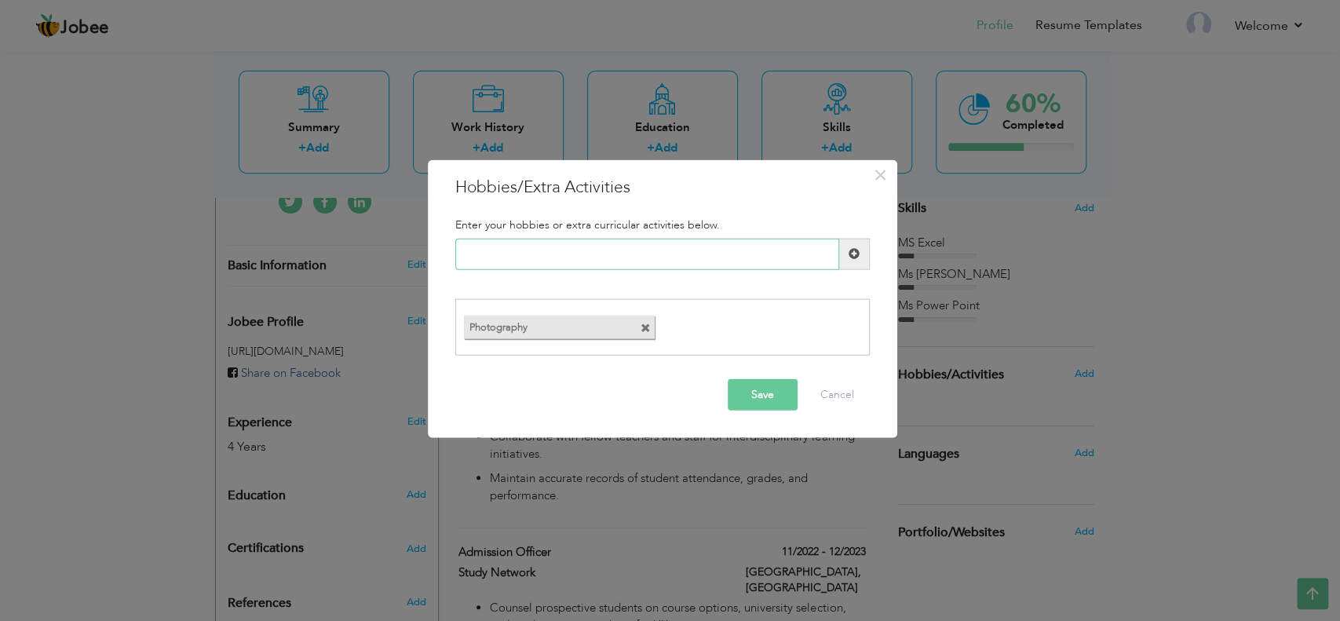
click at [553, 250] on input "text" at bounding box center [647, 253] width 384 height 31
type input "Books Readings"
click at [761, 388] on button "Save" at bounding box center [763, 394] width 70 height 31
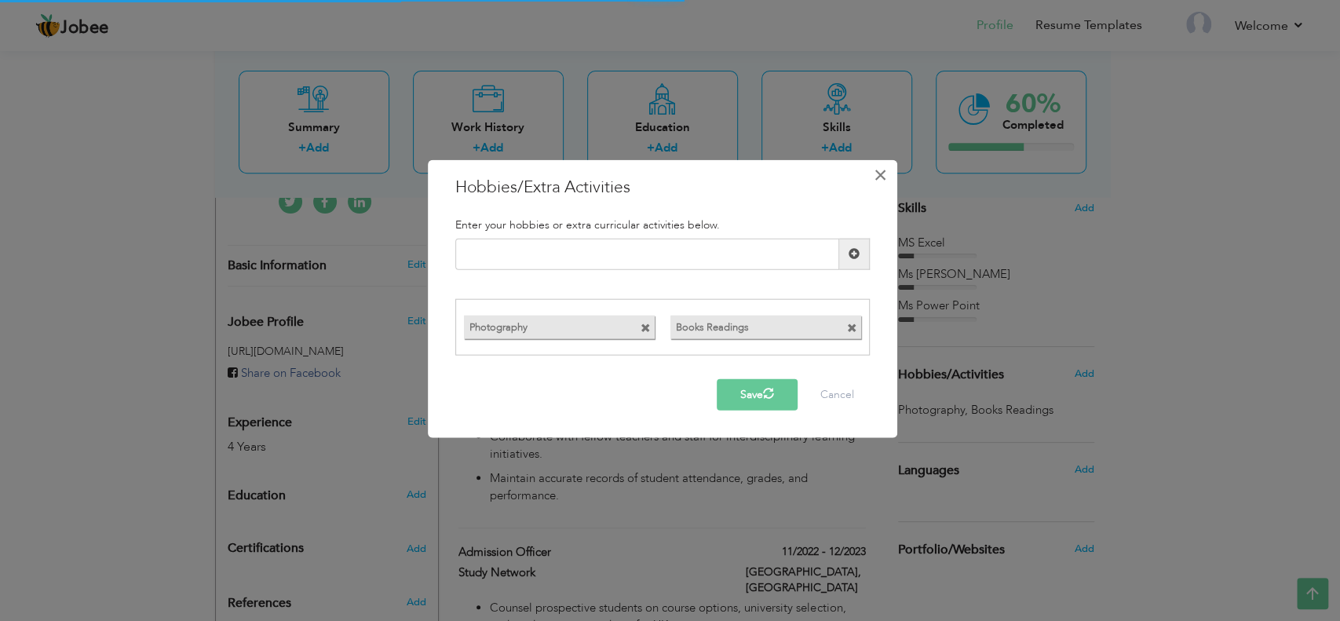
click at [878, 176] on span "×" at bounding box center [880, 174] width 13 height 28
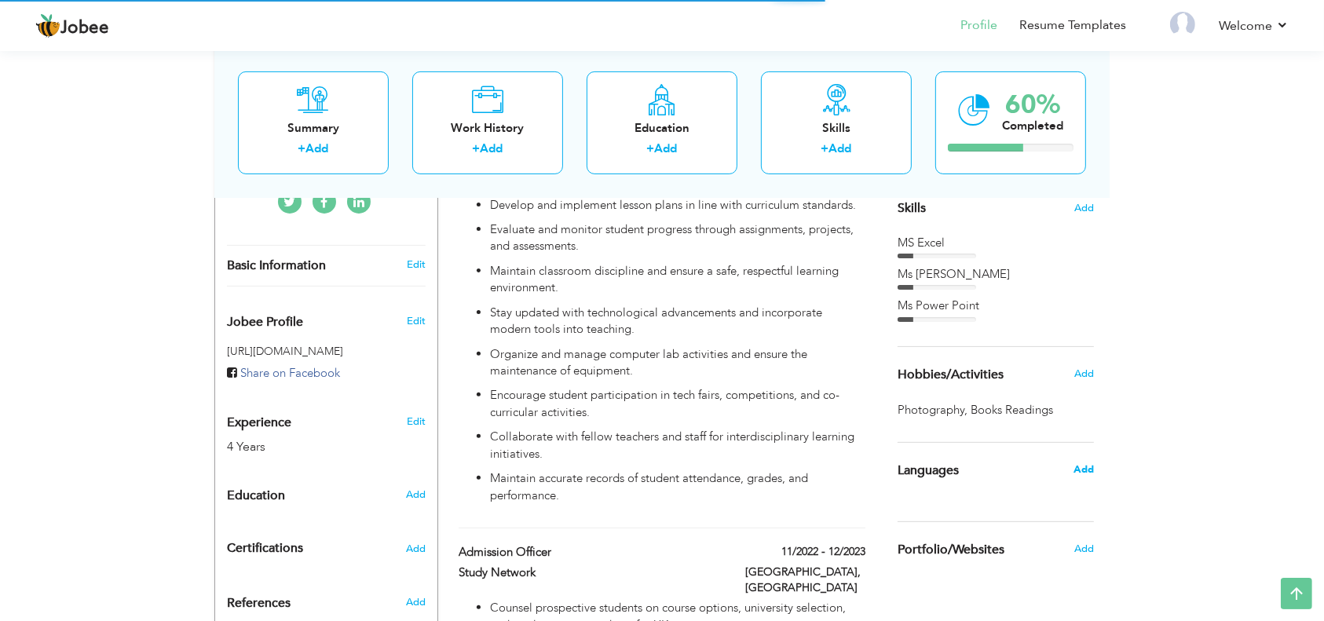
click at [1079, 462] on span "Add" at bounding box center [1083, 469] width 20 height 14
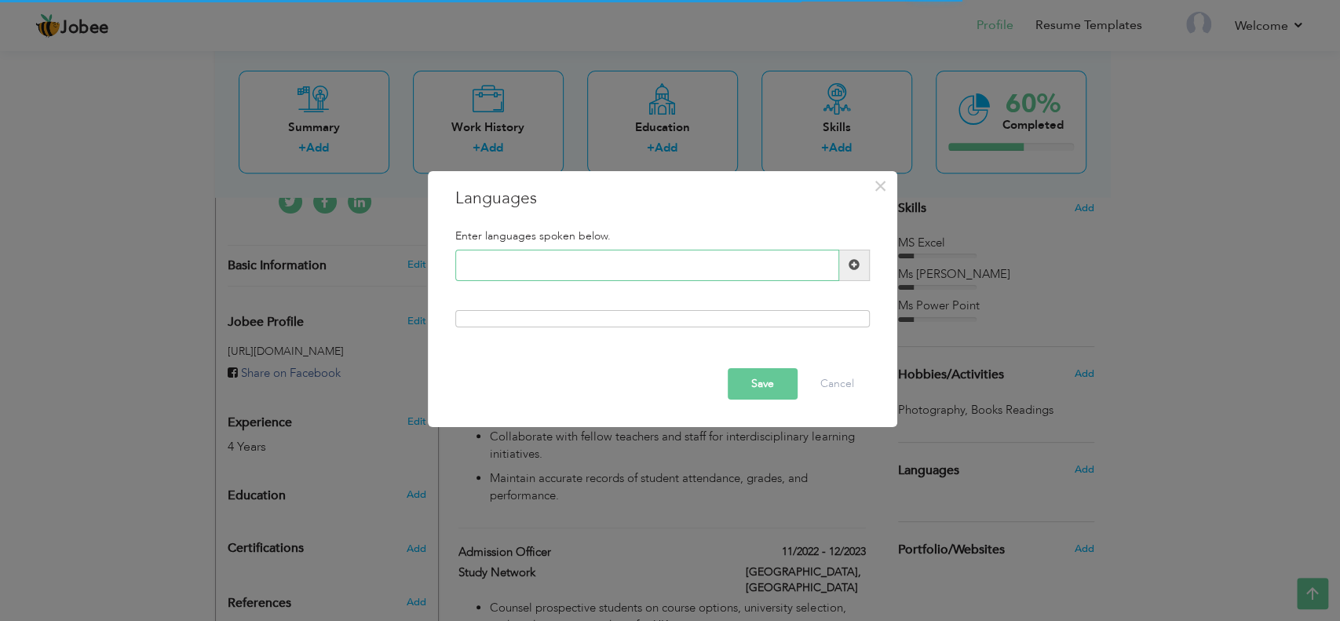
click at [626, 267] on input "text" at bounding box center [647, 265] width 384 height 31
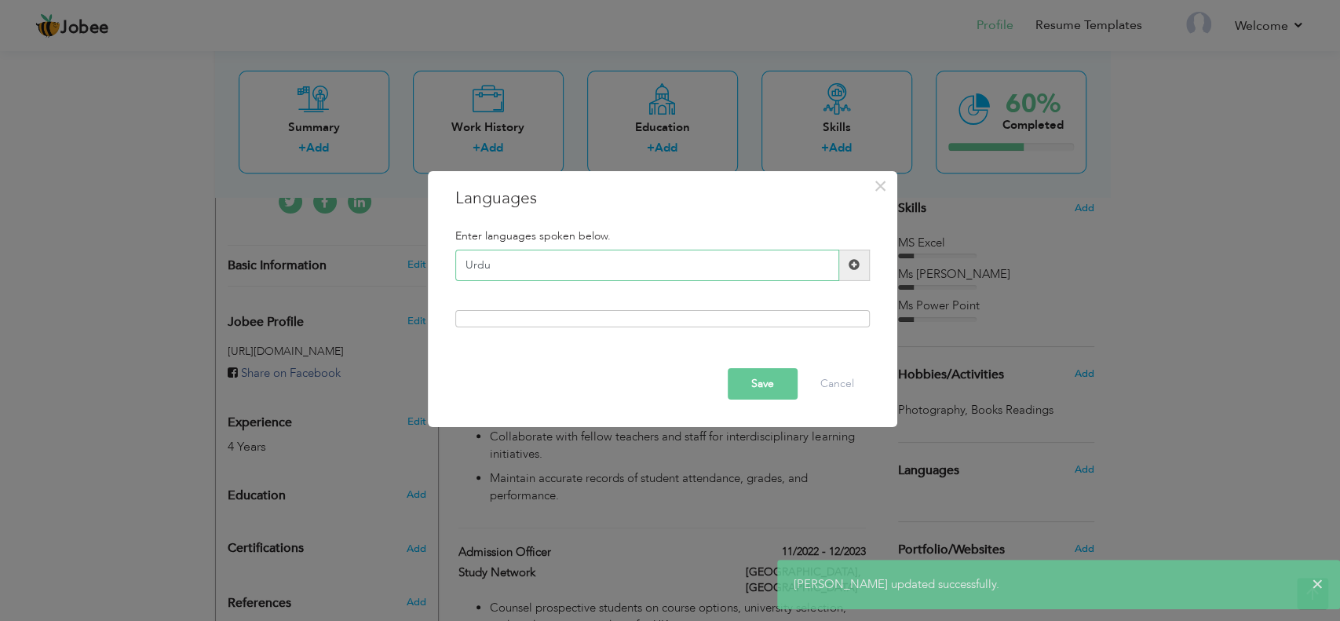
type input "Urdu"
click at [850, 266] on span at bounding box center [854, 264] width 11 height 11
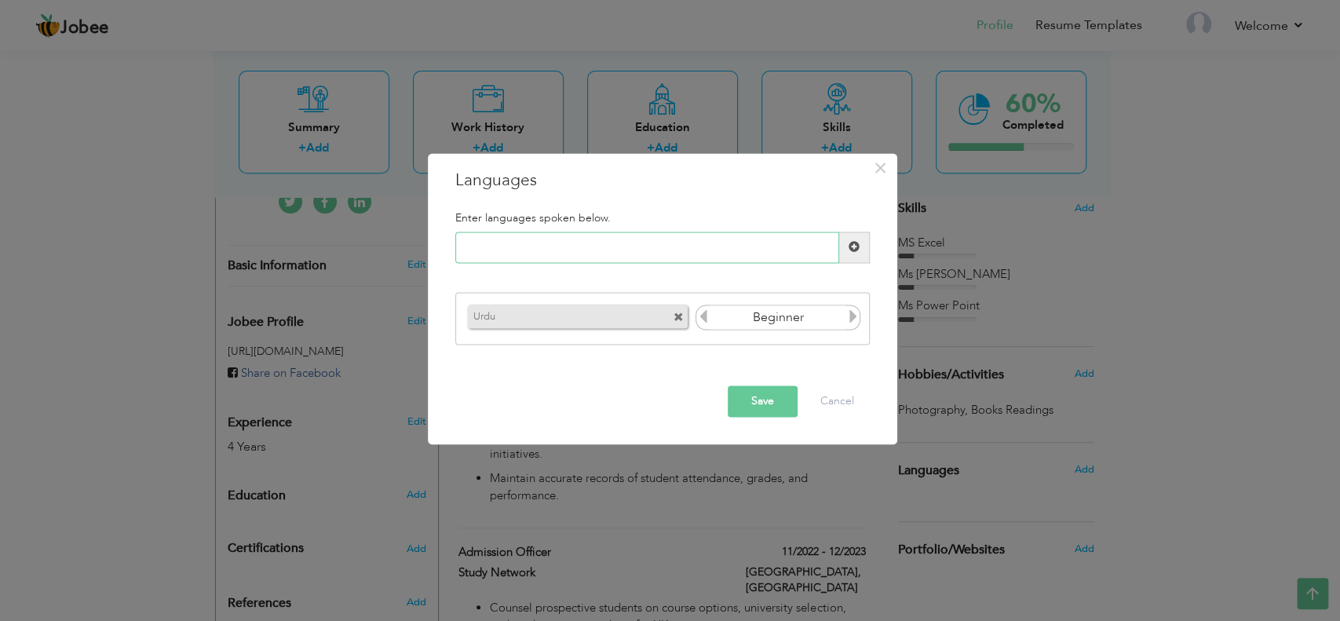
click at [597, 241] on input "text" at bounding box center [647, 247] width 384 height 31
type input "English"
click at [849, 245] on span at bounding box center [854, 247] width 11 height 11
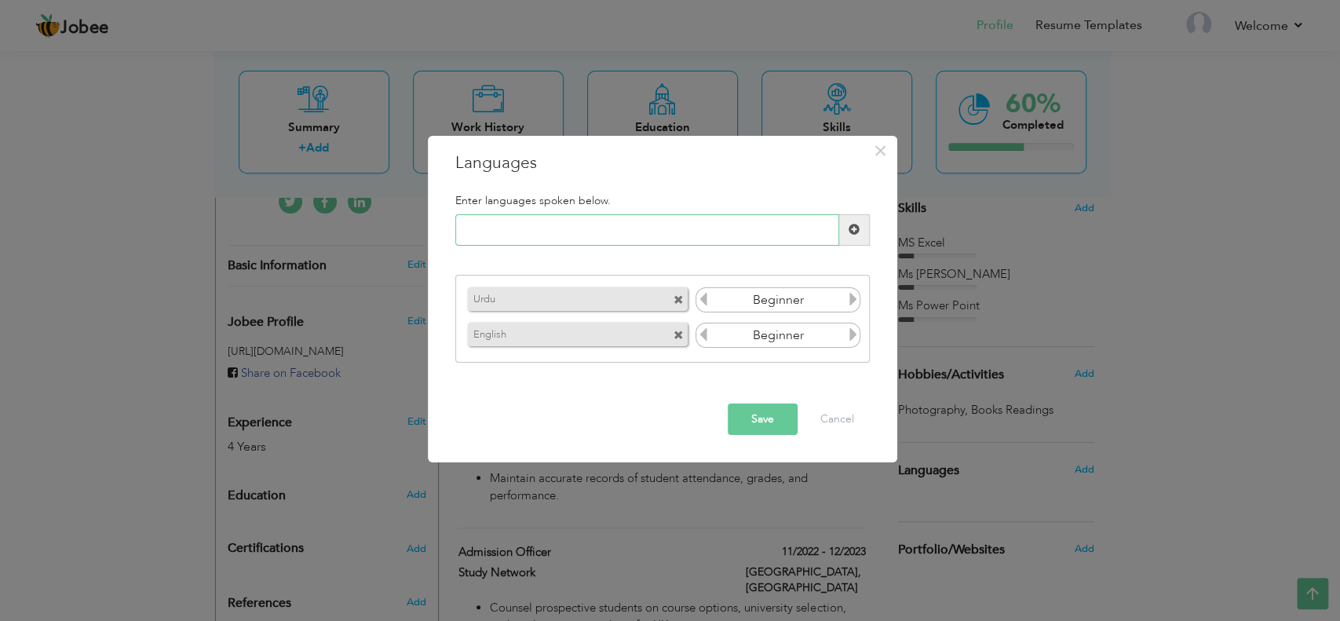
click at [657, 230] on input "text" at bounding box center [647, 229] width 384 height 31
type input "Punjabi"
click at [763, 411] on button "Save" at bounding box center [763, 419] width 70 height 31
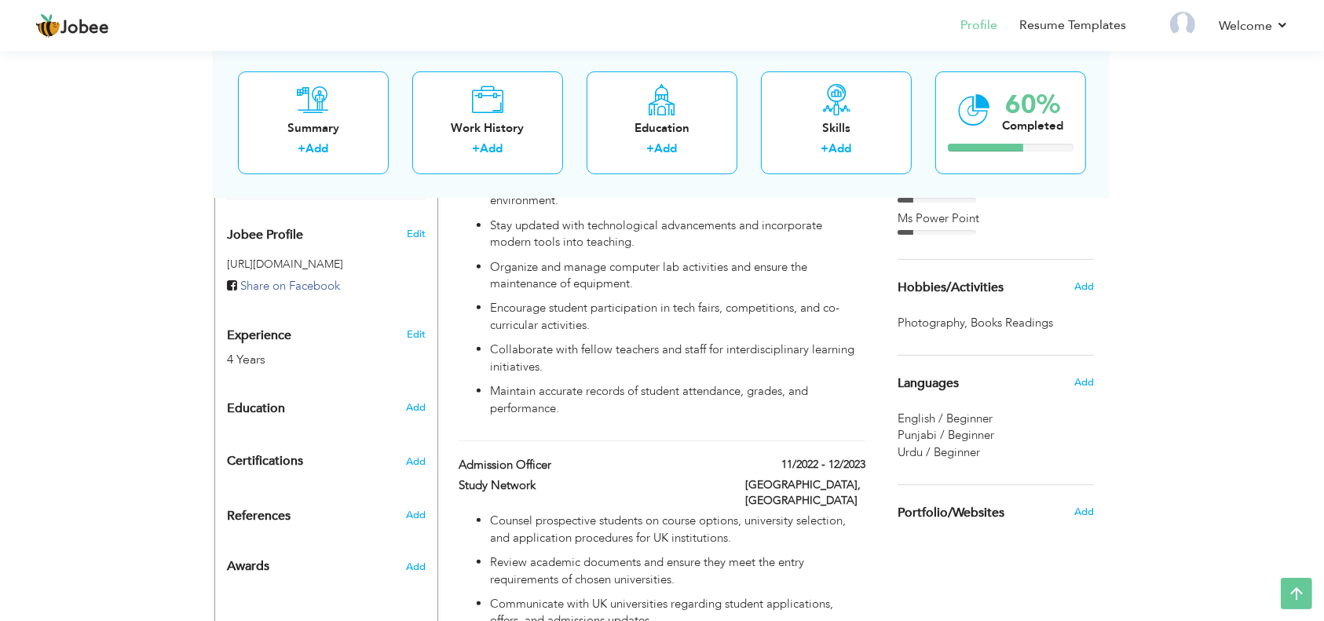
scroll to position [474, 0]
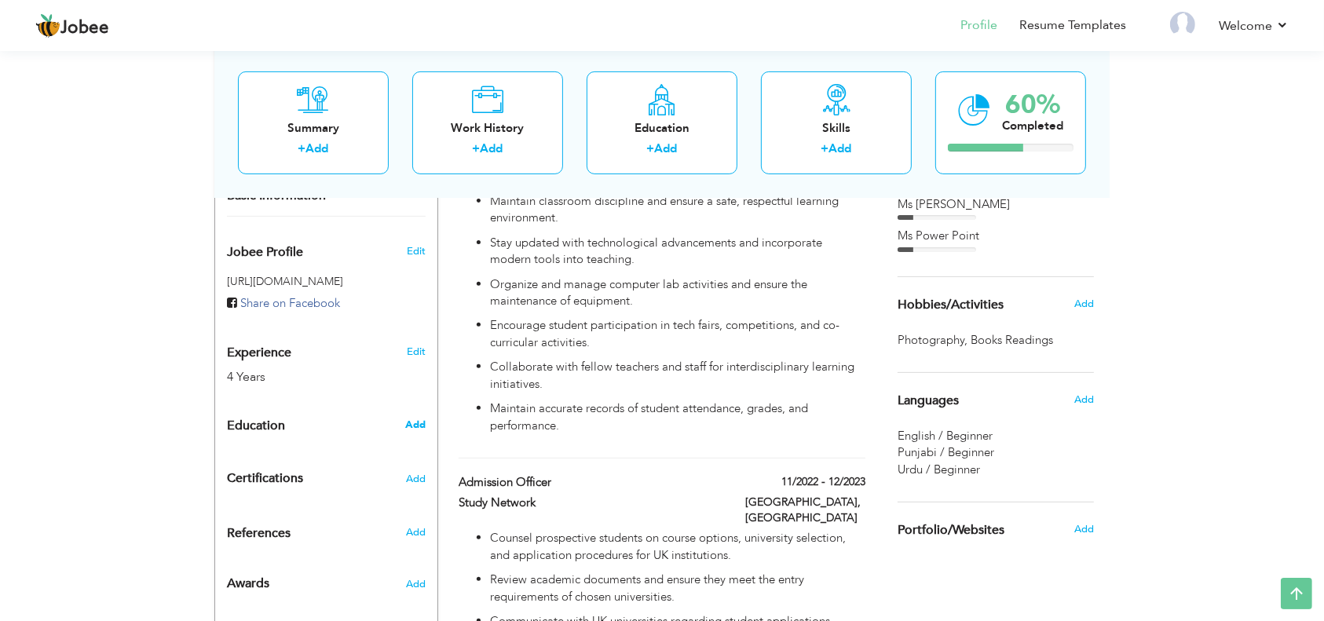
click at [417, 418] on span "Add" at bounding box center [415, 425] width 20 height 14
radio input "true"
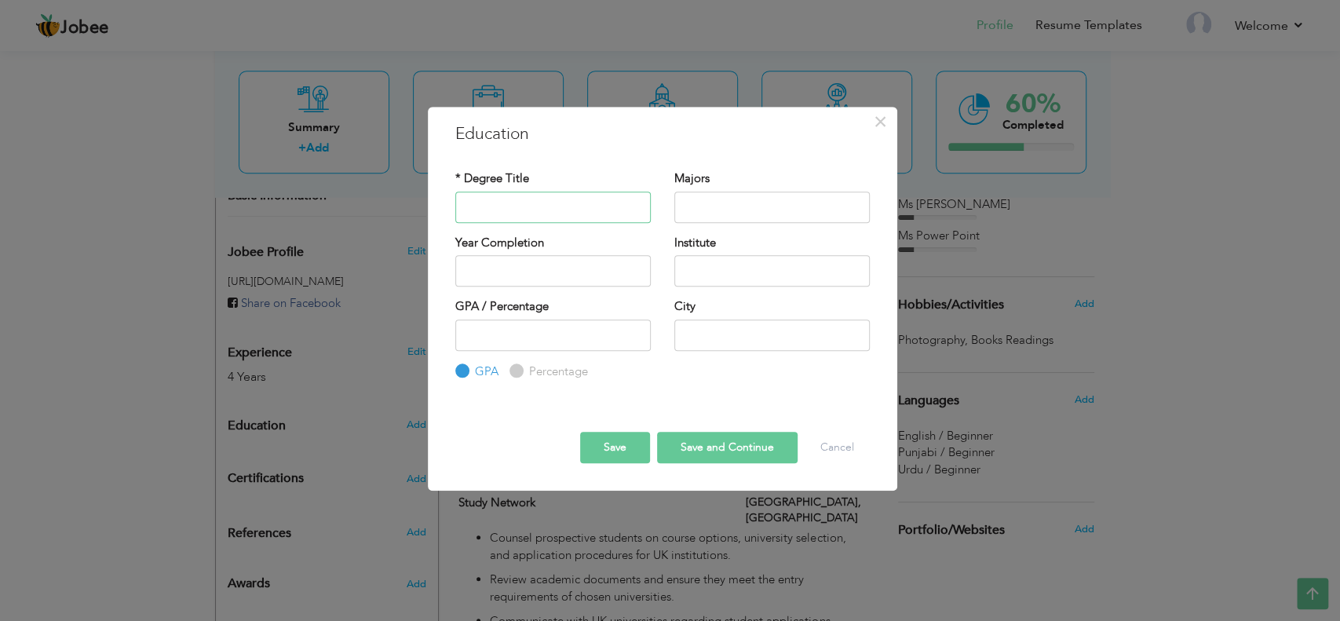
click at [562, 217] on input "text" at bounding box center [552, 207] width 195 height 31
click at [565, 203] on input "text" at bounding box center [552, 207] width 195 height 31
click at [525, 374] on label "Percentage" at bounding box center [556, 371] width 63 height 16
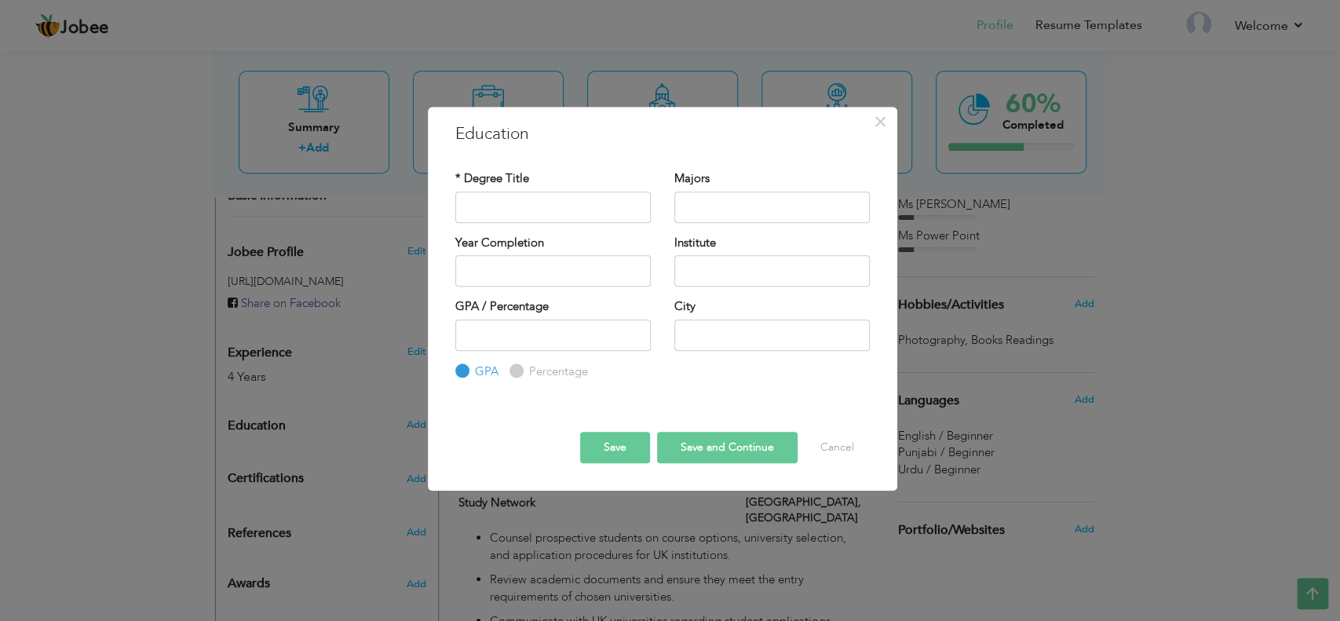
click at [519, 374] on input "Percentage" at bounding box center [514, 371] width 10 height 10
radio input "true"
click at [521, 206] on input "text" at bounding box center [552, 207] width 195 height 31
type input "[DOMAIN_NAME]"
click at [716, 203] on input "text" at bounding box center [771, 207] width 195 height 31
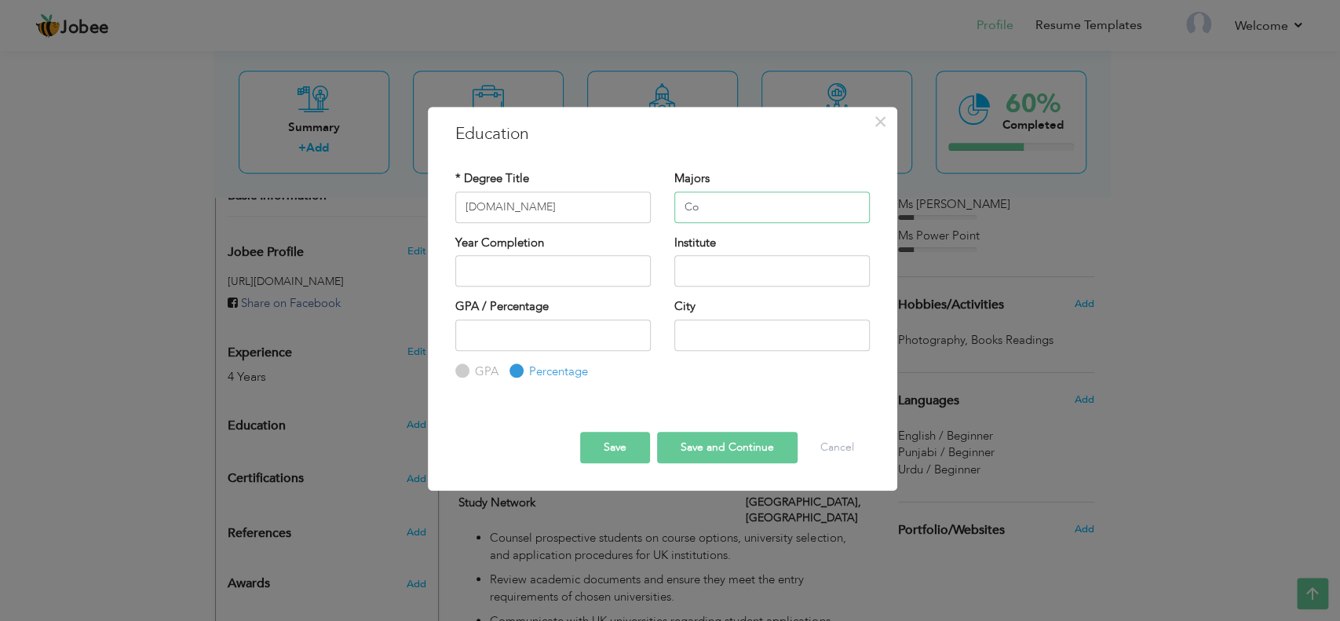
type input "C"
type input "Accounting"
click at [572, 276] on input "text" at bounding box center [552, 270] width 195 height 31
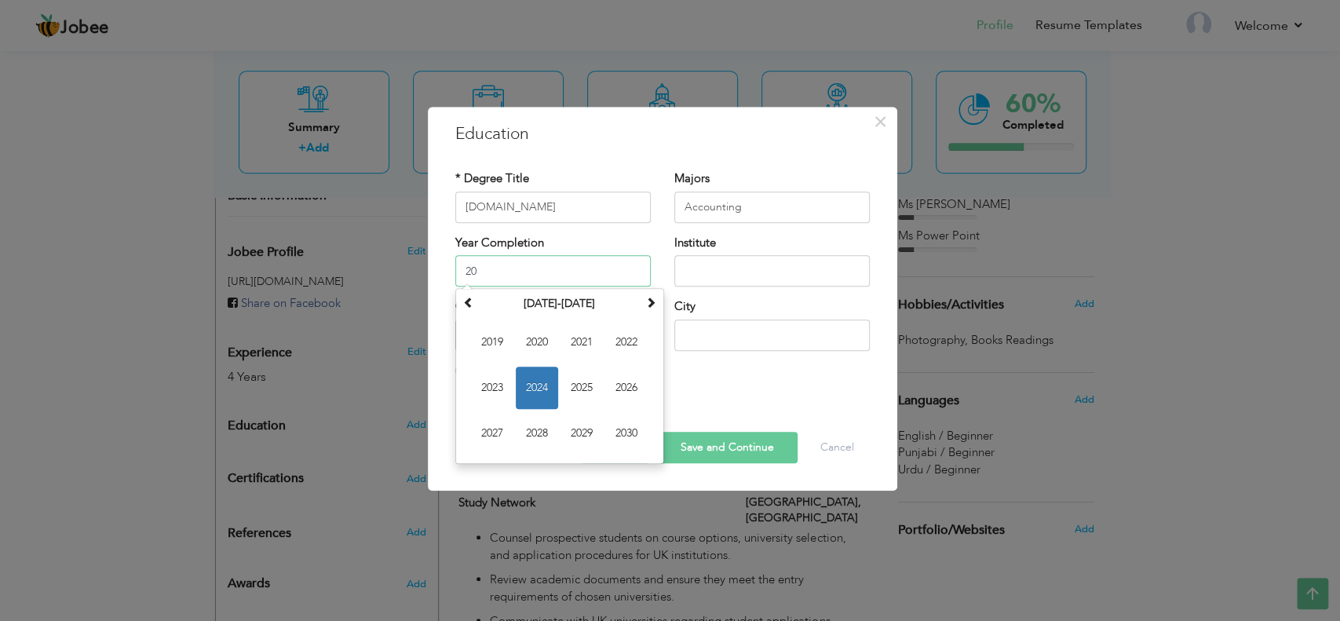
type input "2"
click at [542, 345] on span "2020" at bounding box center [537, 342] width 42 height 42
type input "2020"
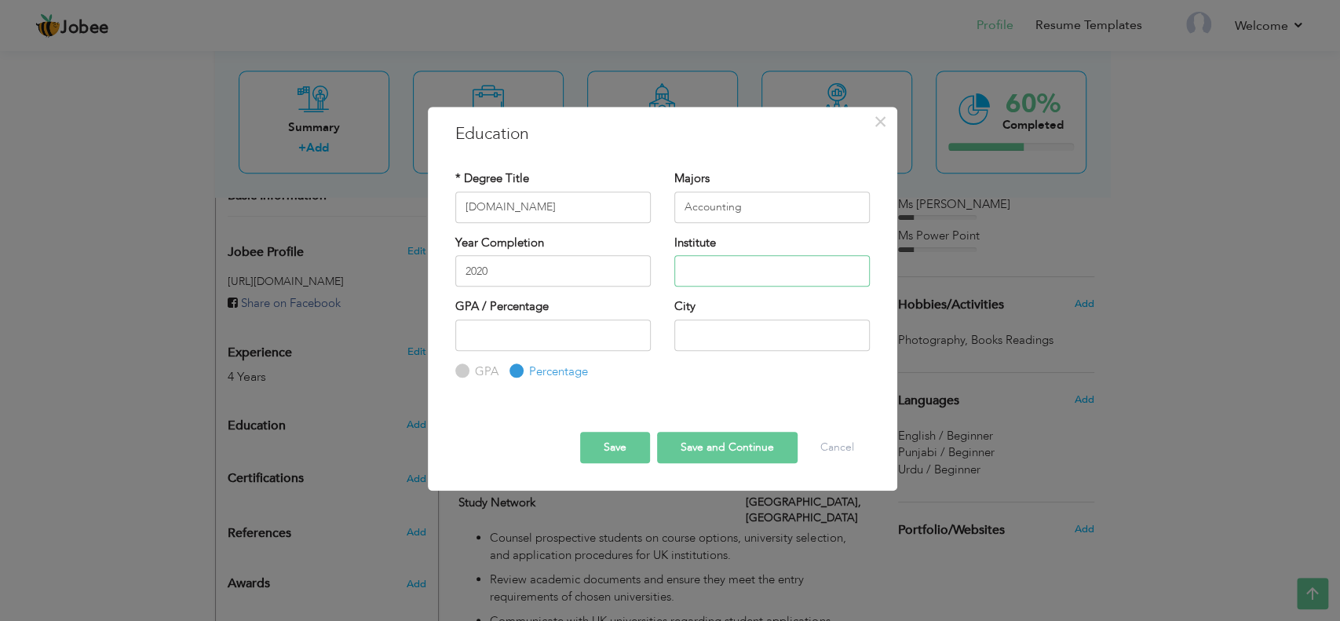
click at [740, 266] on input "text" at bounding box center [771, 270] width 195 height 31
type input "[PERSON_NAME][GEOGRAPHIC_DATA]"
click at [557, 341] on input "number" at bounding box center [552, 335] width 195 height 31
type input "70"
click at [733, 334] on input "text" at bounding box center [771, 335] width 195 height 31
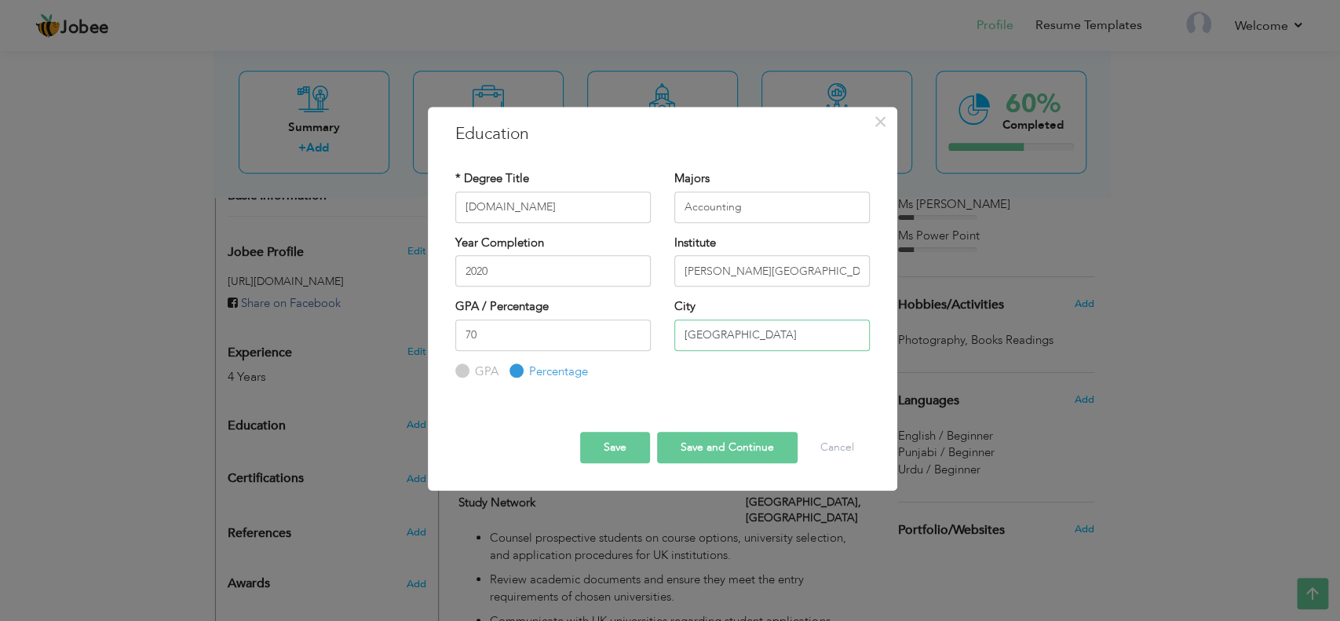
type input "[GEOGRAPHIC_DATA]"
click at [721, 447] on button "Save and Continue" at bounding box center [727, 447] width 141 height 31
radio input "true"
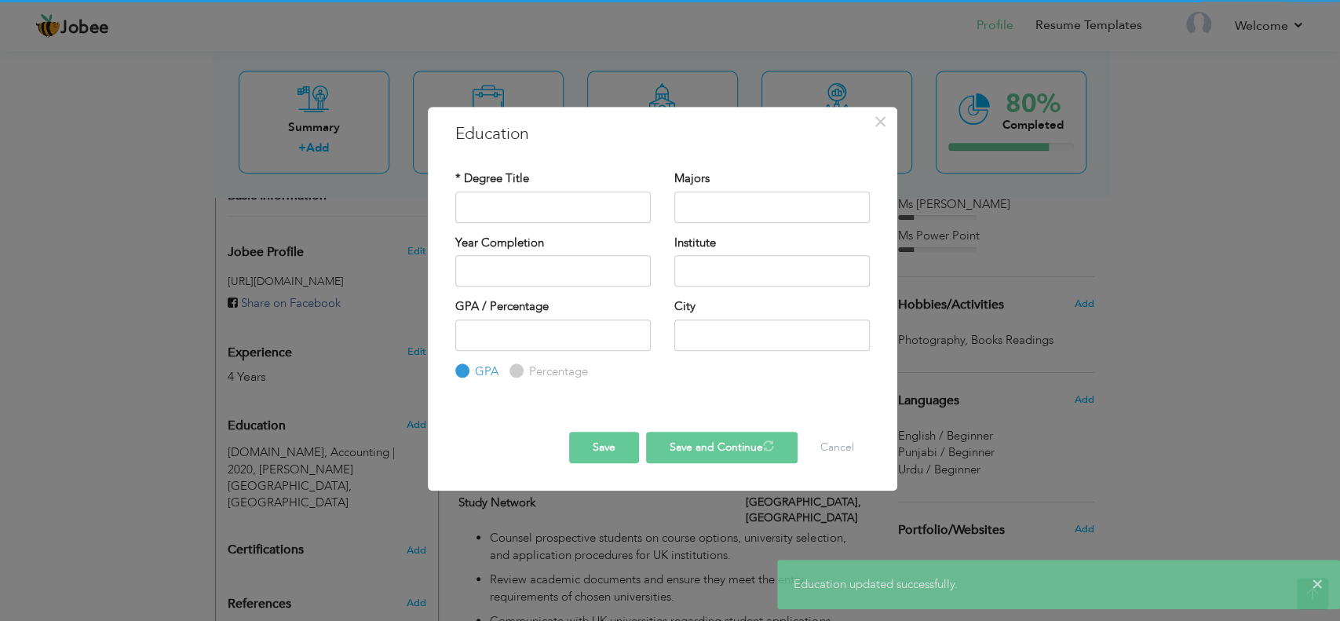
click at [721, 447] on button "Save and Continue" at bounding box center [722, 447] width 152 height 31
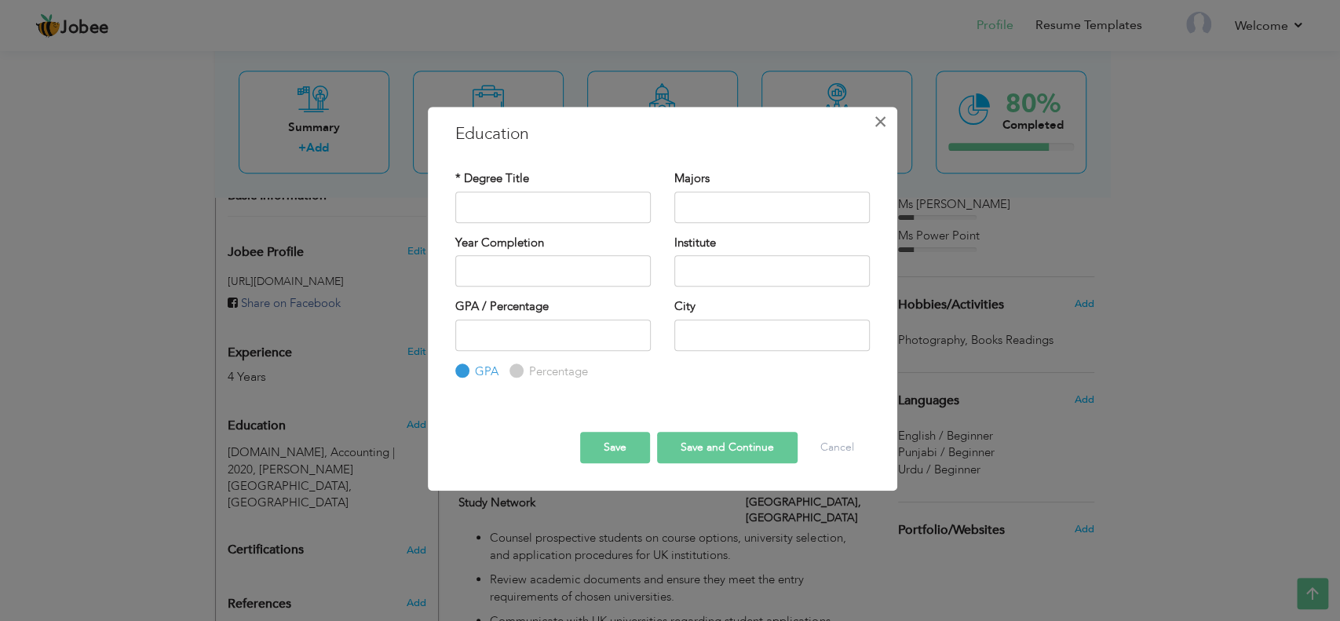
click at [885, 120] on span "×" at bounding box center [880, 122] width 13 height 28
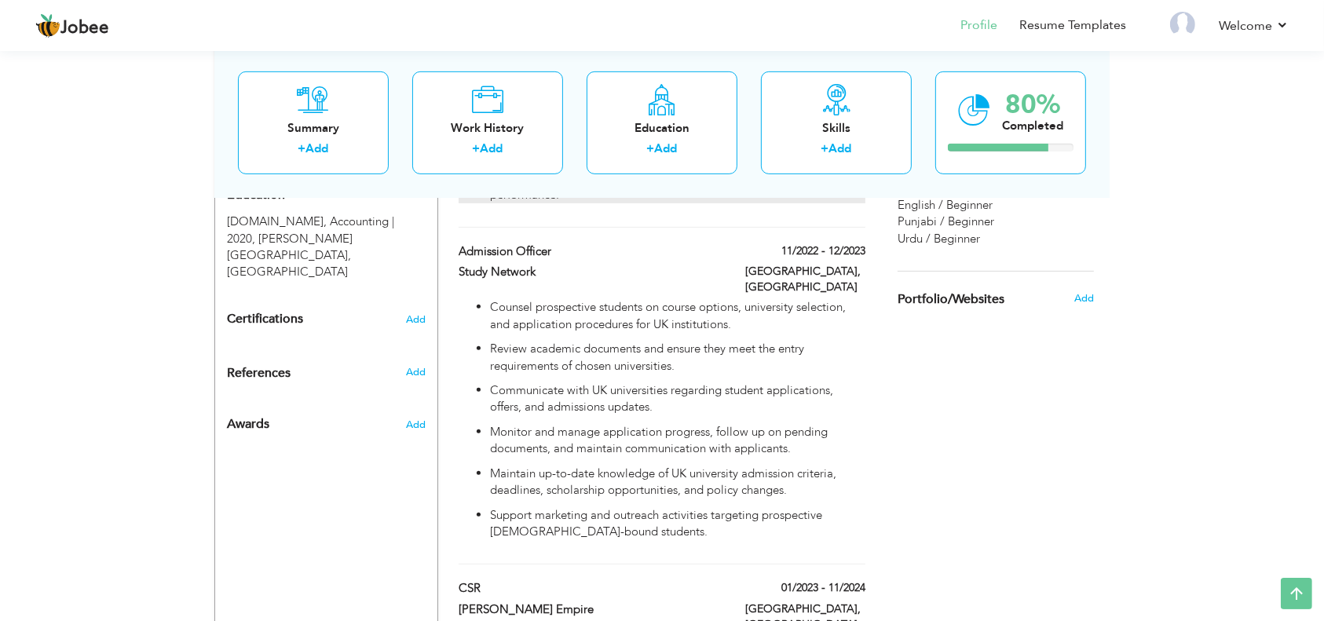
scroll to position [718, 0]
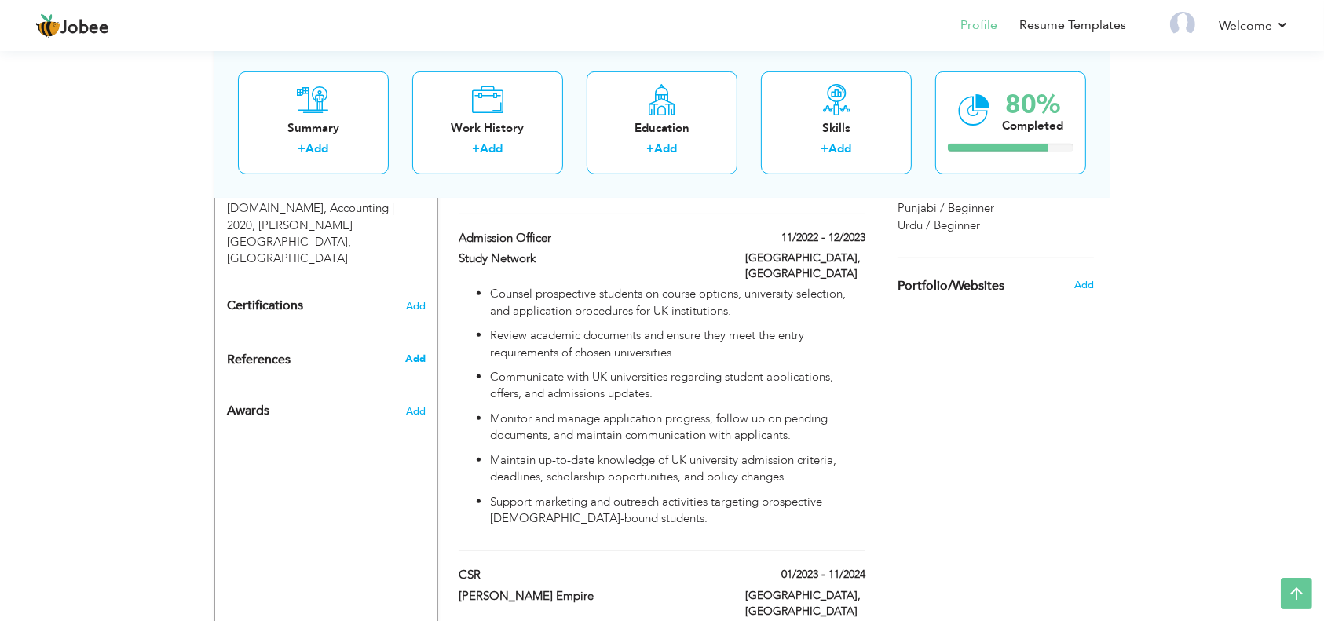
click at [418, 352] on span "Add" at bounding box center [415, 359] width 20 height 14
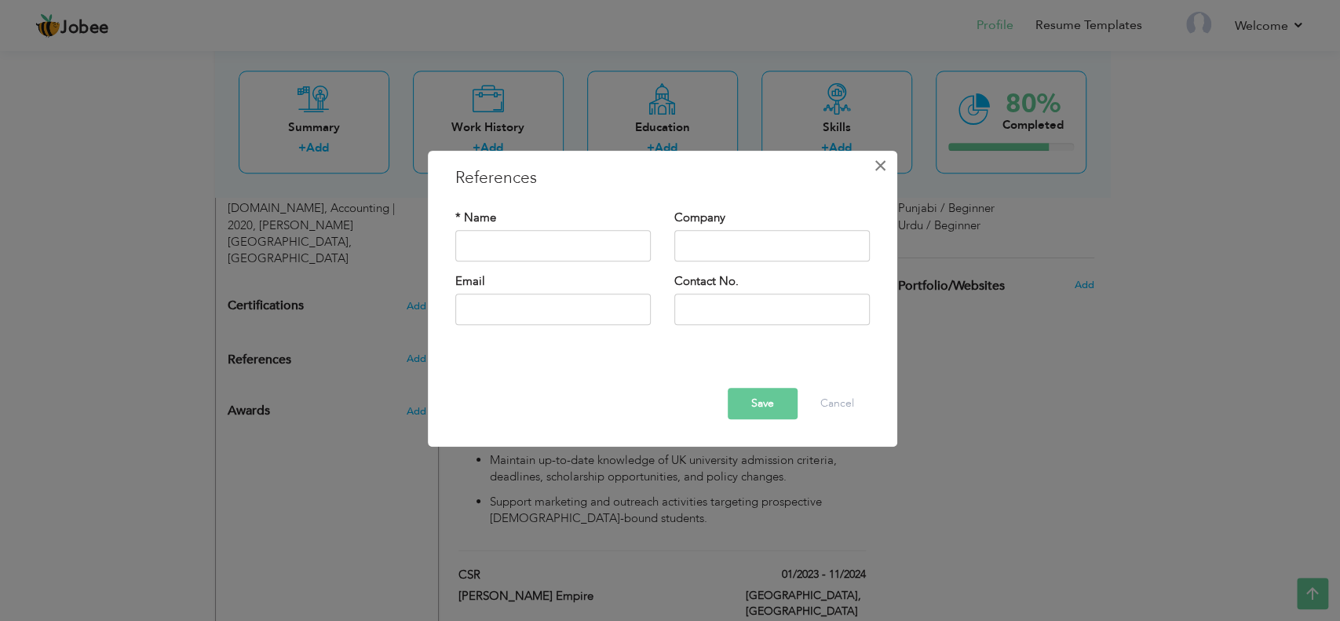
click at [877, 165] on span "×" at bounding box center [880, 166] width 13 height 28
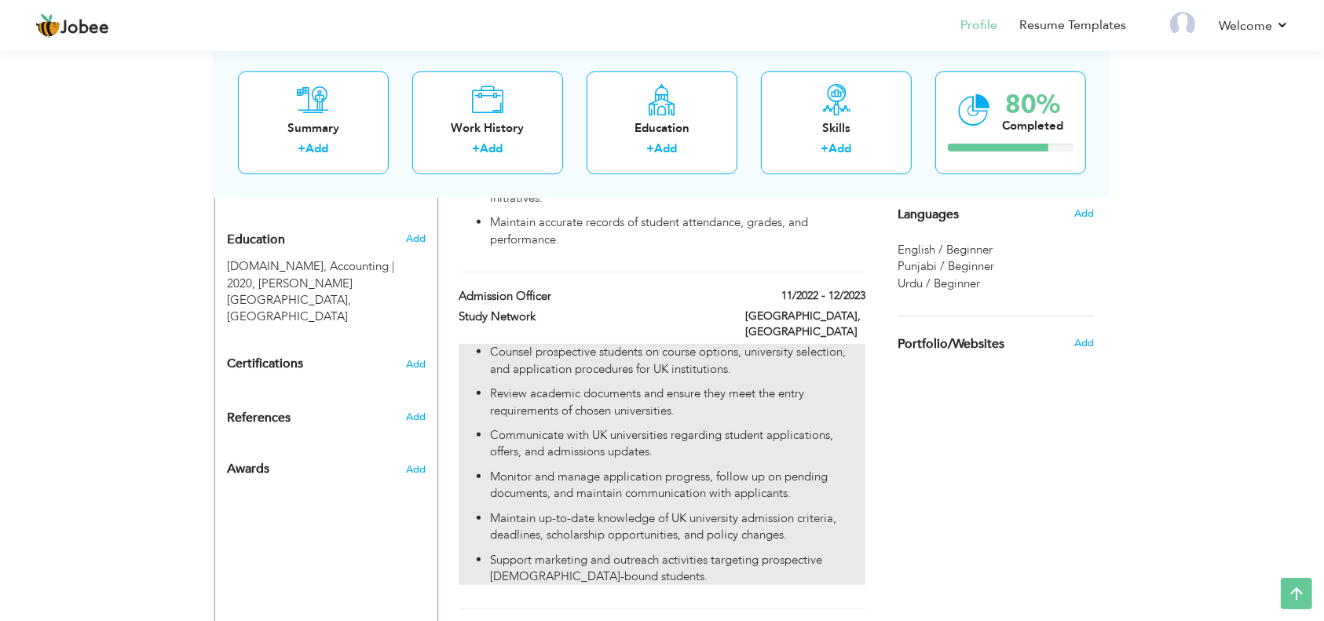
scroll to position [648, 0]
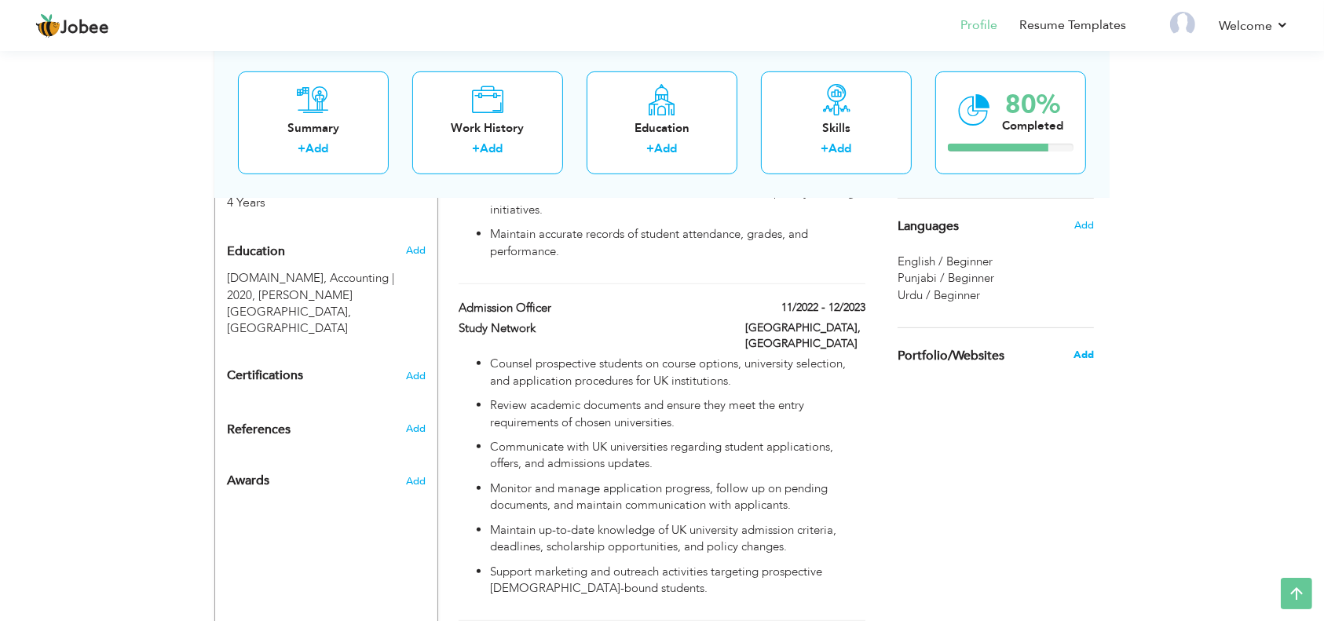
click at [1080, 349] on span "Add" at bounding box center [1083, 355] width 20 height 14
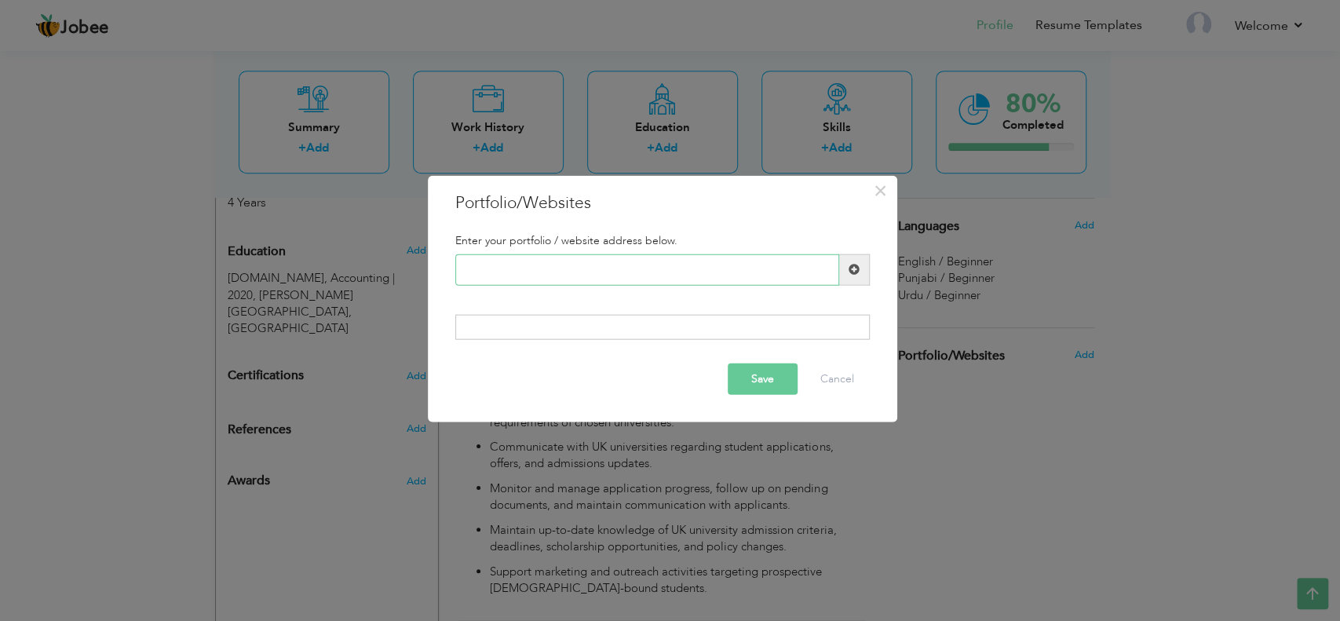
click at [550, 257] on input "text" at bounding box center [647, 269] width 384 height 31
click at [550, 267] on input "text" at bounding box center [647, 269] width 384 height 31
click at [509, 269] on input "riorafia@7886gmail.com" at bounding box center [647, 269] width 384 height 31
click at [522, 267] on input "riorafia7886gmail.com" at bounding box center [647, 269] width 384 height 31
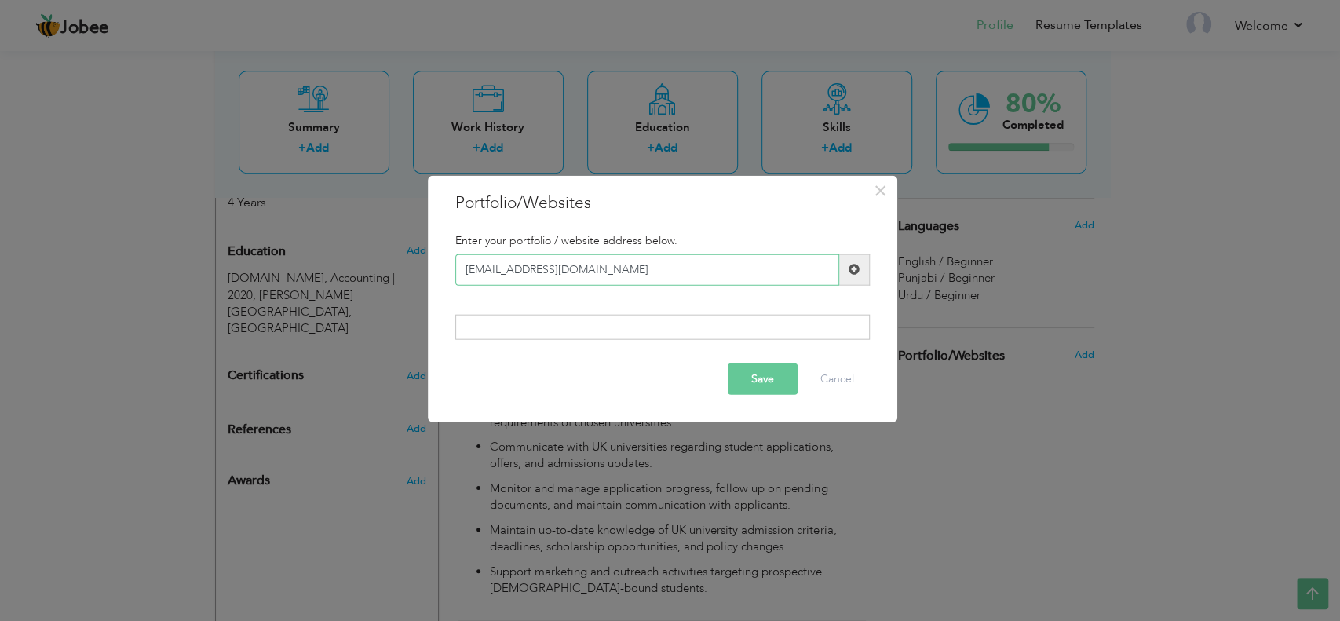
click at [606, 271] on input "[EMAIL_ADDRESS][DOMAIN_NAME]" at bounding box center [647, 269] width 384 height 31
type input "[EMAIL_ADDRESS][DOMAIN_NAME]"
click at [772, 380] on button "Save" at bounding box center [763, 378] width 70 height 31
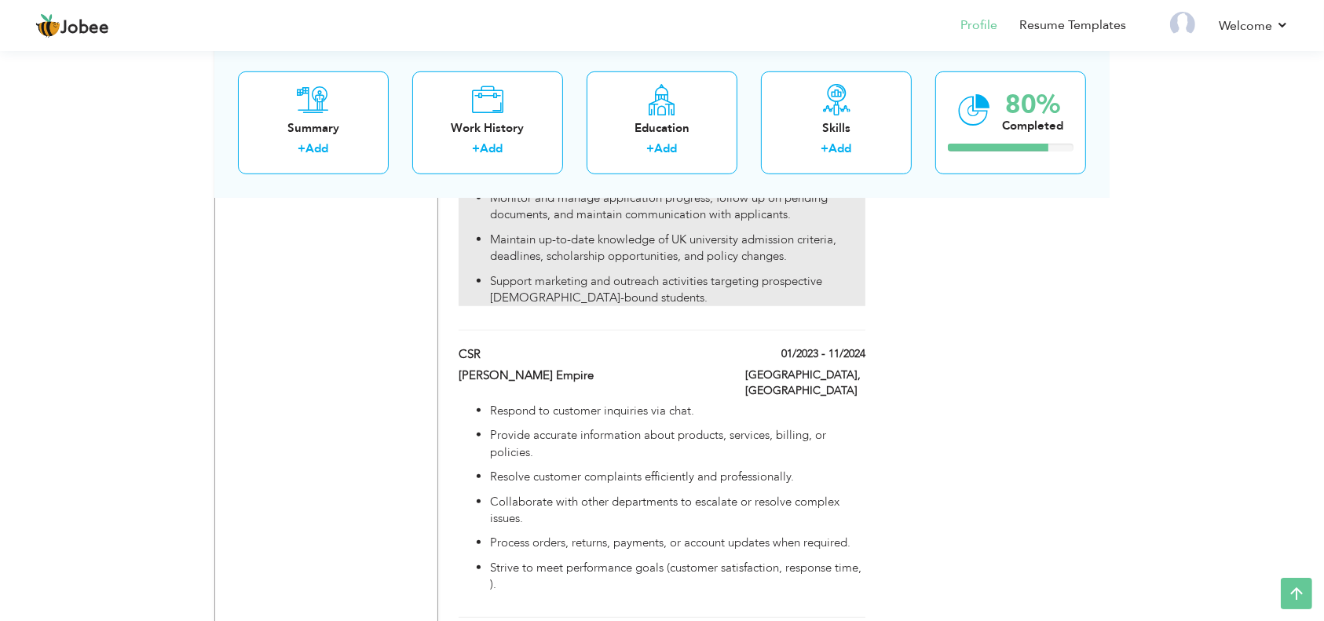
scroll to position [0, 0]
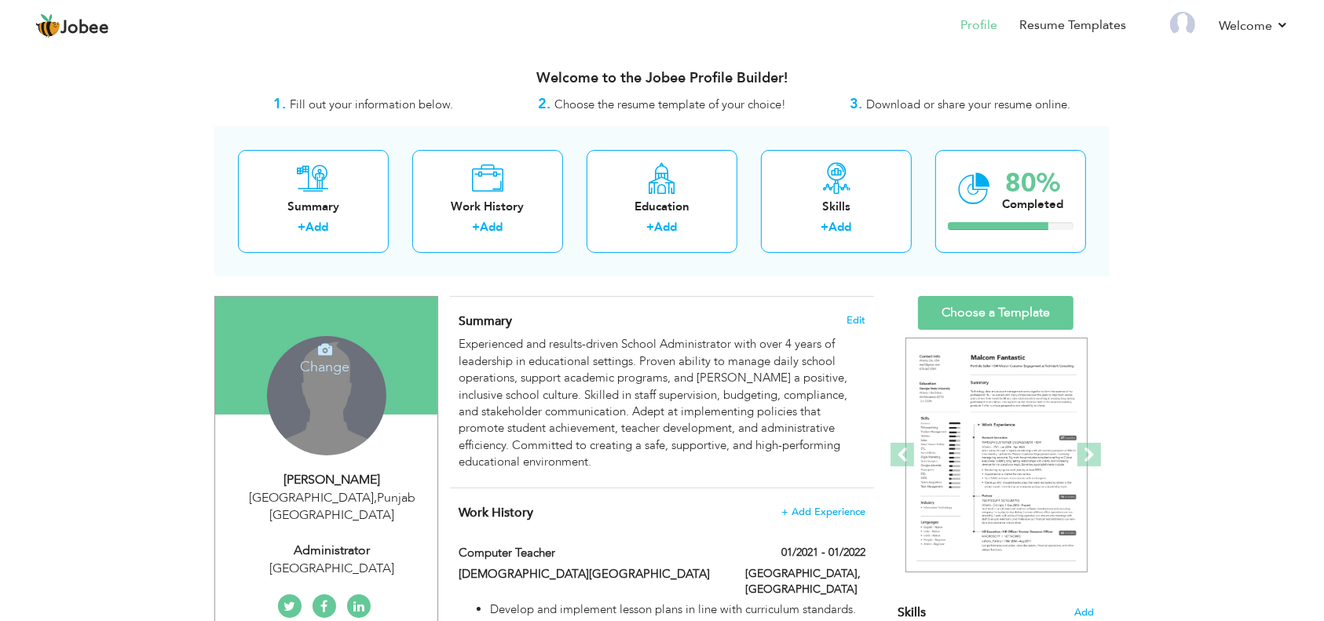
click at [329, 352] on icon at bounding box center [325, 349] width 14 height 14
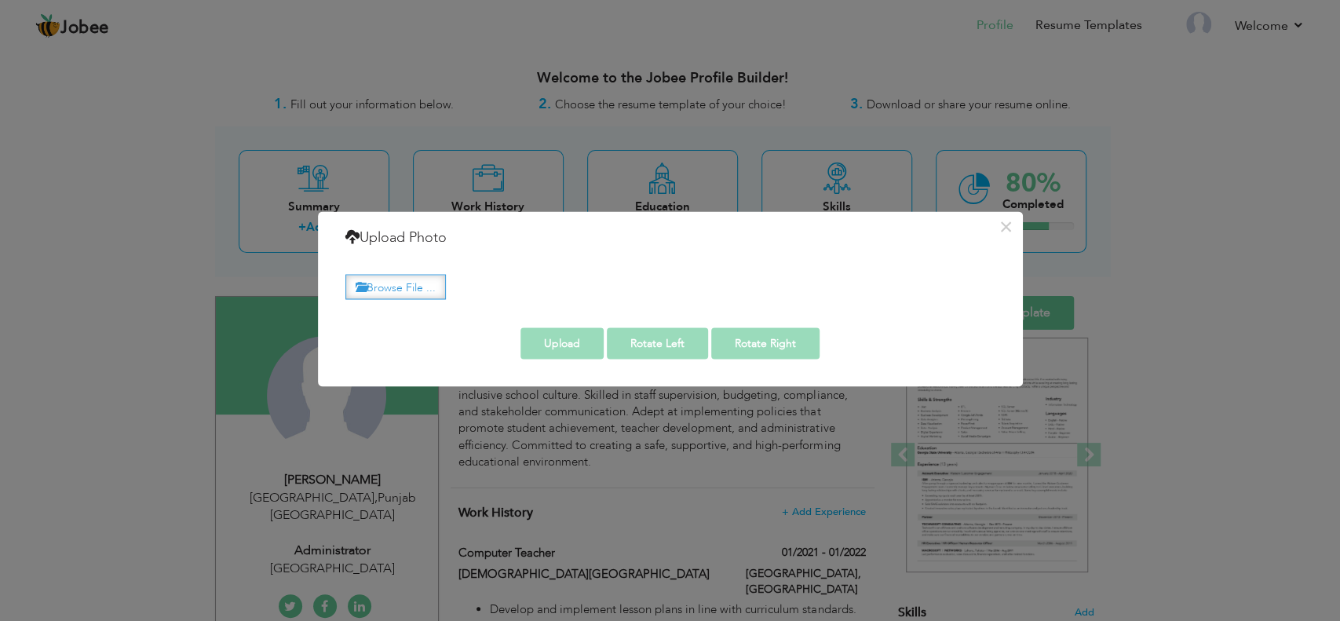
click at [414, 286] on label "Browse File ..." at bounding box center [395, 287] width 100 height 24
click at [0, 0] on input "Browse File ..." at bounding box center [0, 0] width 0 height 0
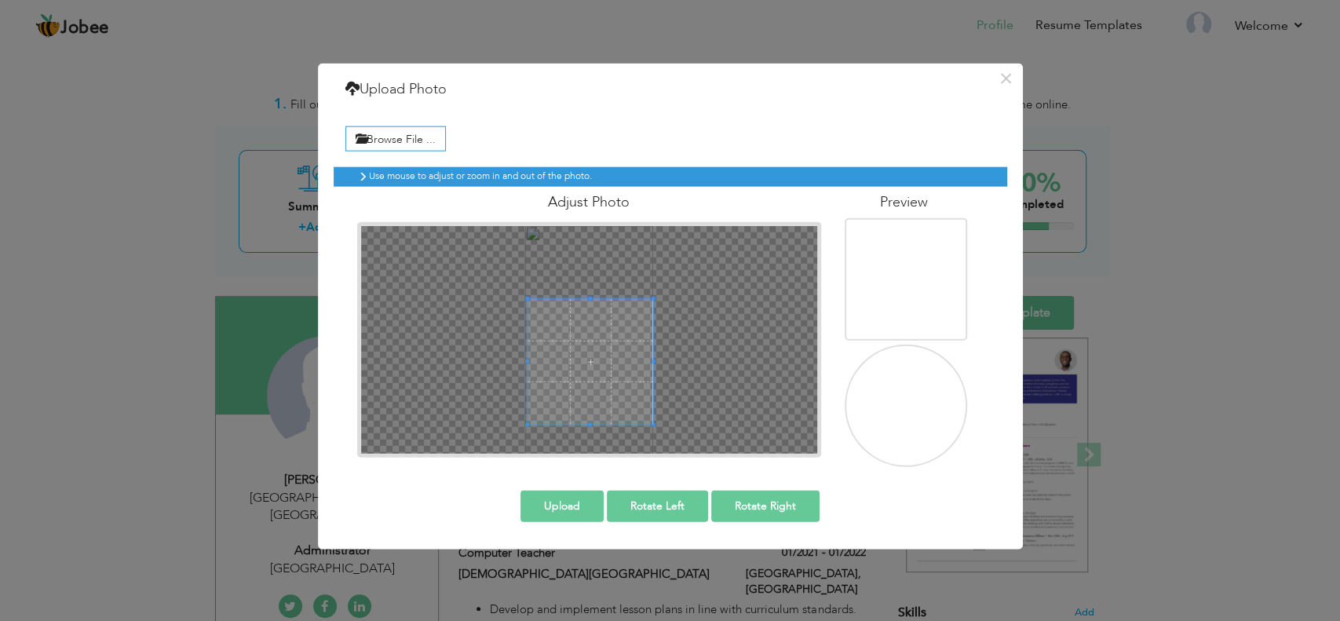
click at [638, 386] on span at bounding box center [591, 361] width 126 height 126
click at [572, 498] on button "Upload" at bounding box center [561, 506] width 83 height 31
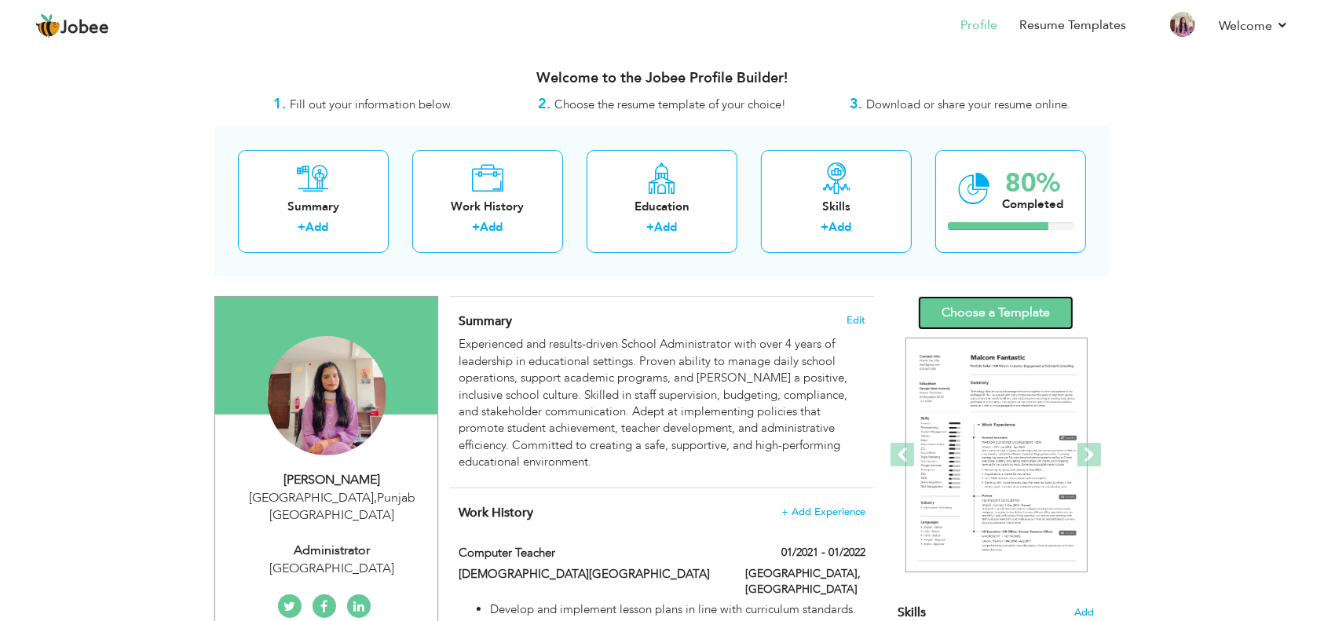
click at [997, 311] on link "Choose a Template" at bounding box center [995, 313] width 155 height 34
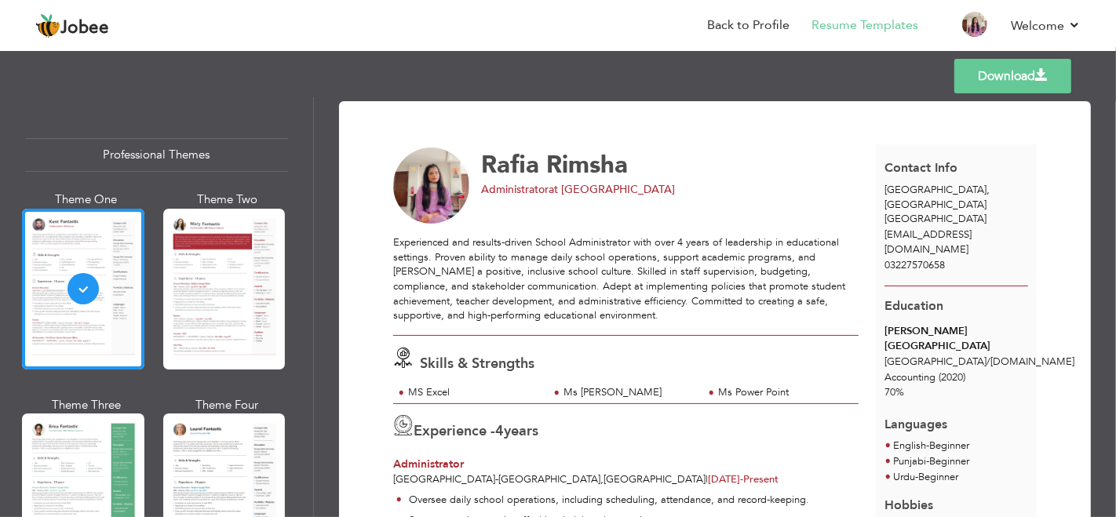
click at [994, 72] on link "Download" at bounding box center [1013, 76] width 117 height 35
click at [1043, 71] on span at bounding box center [1041, 75] width 13 height 13
click at [124, 429] on div at bounding box center [83, 494] width 122 height 161
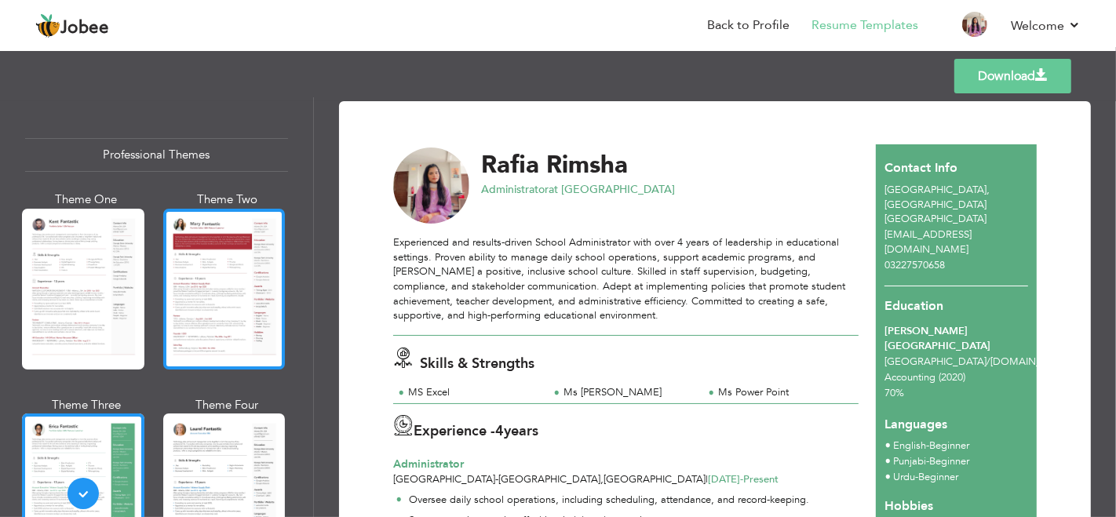
click at [173, 283] on div at bounding box center [224, 289] width 122 height 161
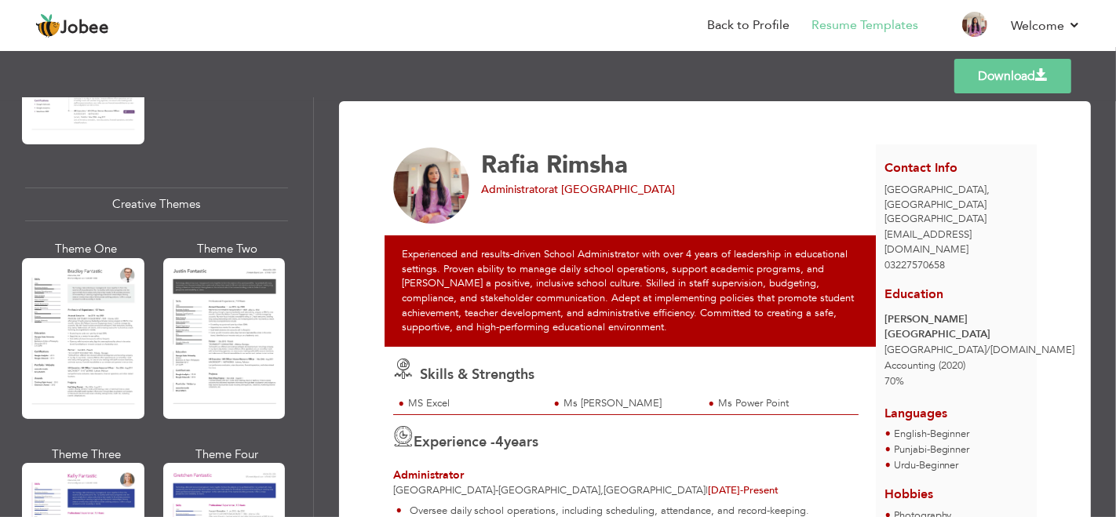
scroll to position [1788, 0]
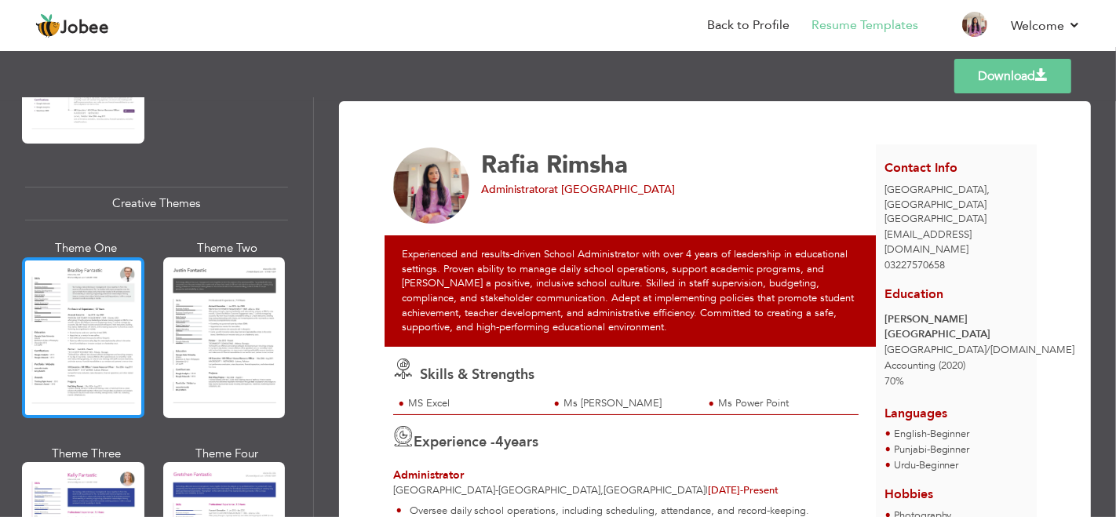
click at [115, 311] on div at bounding box center [83, 337] width 122 height 161
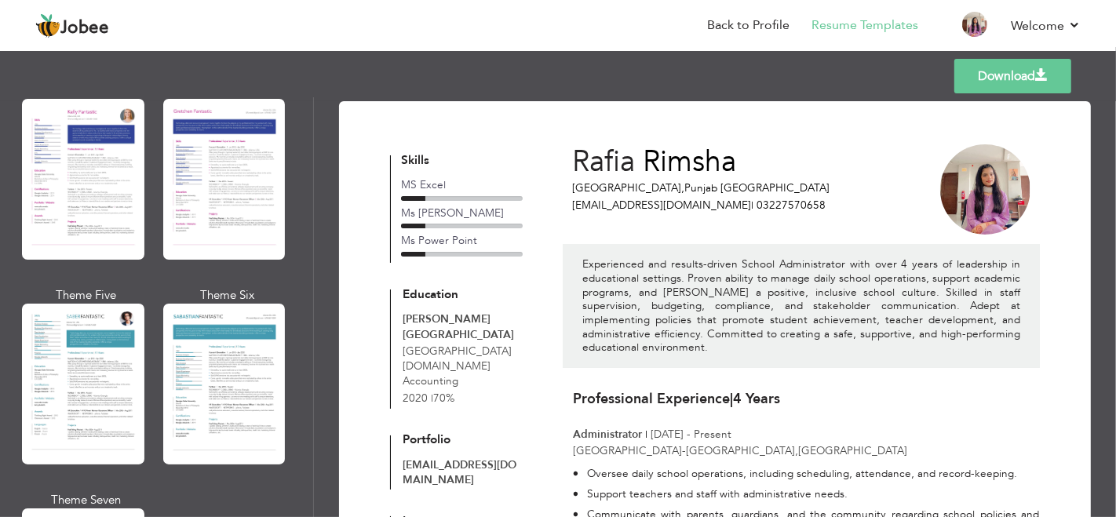
scroll to position [2166, 0]
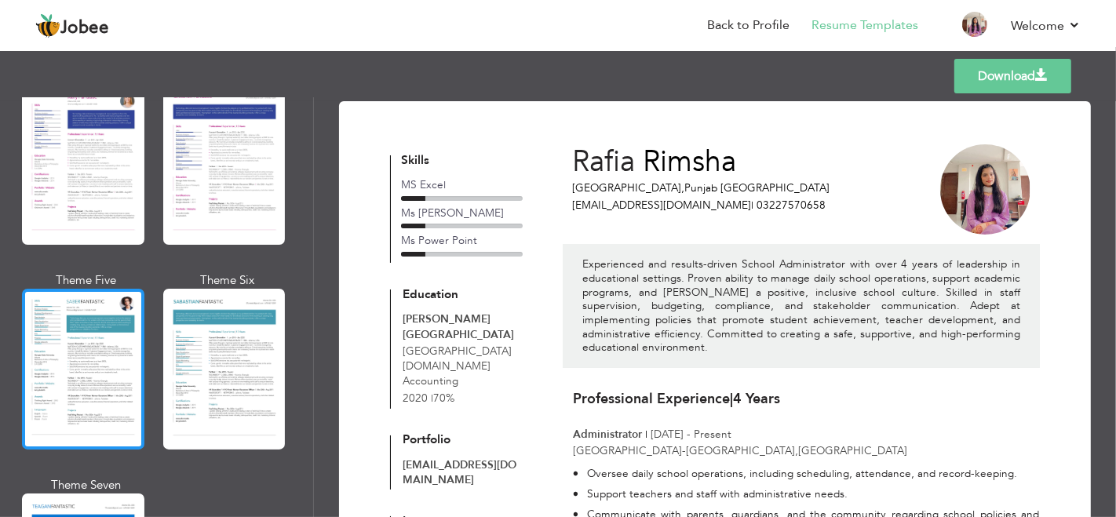
click at [89, 373] on div at bounding box center [83, 369] width 122 height 161
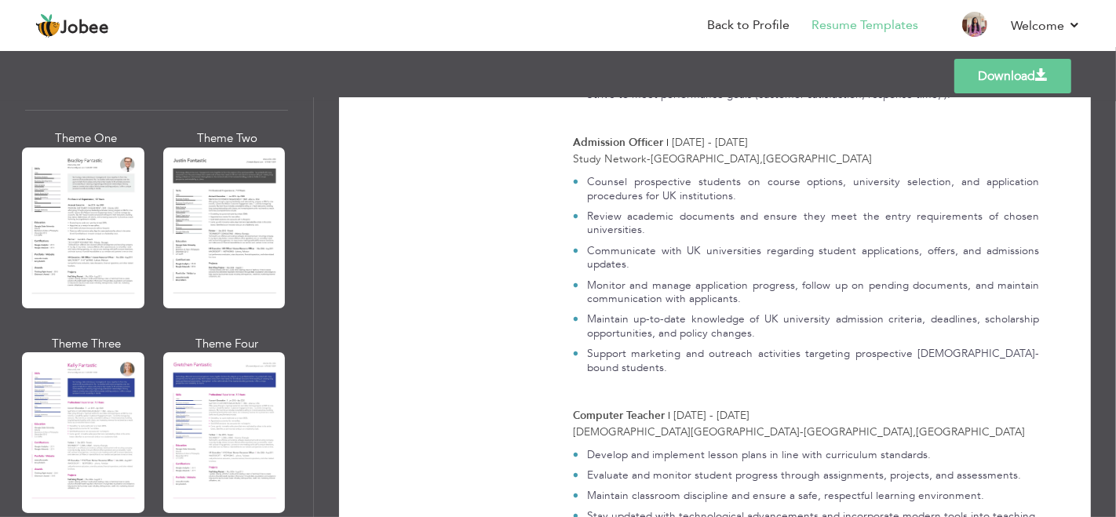
scroll to position [1896, 0]
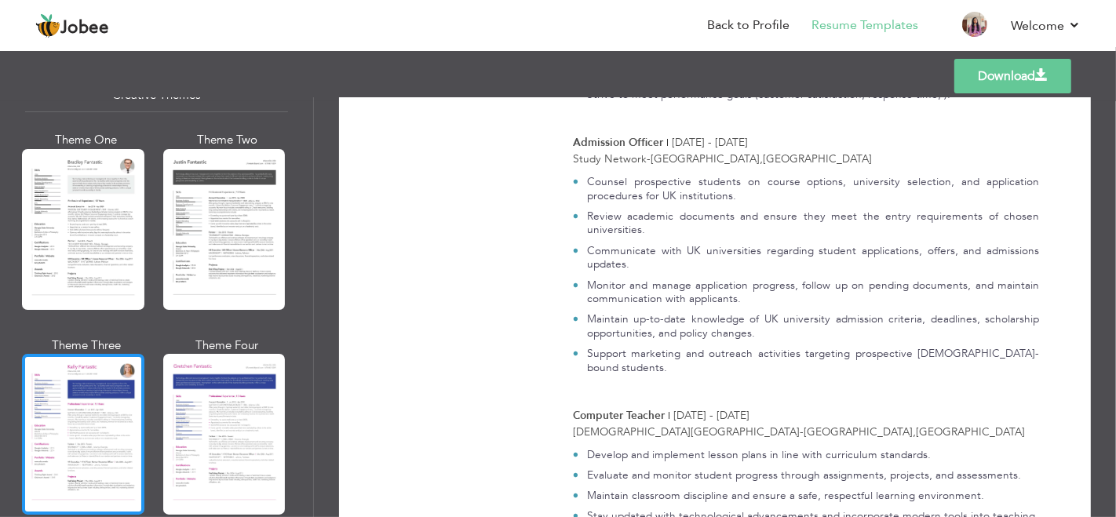
click at [82, 360] on div at bounding box center [83, 434] width 122 height 161
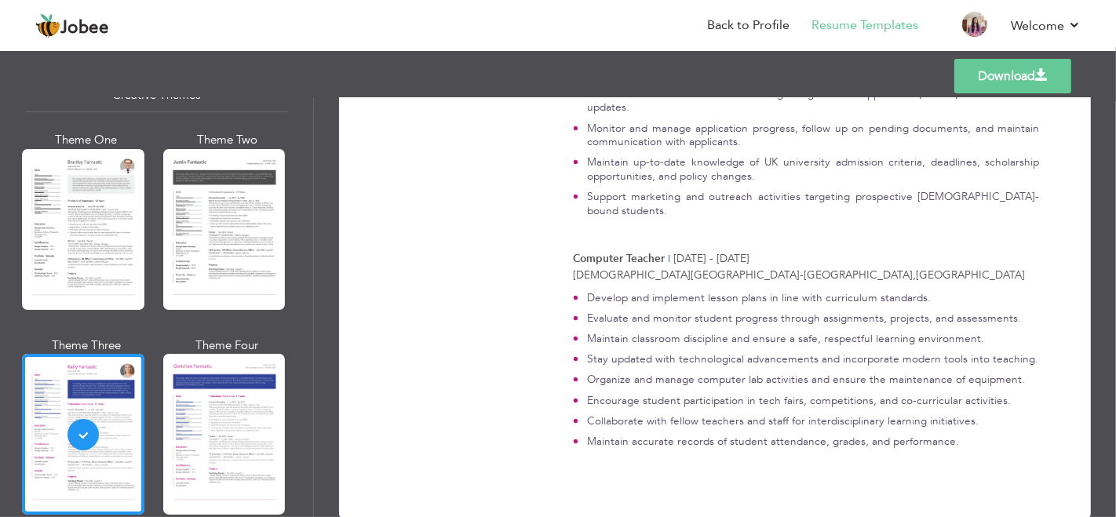
scroll to position [889, 0]
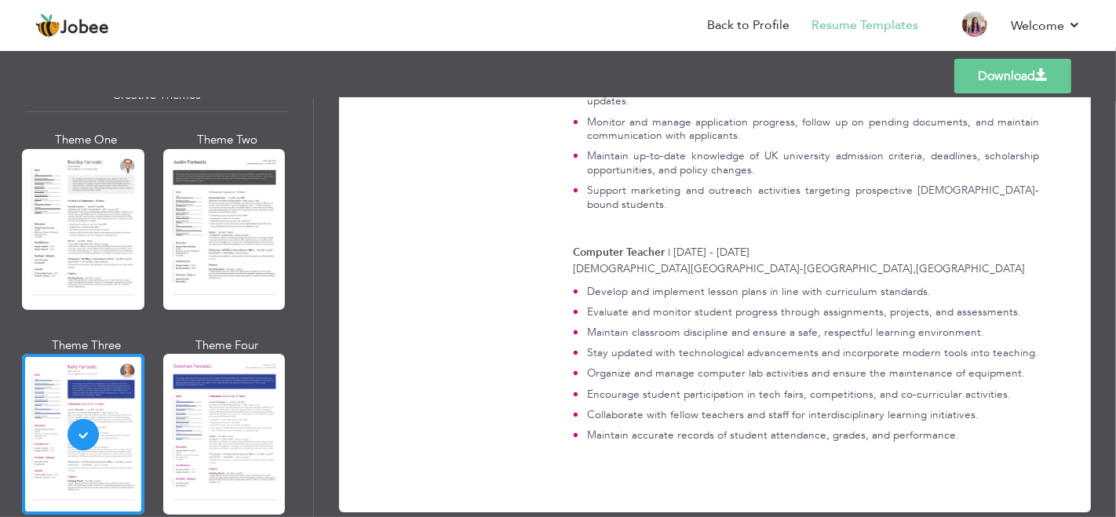
click at [1016, 72] on link "Download" at bounding box center [1013, 76] width 117 height 35
click at [745, 157] on p "Maintain up-to-date knowledge of UK university admission criteria, deadlines, s…" at bounding box center [813, 162] width 452 height 27
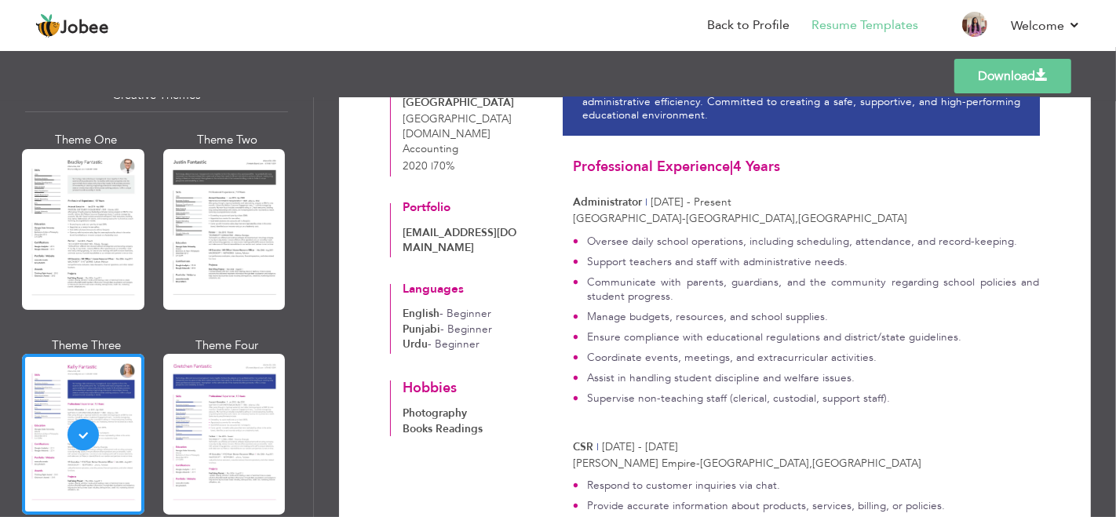
scroll to position [217, 0]
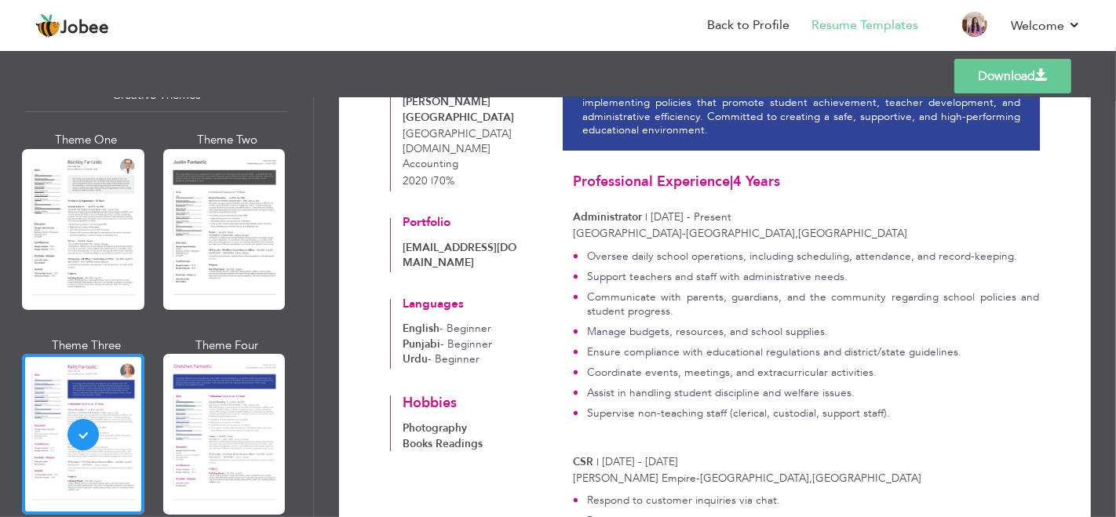
click at [702, 75] on div "Templates Download" at bounding box center [558, 76] width 1116 height 50
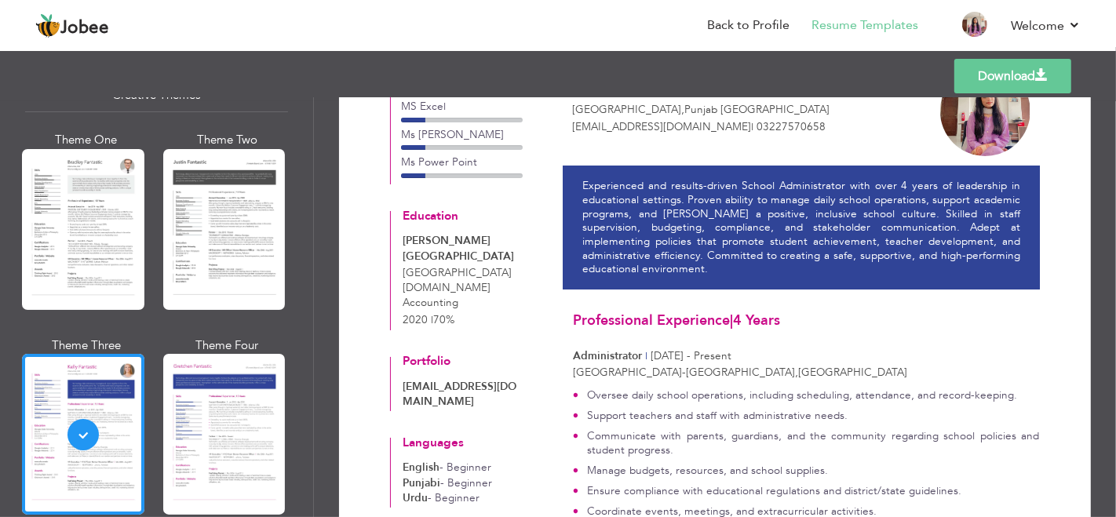
scroll to position [0, 0]
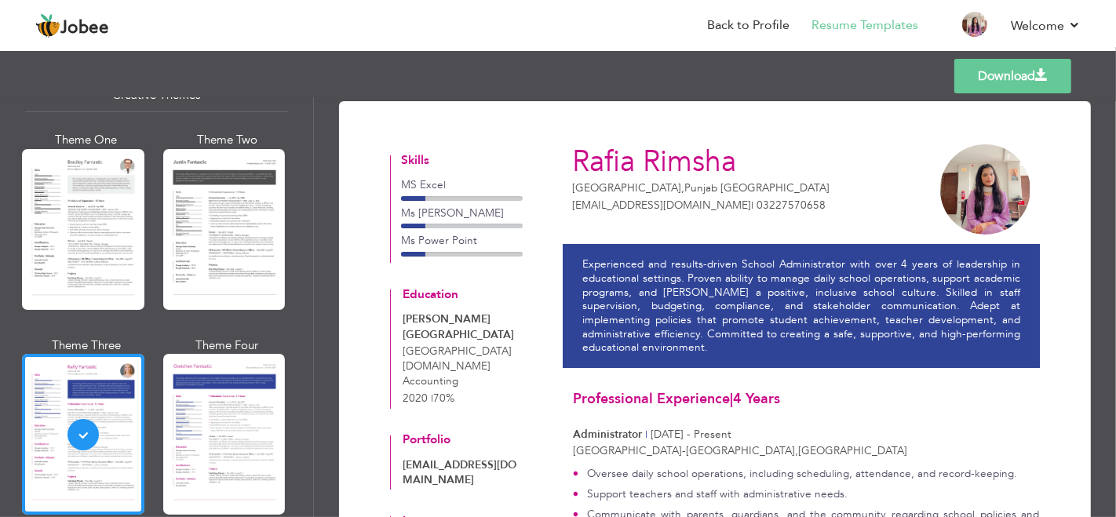
click at [1010, 75] on link "Download" at bounding box center [1013, 76] width 117 height 35
